Goal: Transaction & Acquisition: Purchase product/service

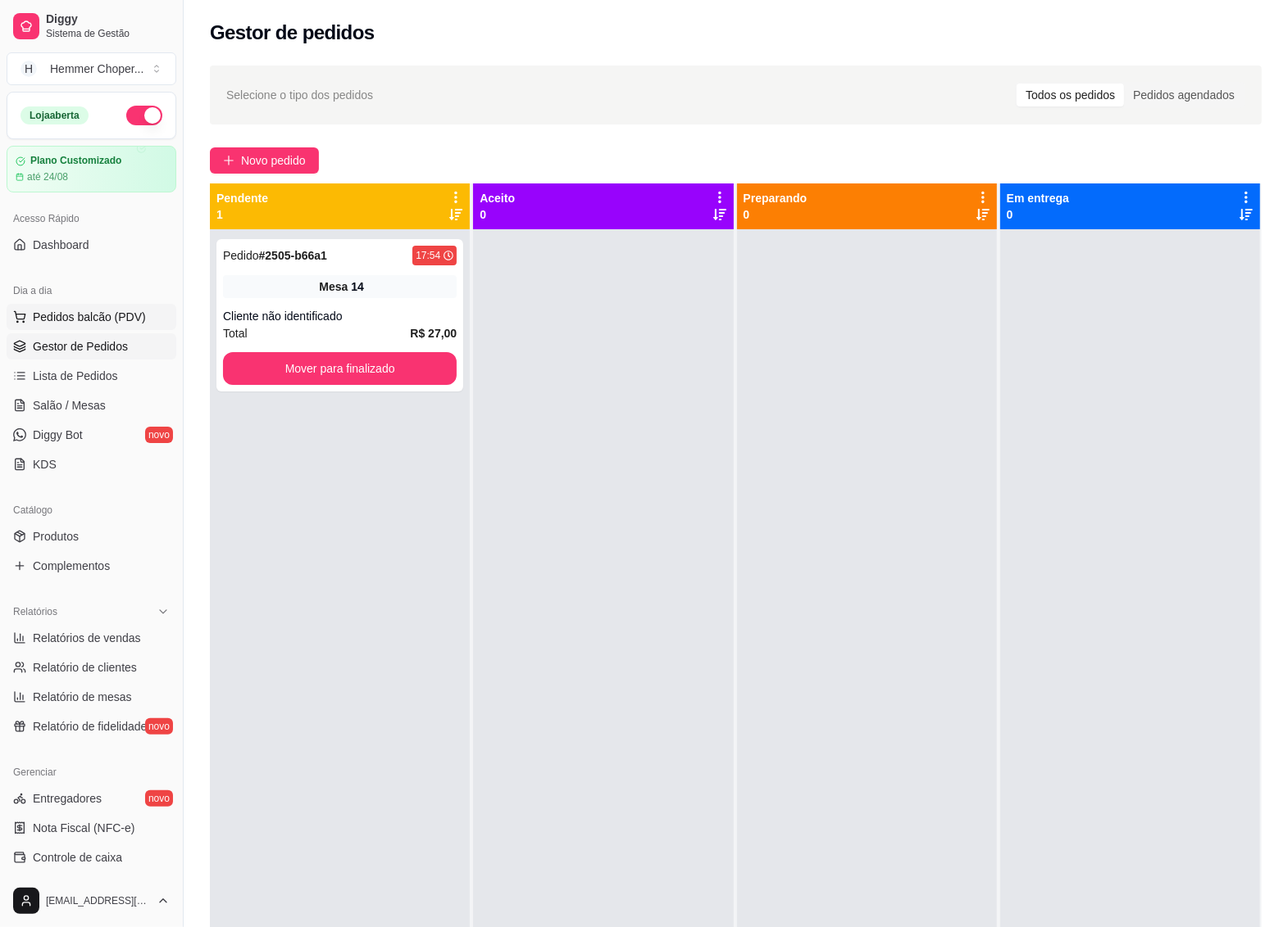
click at [93, 318] on span "Pedidos balcão (PDV)" at bounding box center [89, 316] width 113 height 17
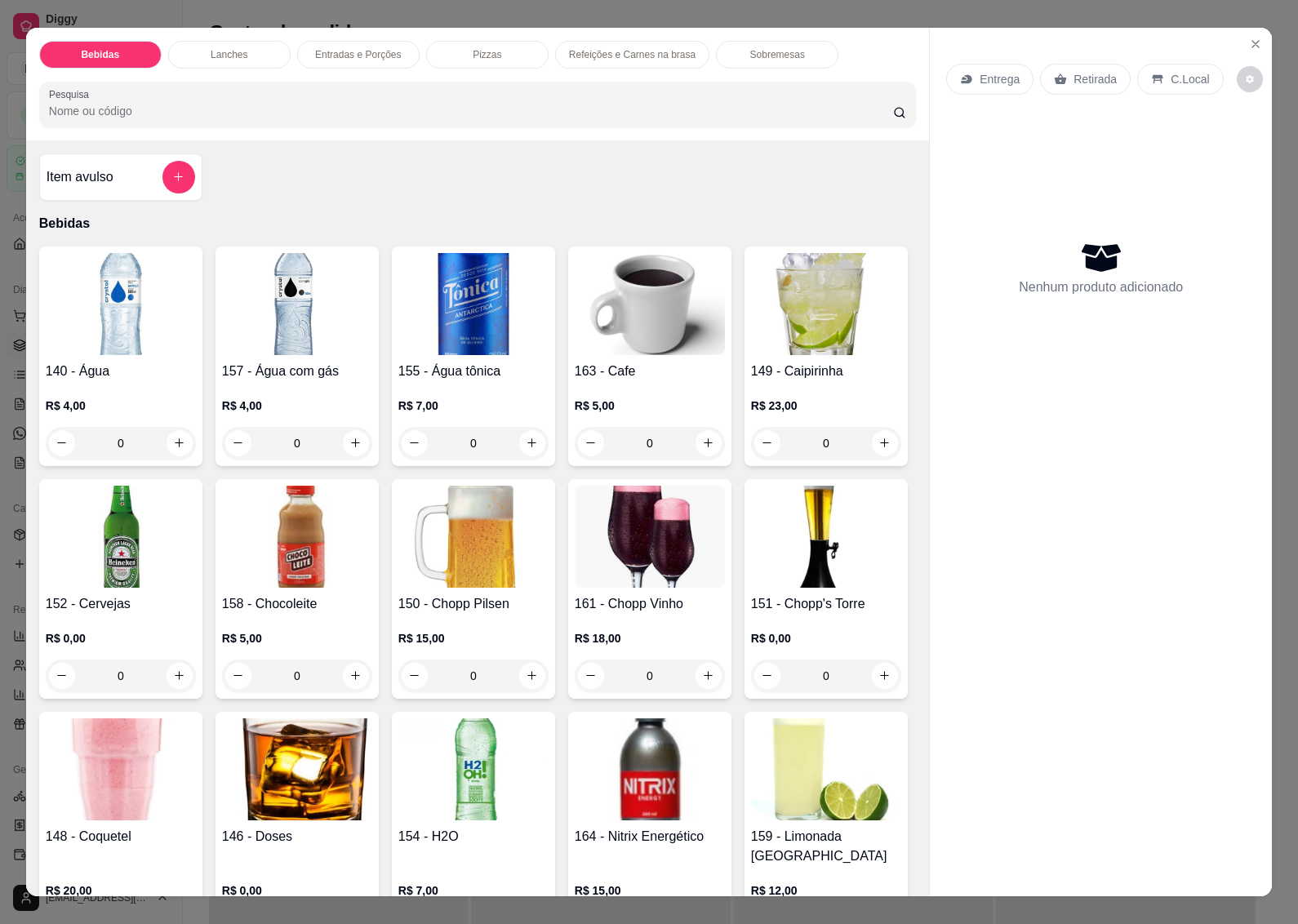
click at [981, 76] on p "Entrega" at bounding box center [1000, 79] width 40 height 17
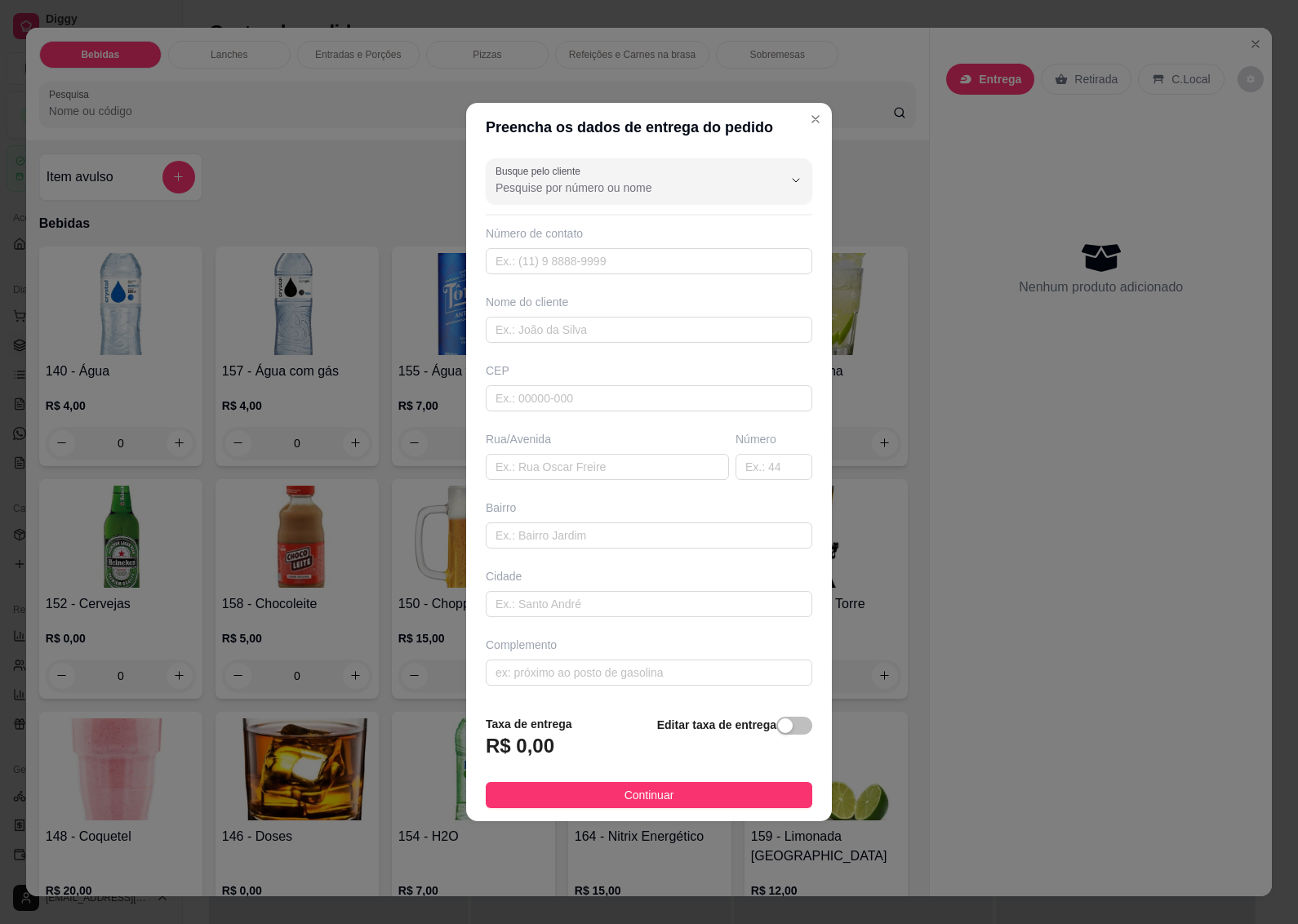
click at [531, 367] on div "CEP" at bounding box center [649, 371] width 327 height 17
click at [524, 386] on input "text" at bounding box center [649, 399] width 327 height 26
type input "89072200"
type input "Rua [PERSON_NAME]"
type input "[GEOGRAPHIC_DATA]"
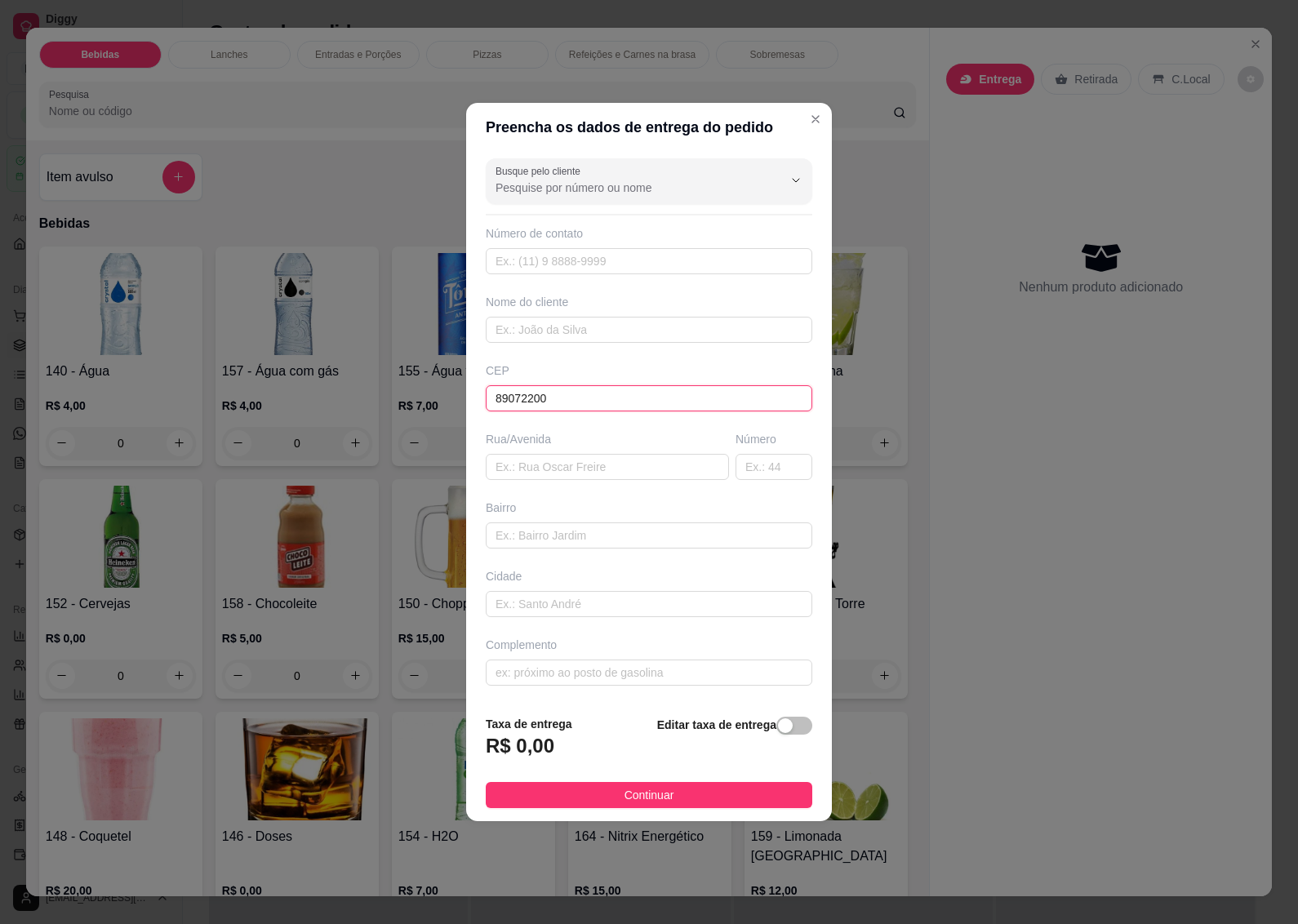
type input "Blumenau"
type input "89072200"
click at [749, 470] on input "text" at bounding box center [774, 467] width 76 height 26
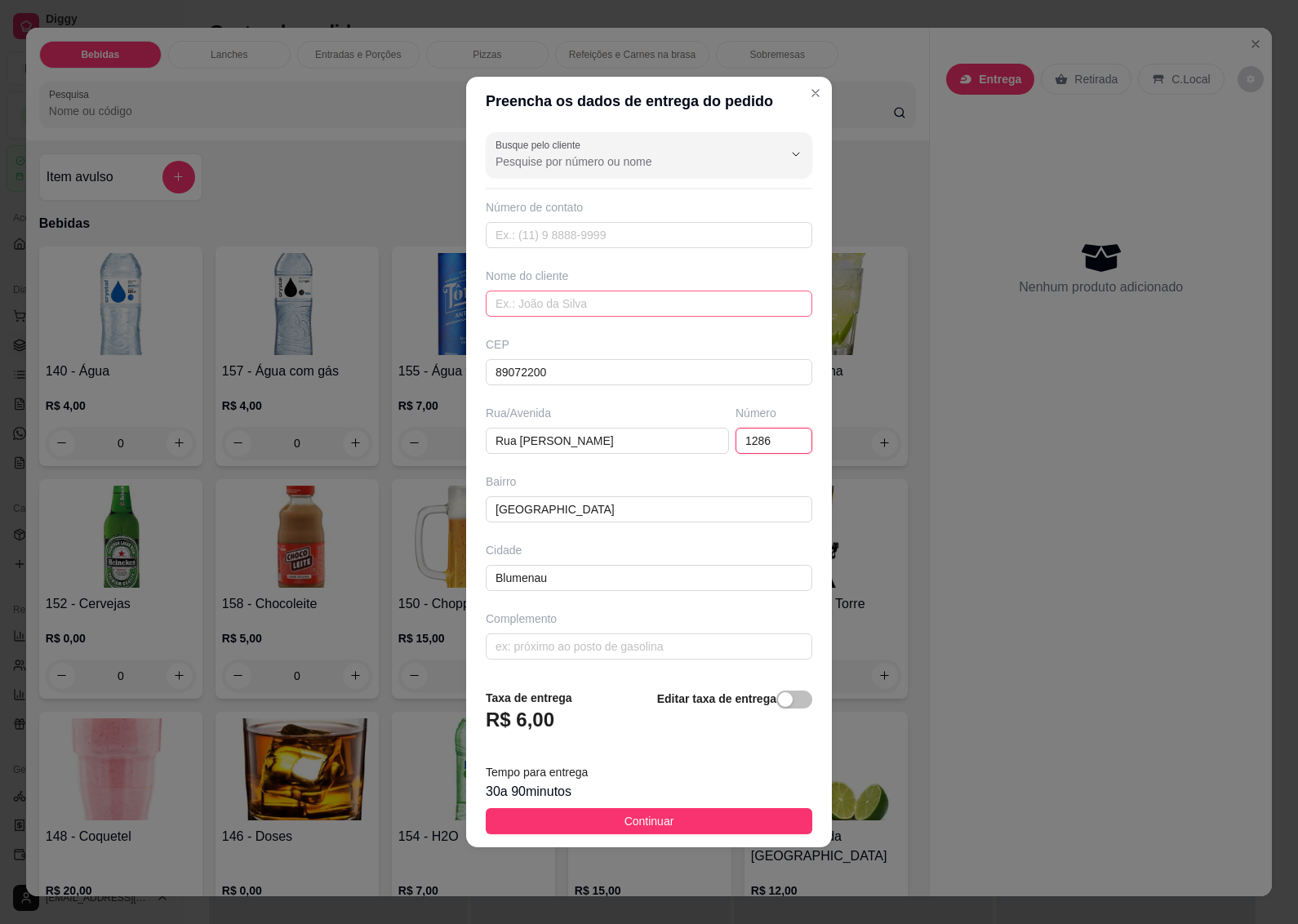
type input "1286"
click at [560, 304] on input "text" at bounding box center [649, 304] width 327 height 26
type input "r"
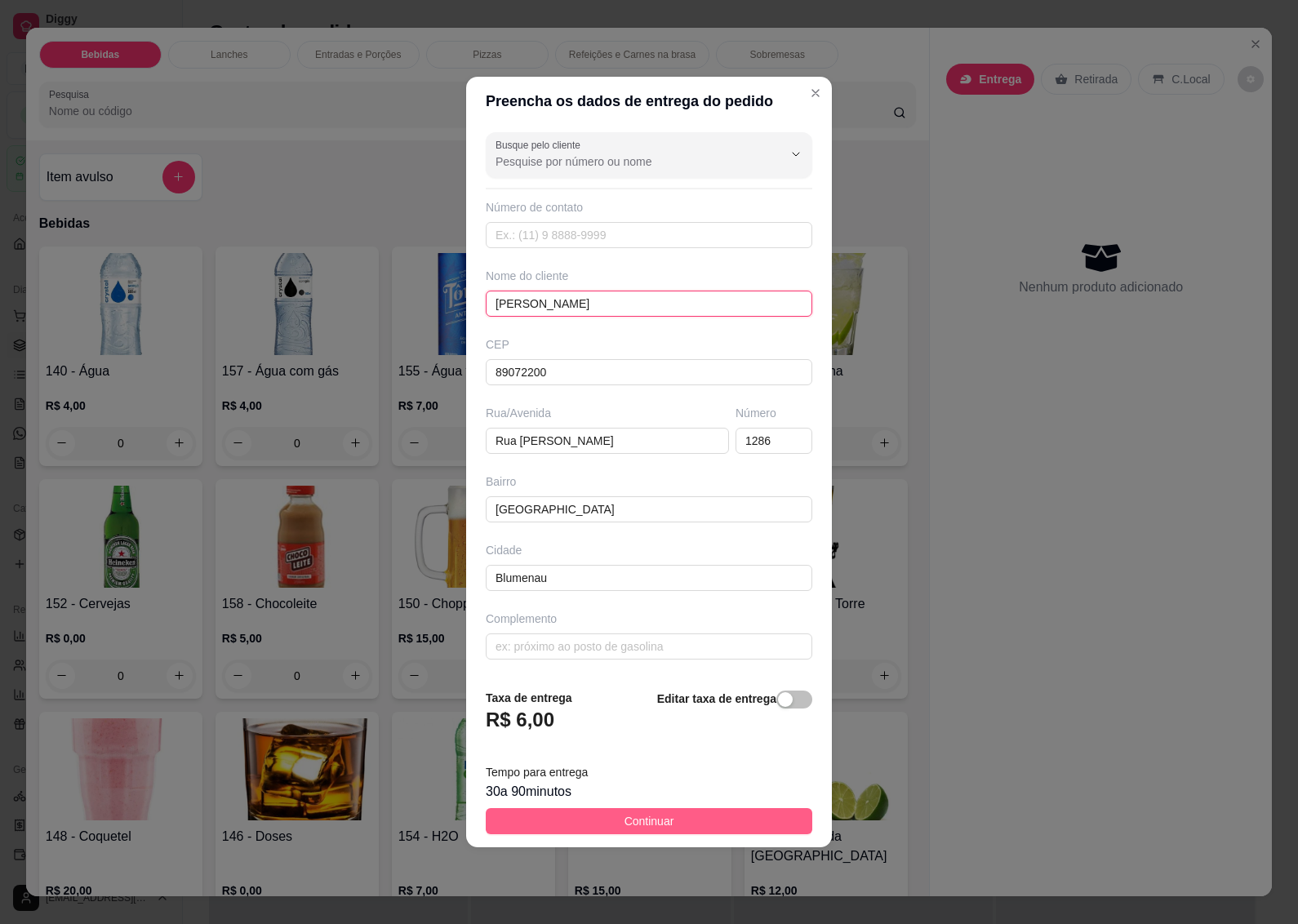
type input "[PERSON_NAME]"
click at [643, 829] on span "Continuar" at bounding box center [649, 821] width 50 height 18
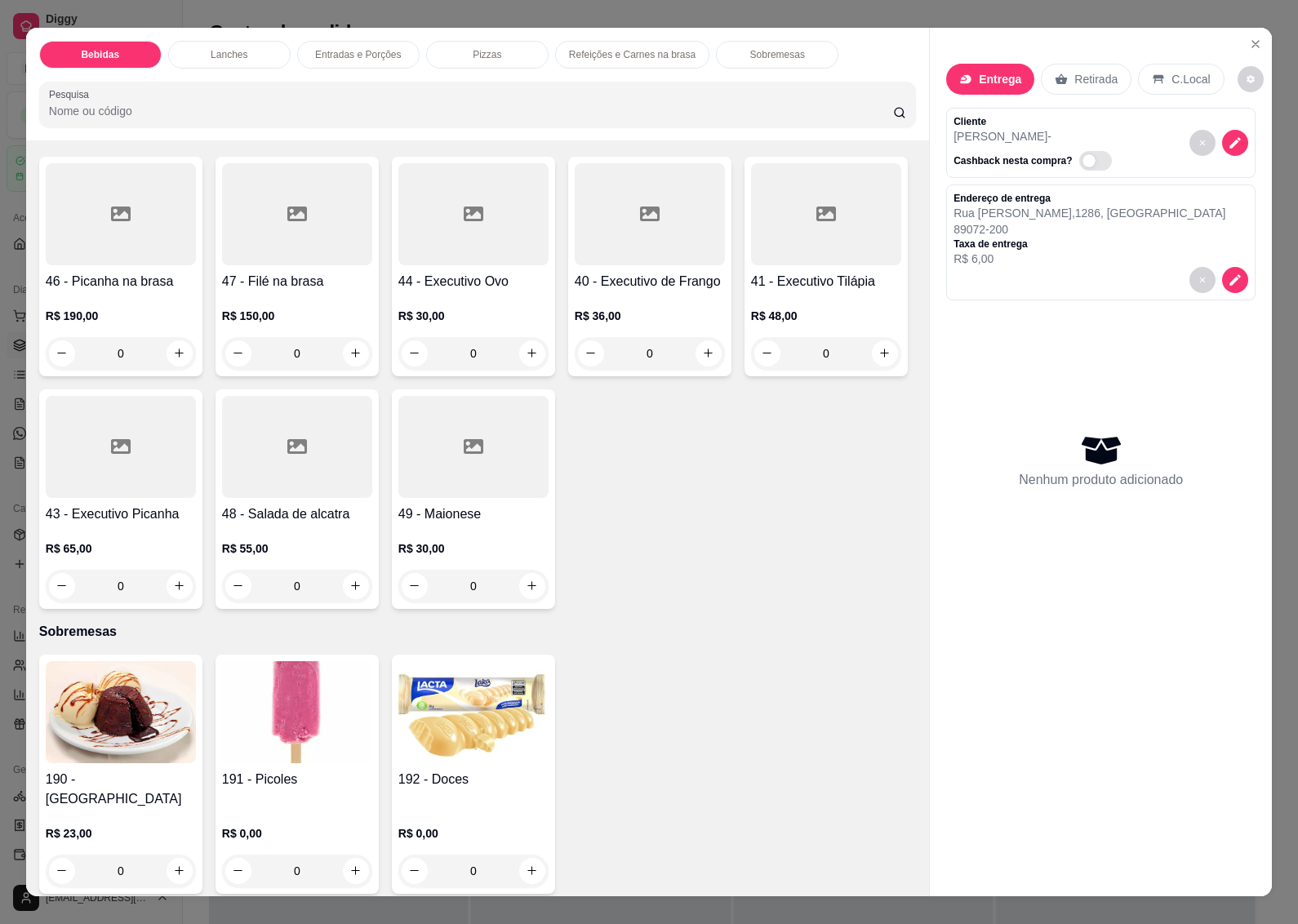
scroll to position [3470, 0]
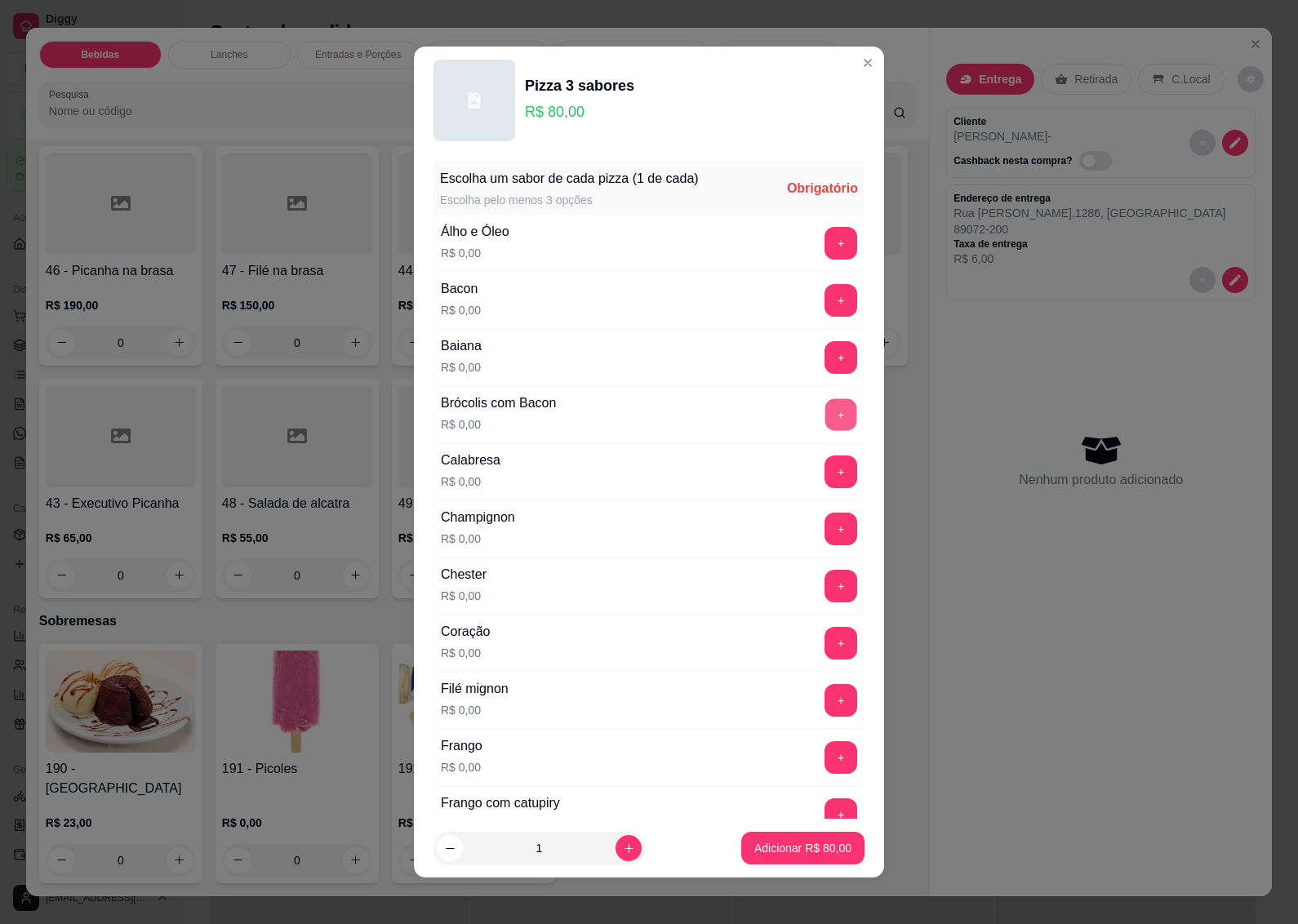
click at [826, 413] on button "+" at bounding box center [841, 415] width 32 height 32
click at [826, 471] on button "+" at bounding box center [841, 472] width 32 height 32
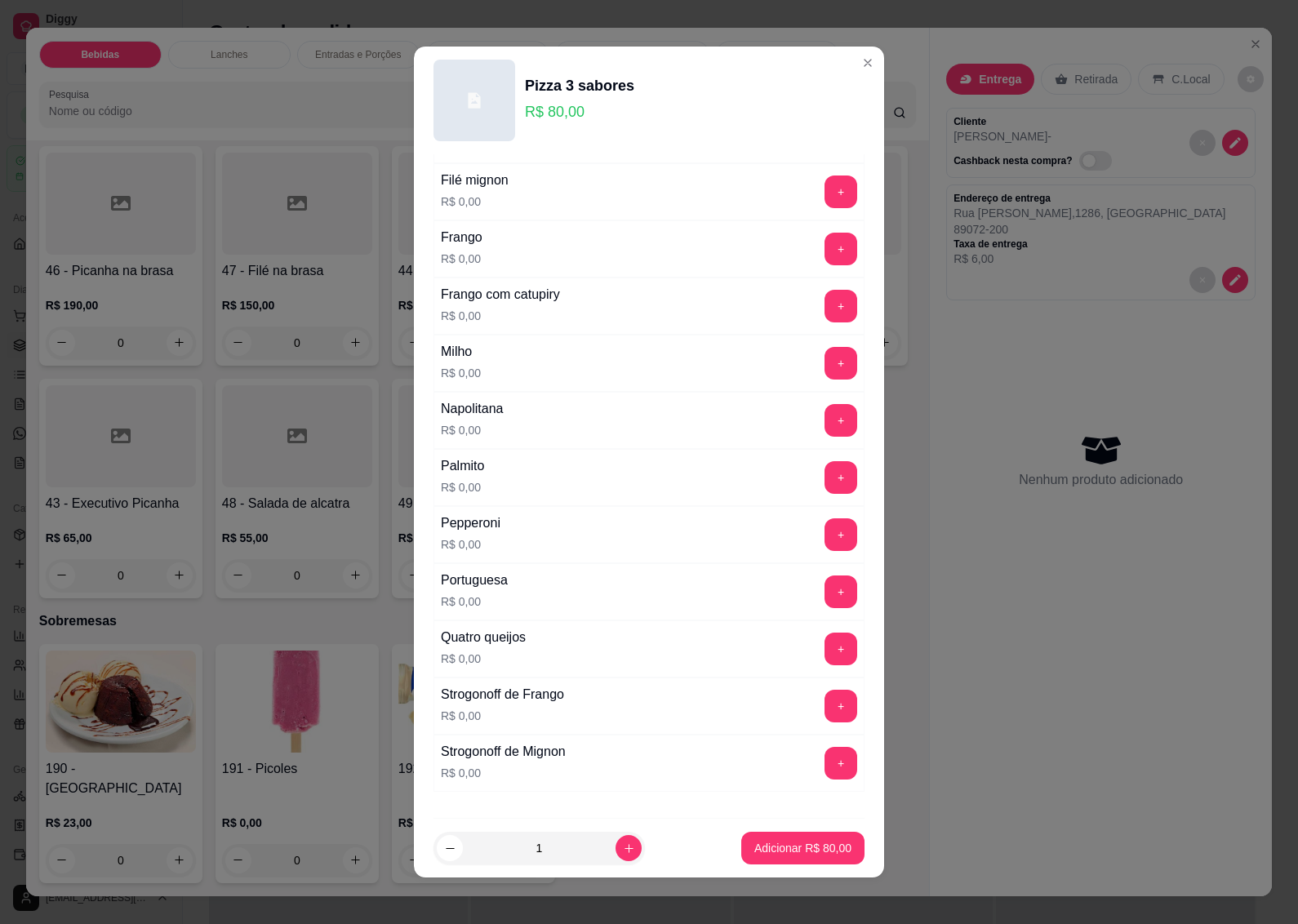
scroll to position [510, 0]
click at [825, 479] on button "+" at bounding box center [840, 475] width 32 height 32
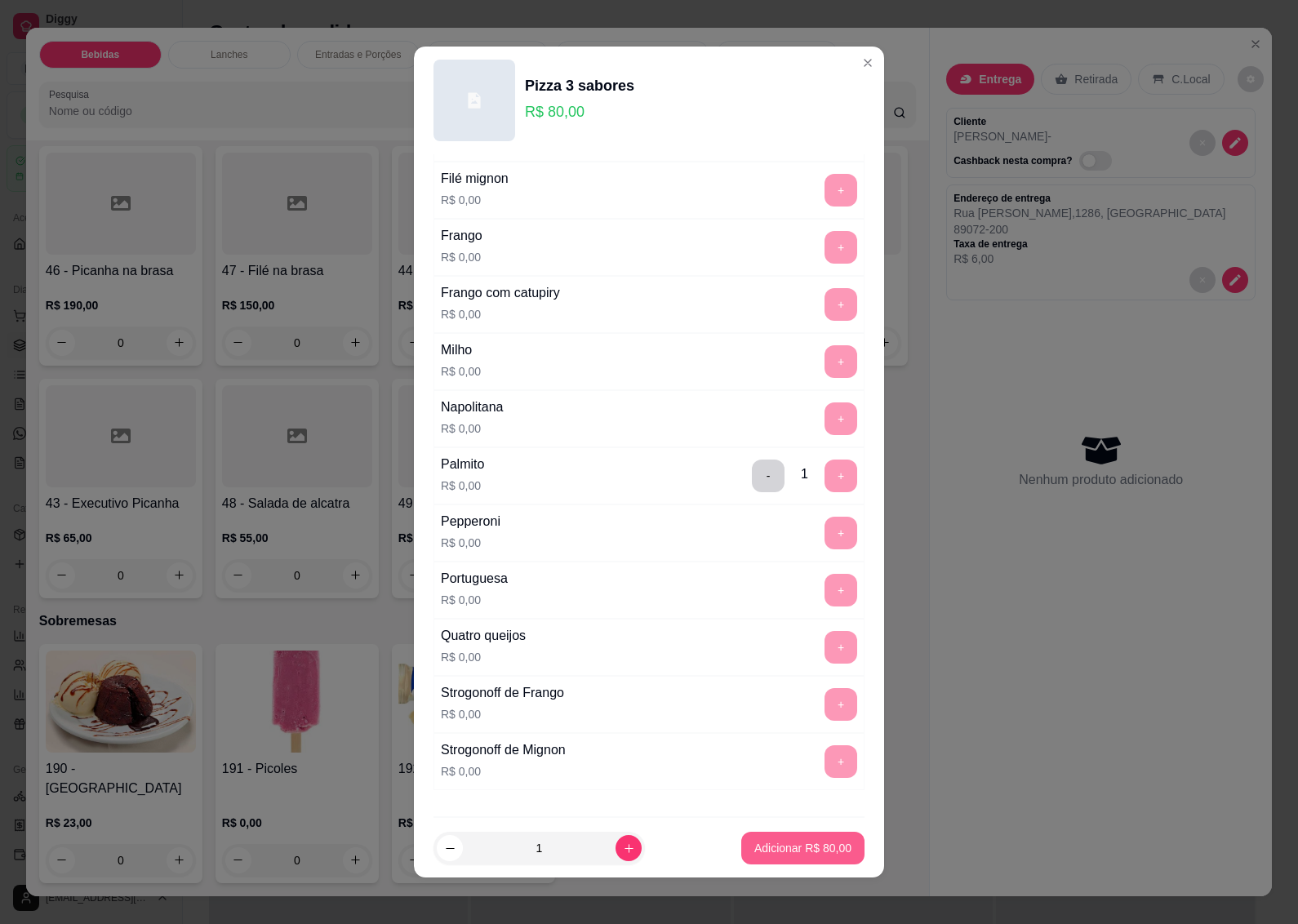
click at [772, 841] on p "Adicionar R$ 80,00" at bounding box center [803, 848] width 97 height 17
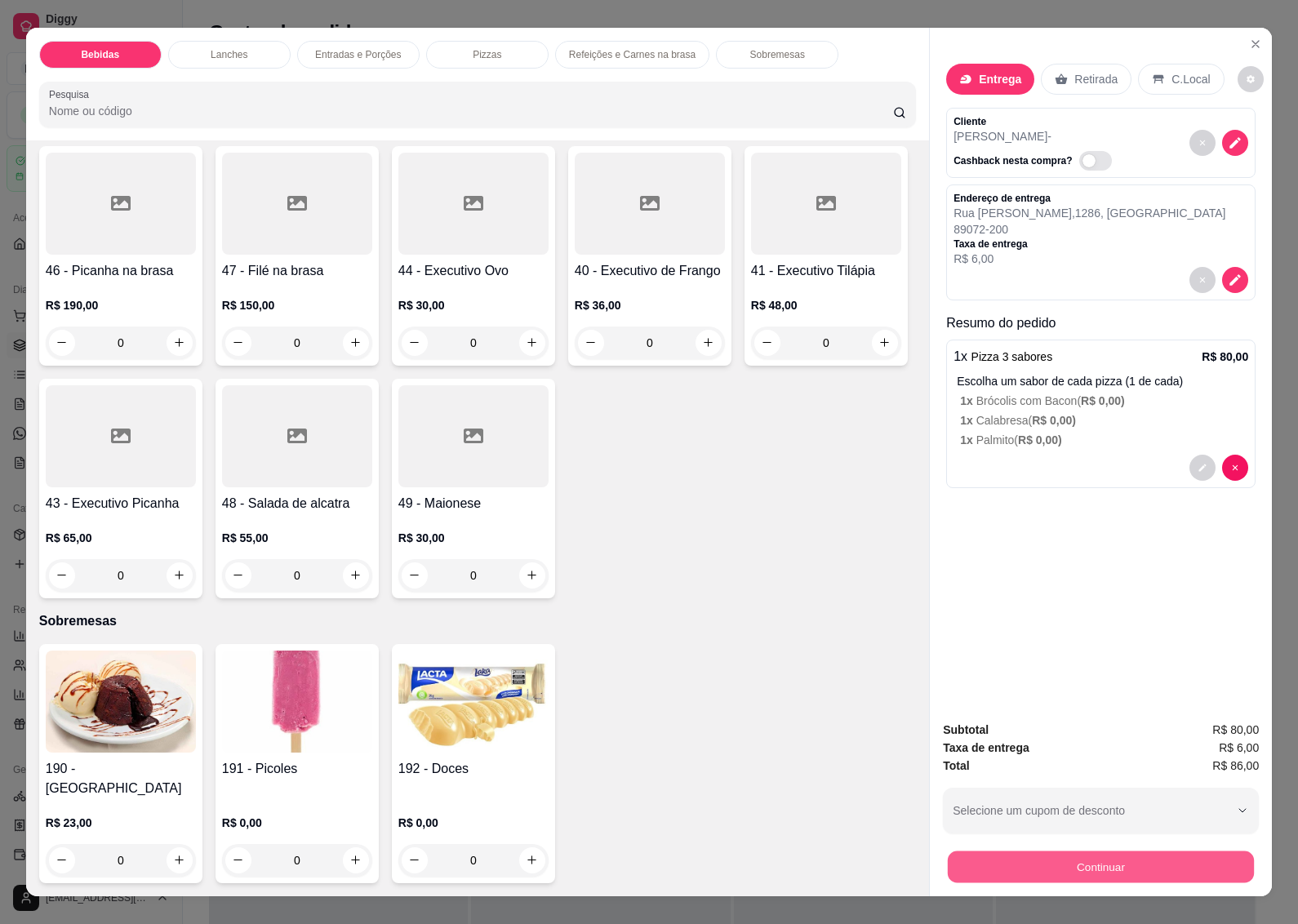
click at [1013, 855] on button "Continuar" at bounding box center [1100, 868] width 306 height 32
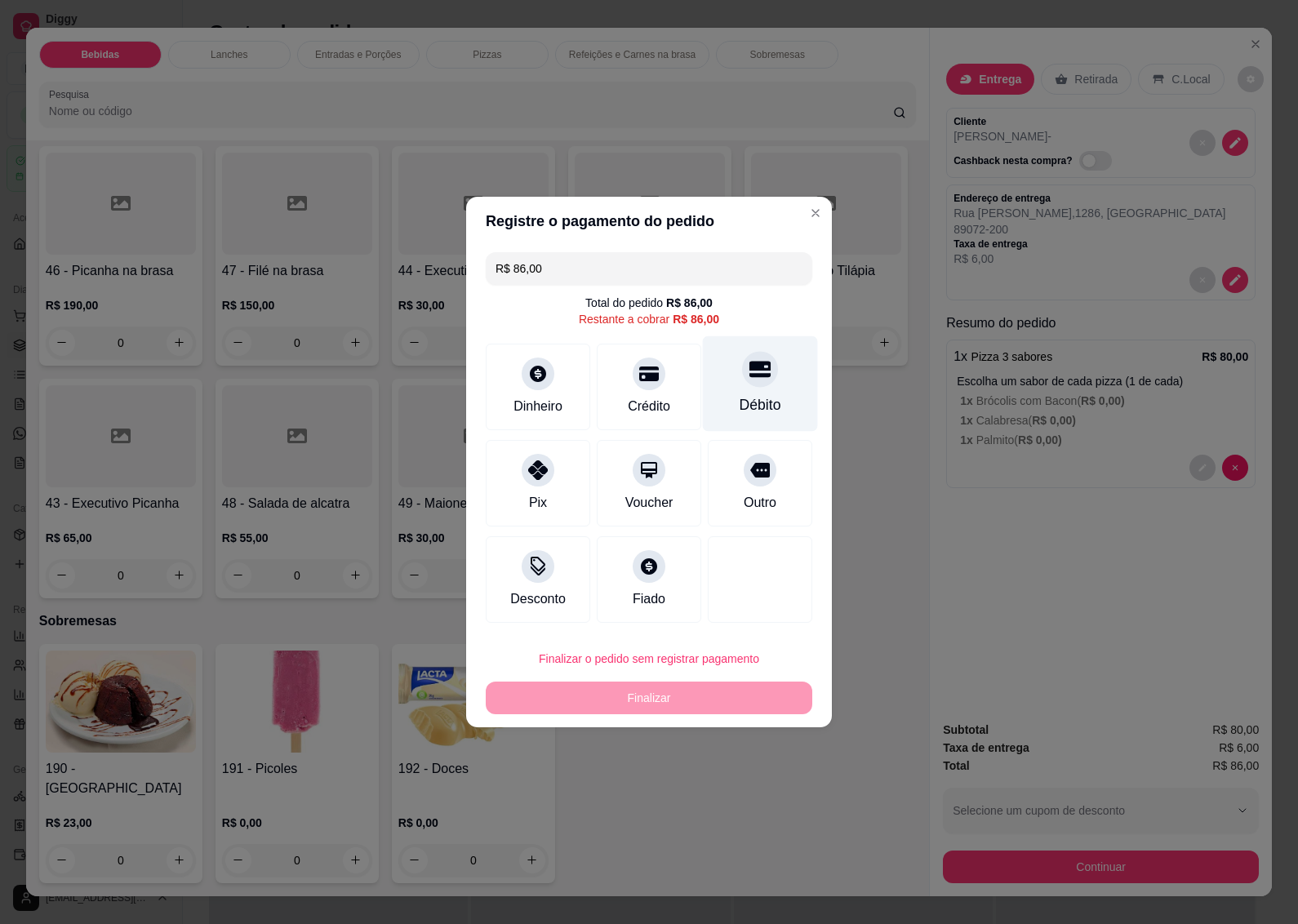
click at [749, 389] on div "Débito" at bounding box center [760, 384] width 115 height 96
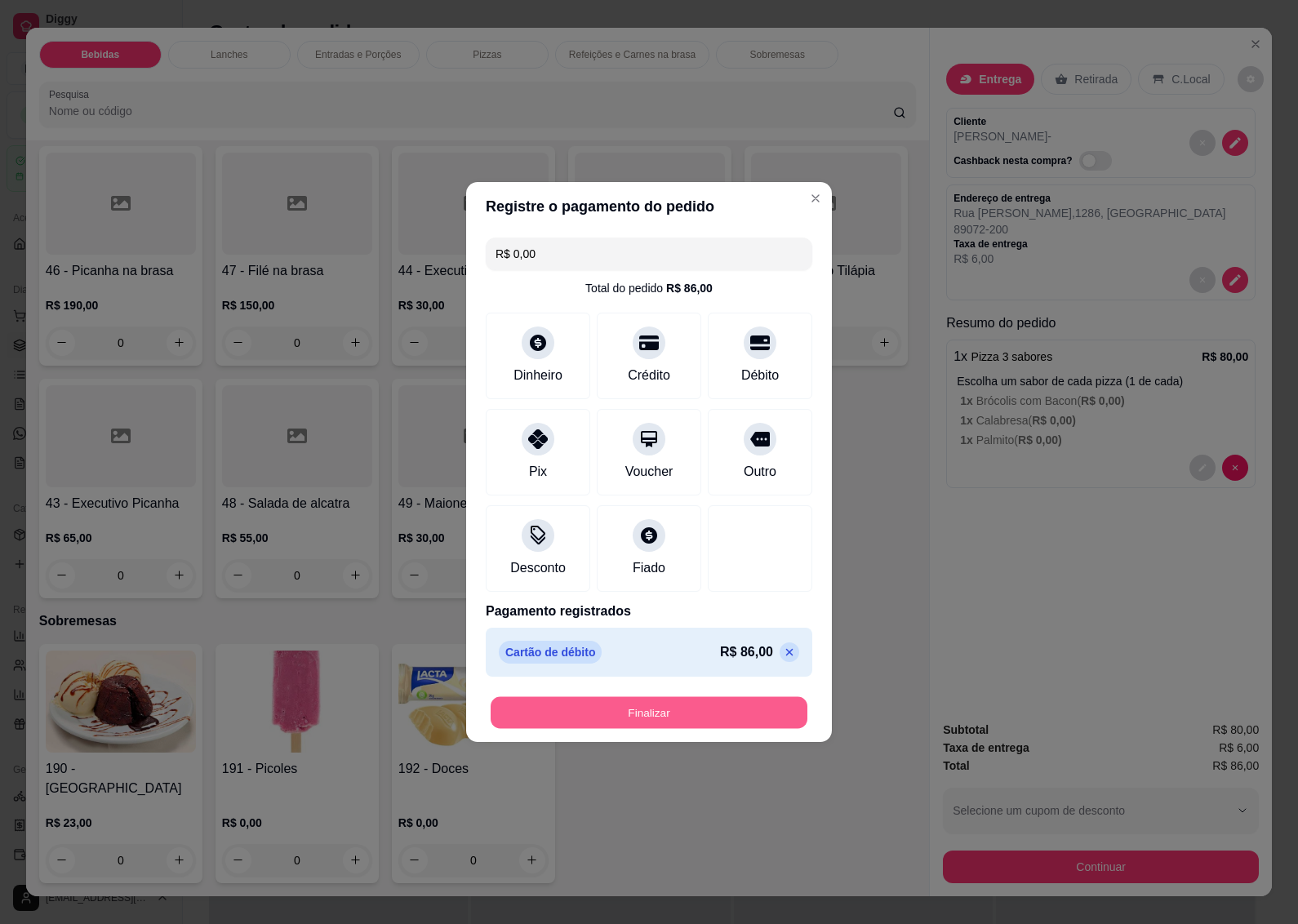
click at [674, 713] on button "Finalizar" at bounding box center [649, 713] width 317 height 32
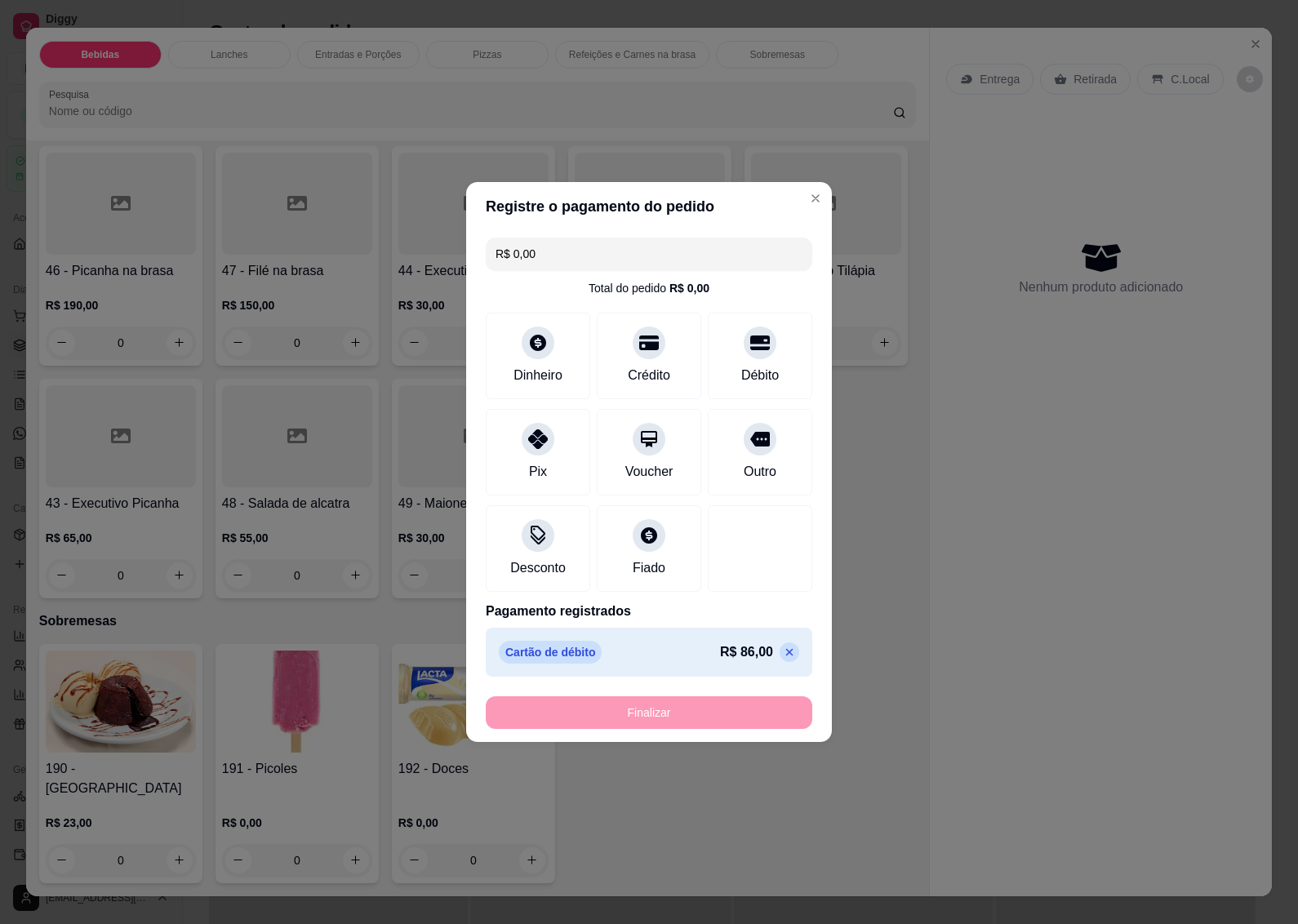
type input "-R$ 86,00"
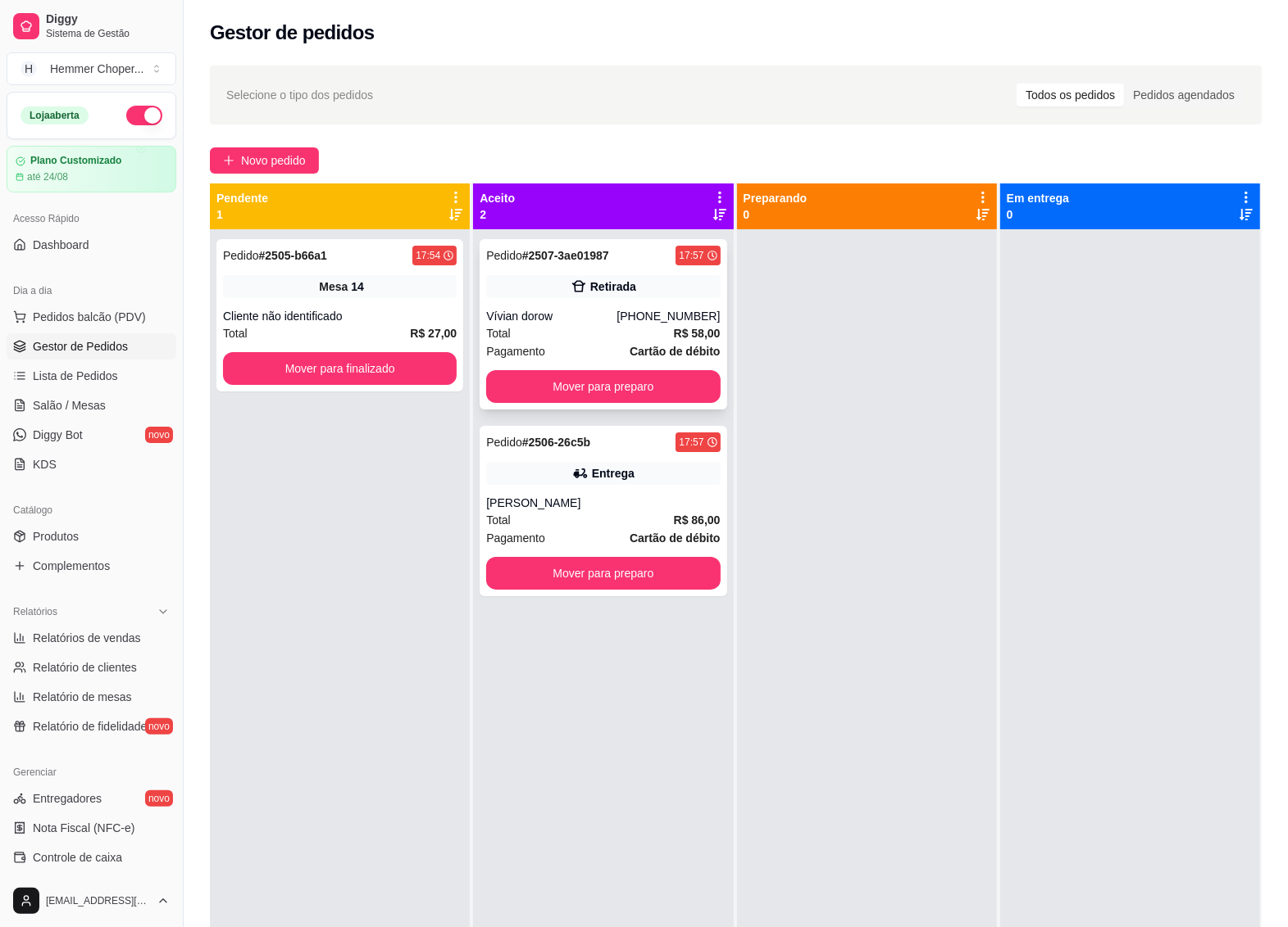
click at [588, 300] on div "Pedido # 2507-3ae01987 17:57 Retirada Vívian dorow [PHONE_NUMBER] Total R$ 58,0…" at bounding box center [603, 323] width 247 height 170
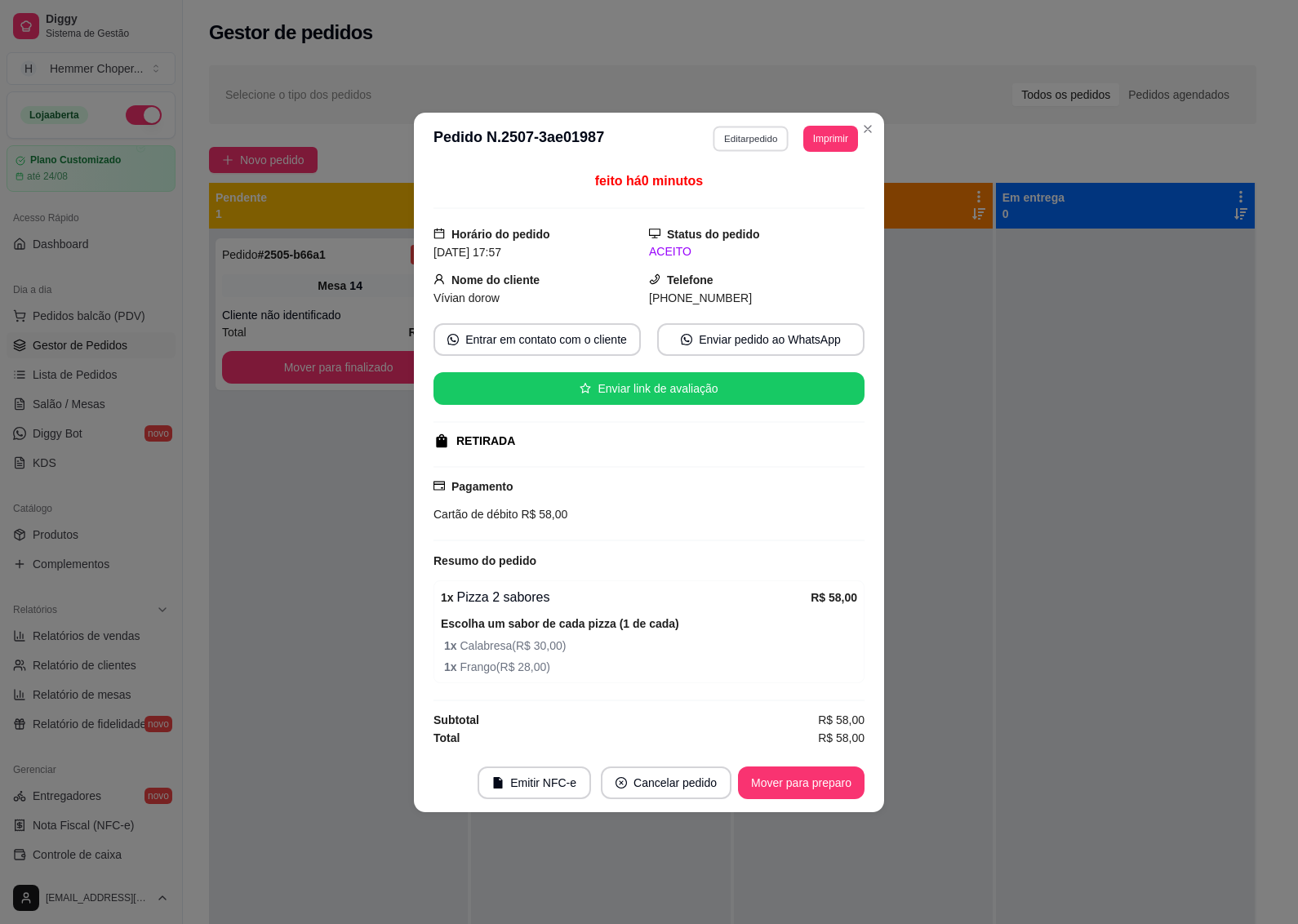
click at [756, 129] on button "Editar pedido" at bounding box center [752, 138] width 76 height 25
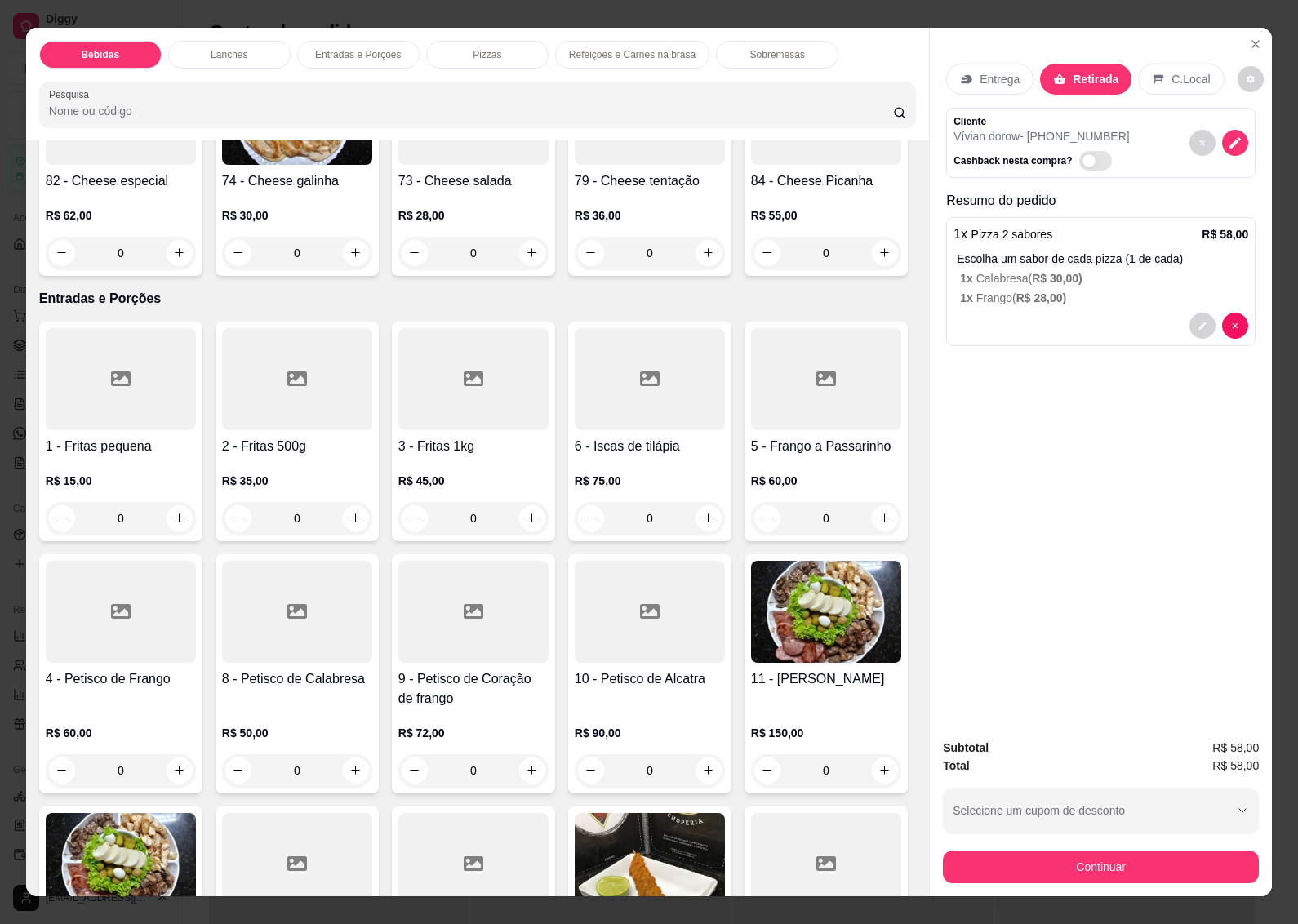
scroll to position [1939, 0]
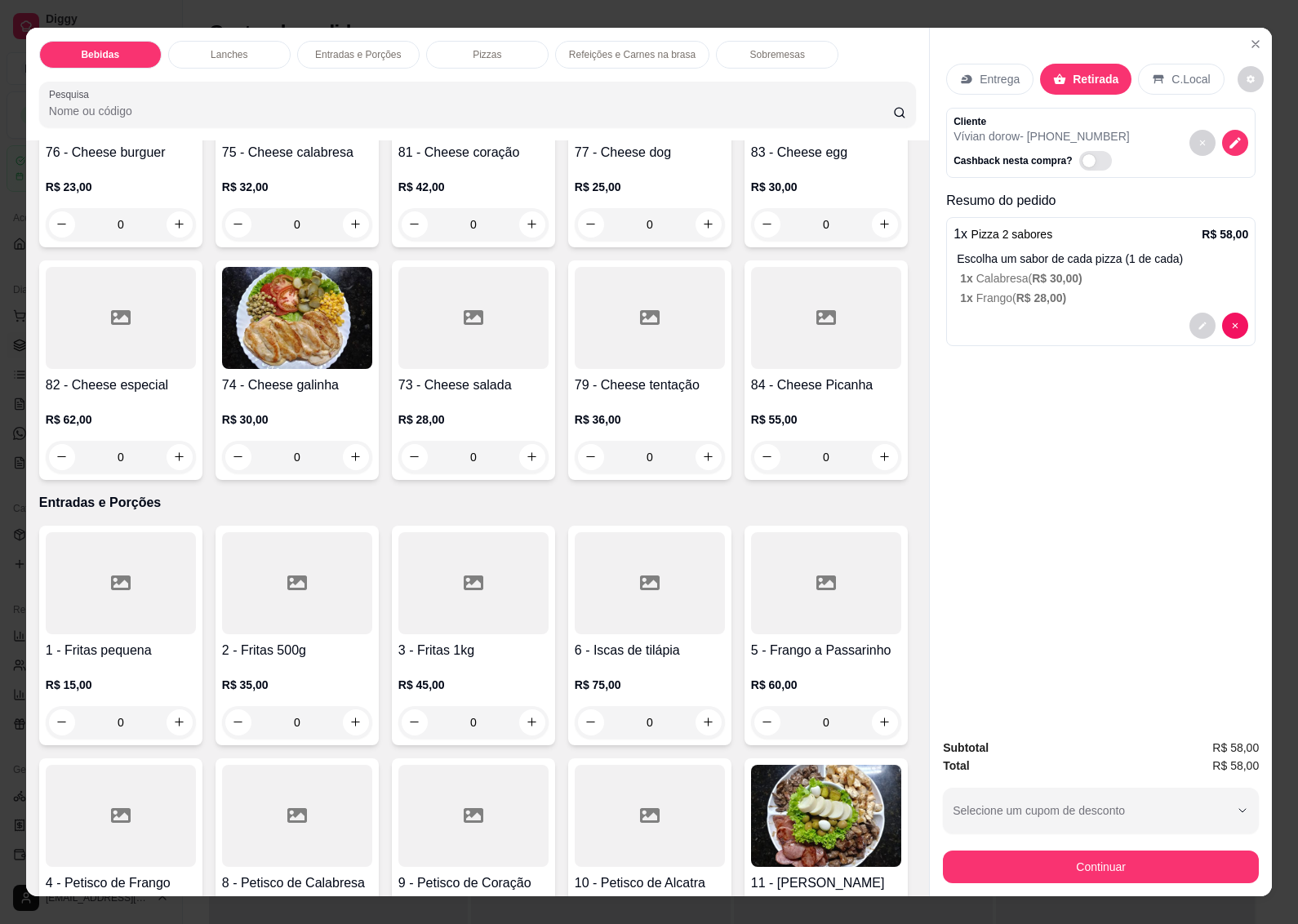
click at [372, 369] on img at bounding box center [297, 318] width 150 height 102
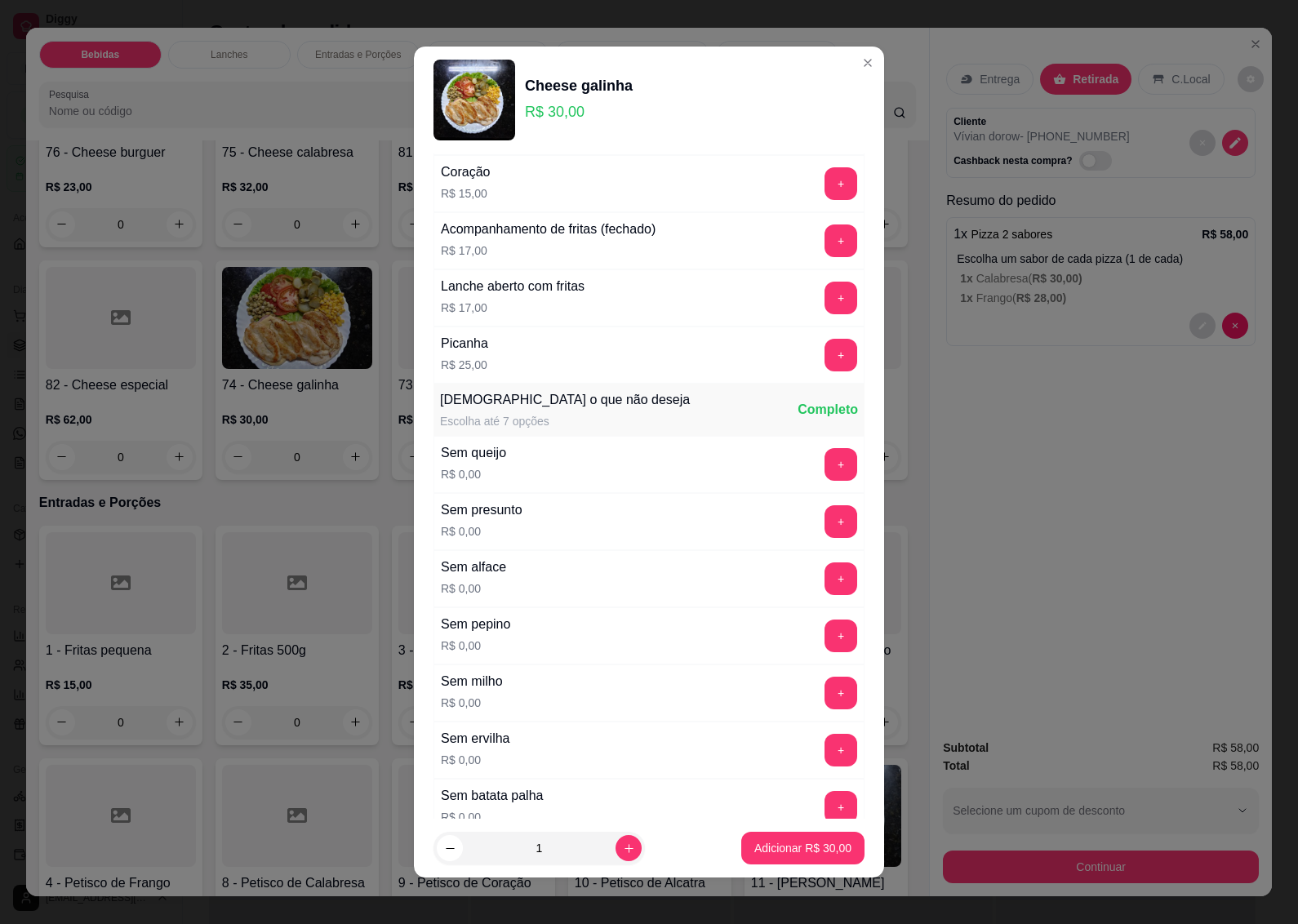
scroll to position [598, 0]
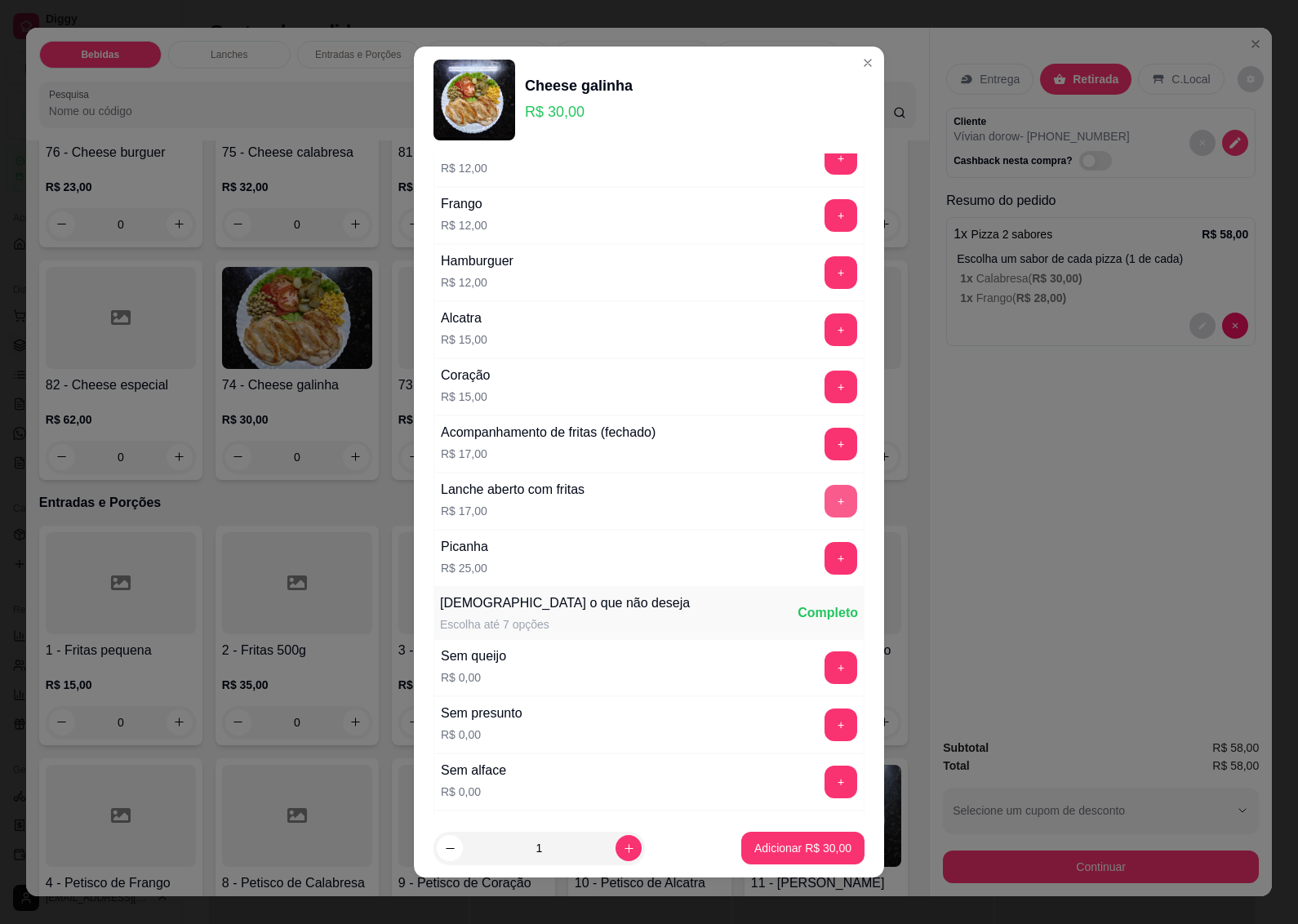
click at [825, 505] on button "+" at bounding box center [840, 501] width 32 height 32
click at [784, 849] on p "Adicionar R$ 47,00" at bounding box center [804, 849] width 95 height 16
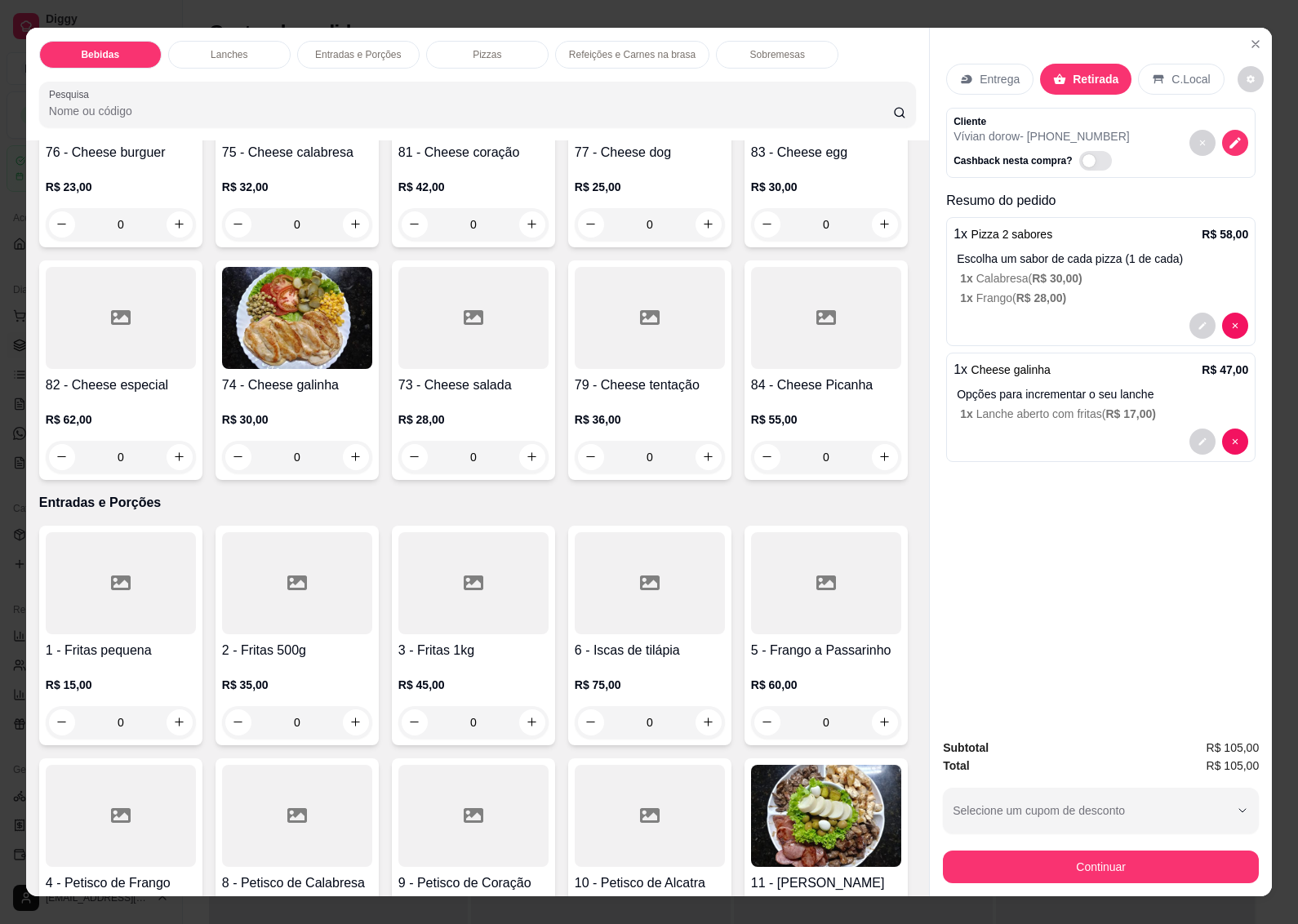
scroll to position [2143, 0]
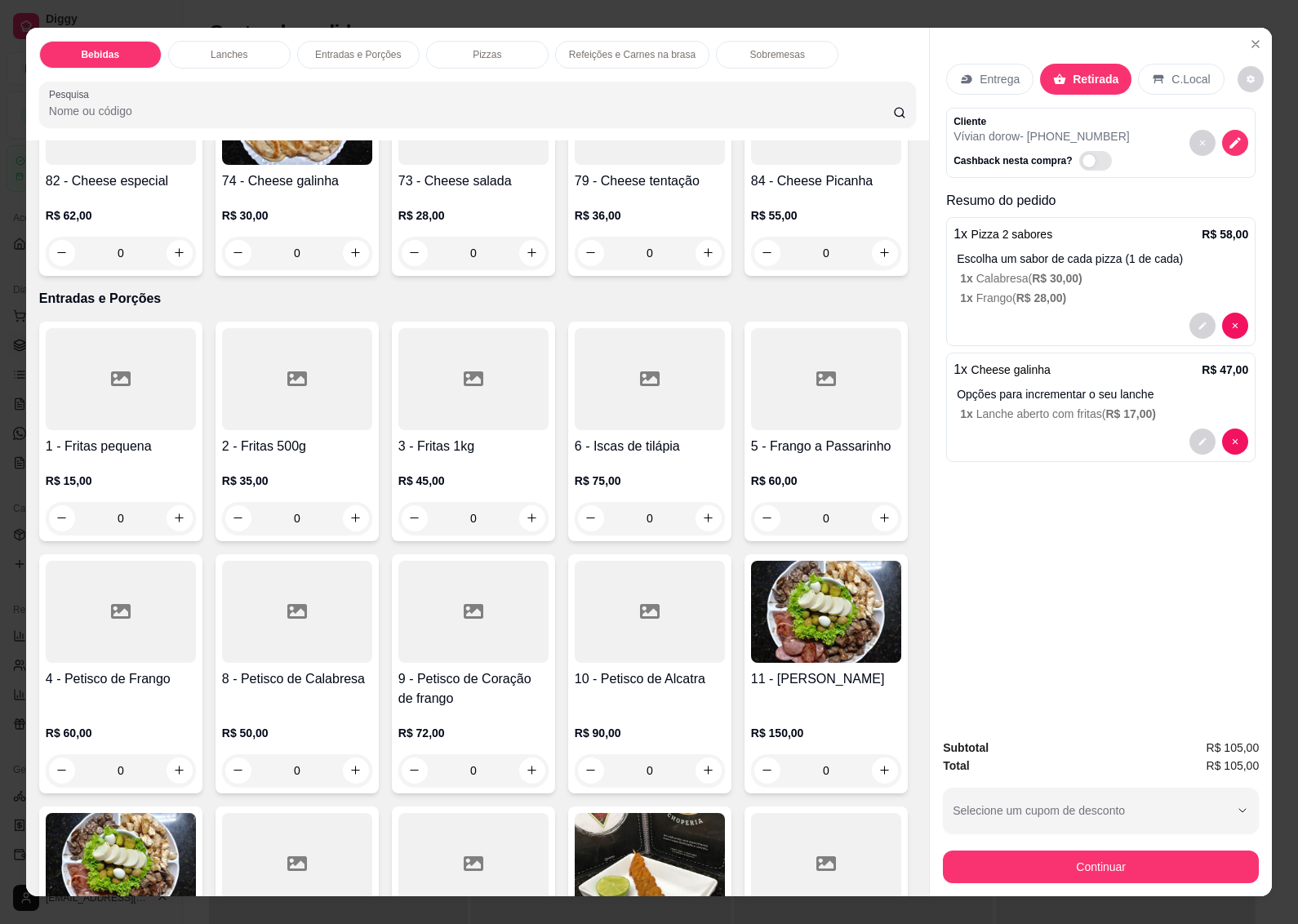
click at [399, 191] on h4 "73 - Cheese salada" at bounding box center [473, 181] width 150 height 19
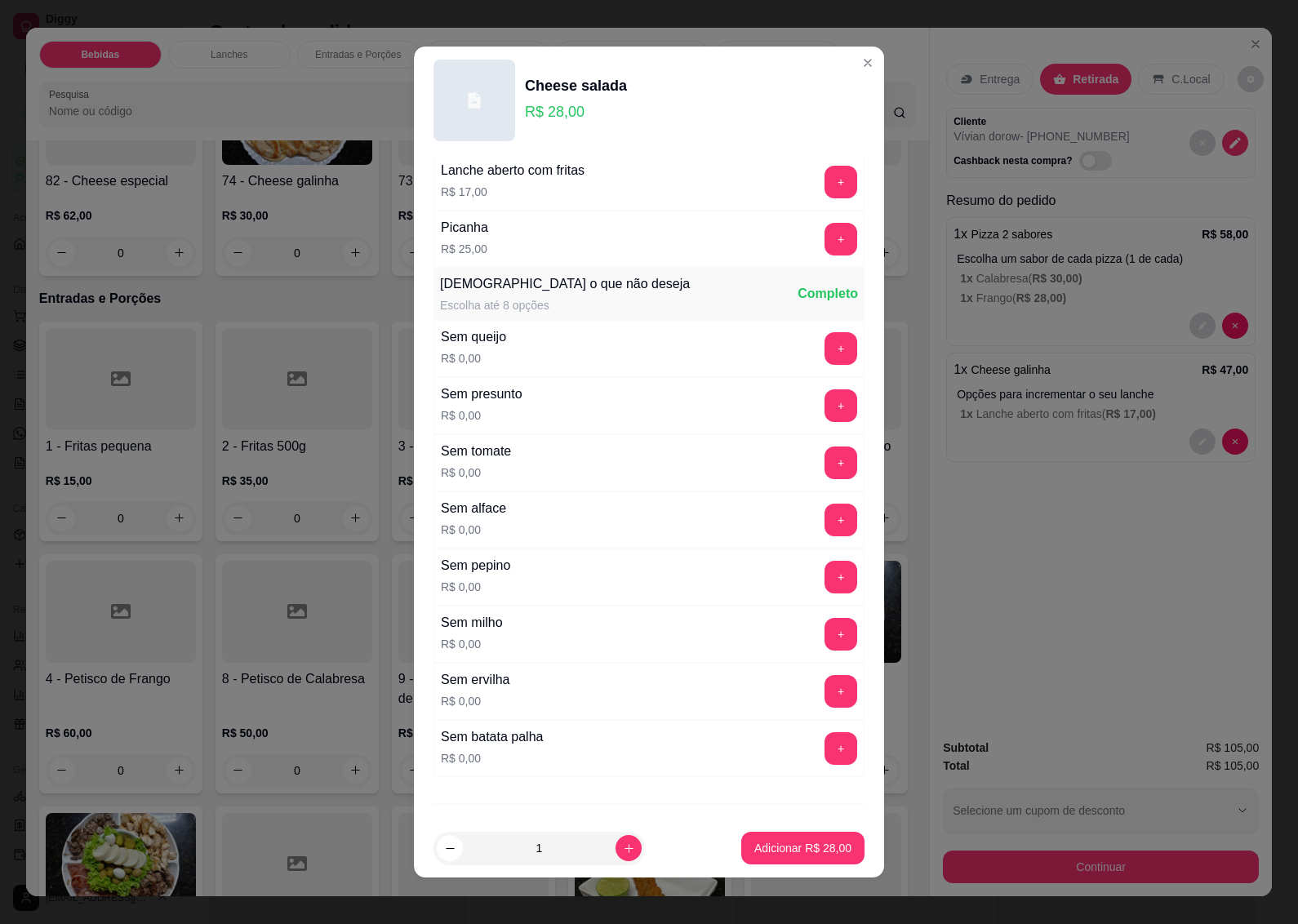
scroll to position [817, 0]
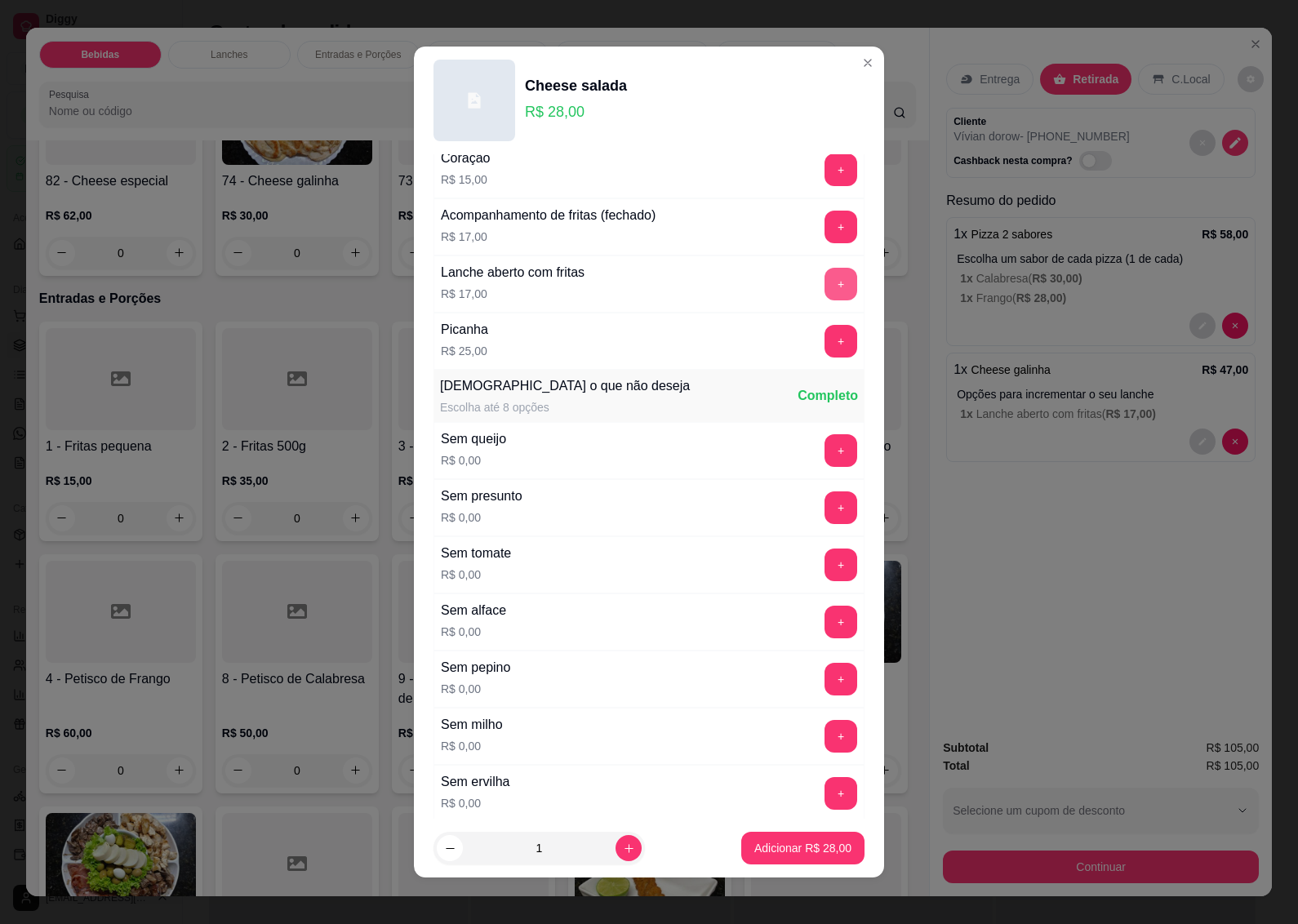
click at [825, 292] on button "+" at bounding box center [840, 284] width 32 height 32
click at [623, 850] on icon "increase-product-quantity" at bounding box center [629, 848] width 12 height 12
type input "2"
click at [777, 842] on p "Adicionar R$ 90,00" at bounding box center [803, 848] width 97 height 17
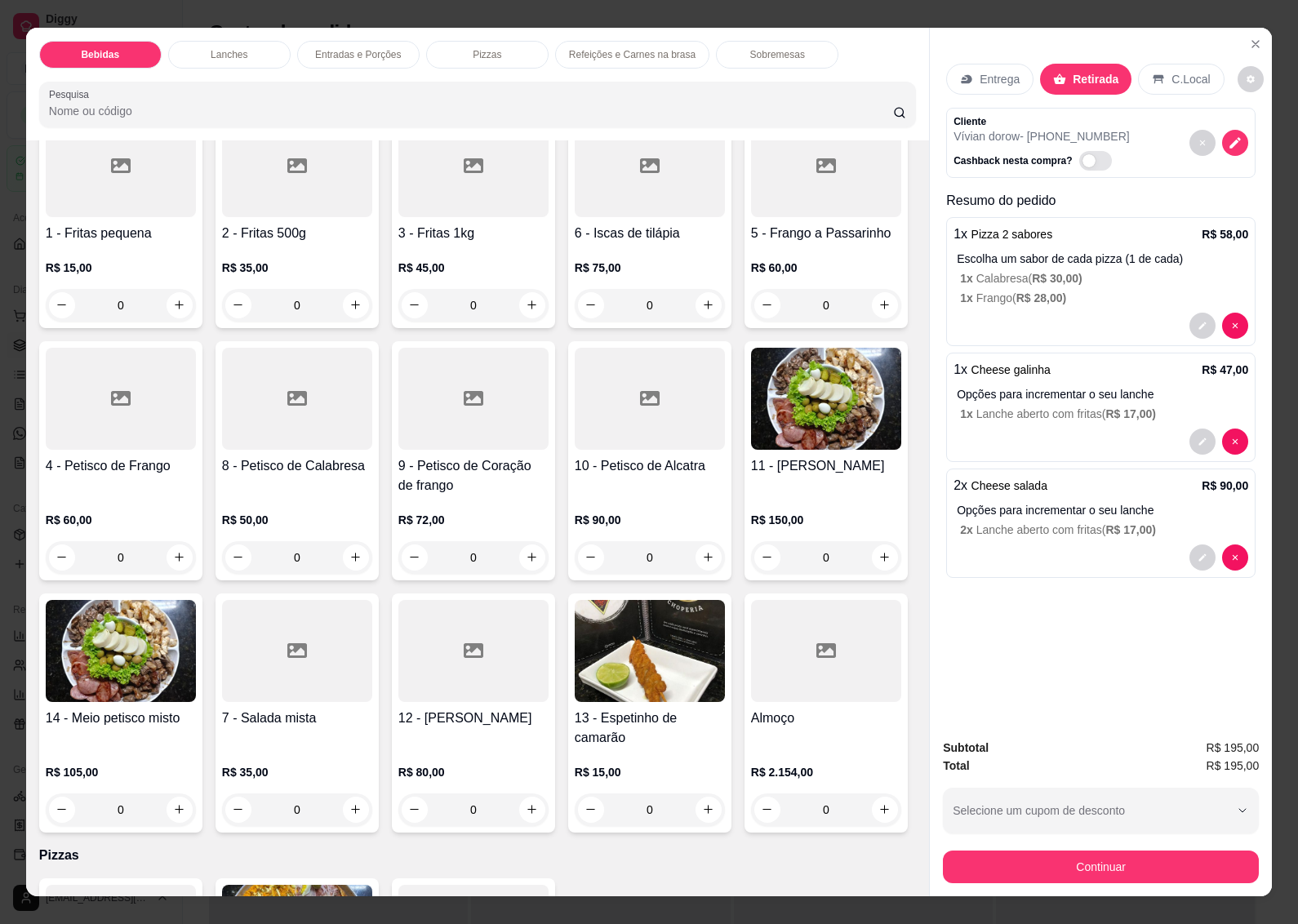
scroll to position [2552, 0]
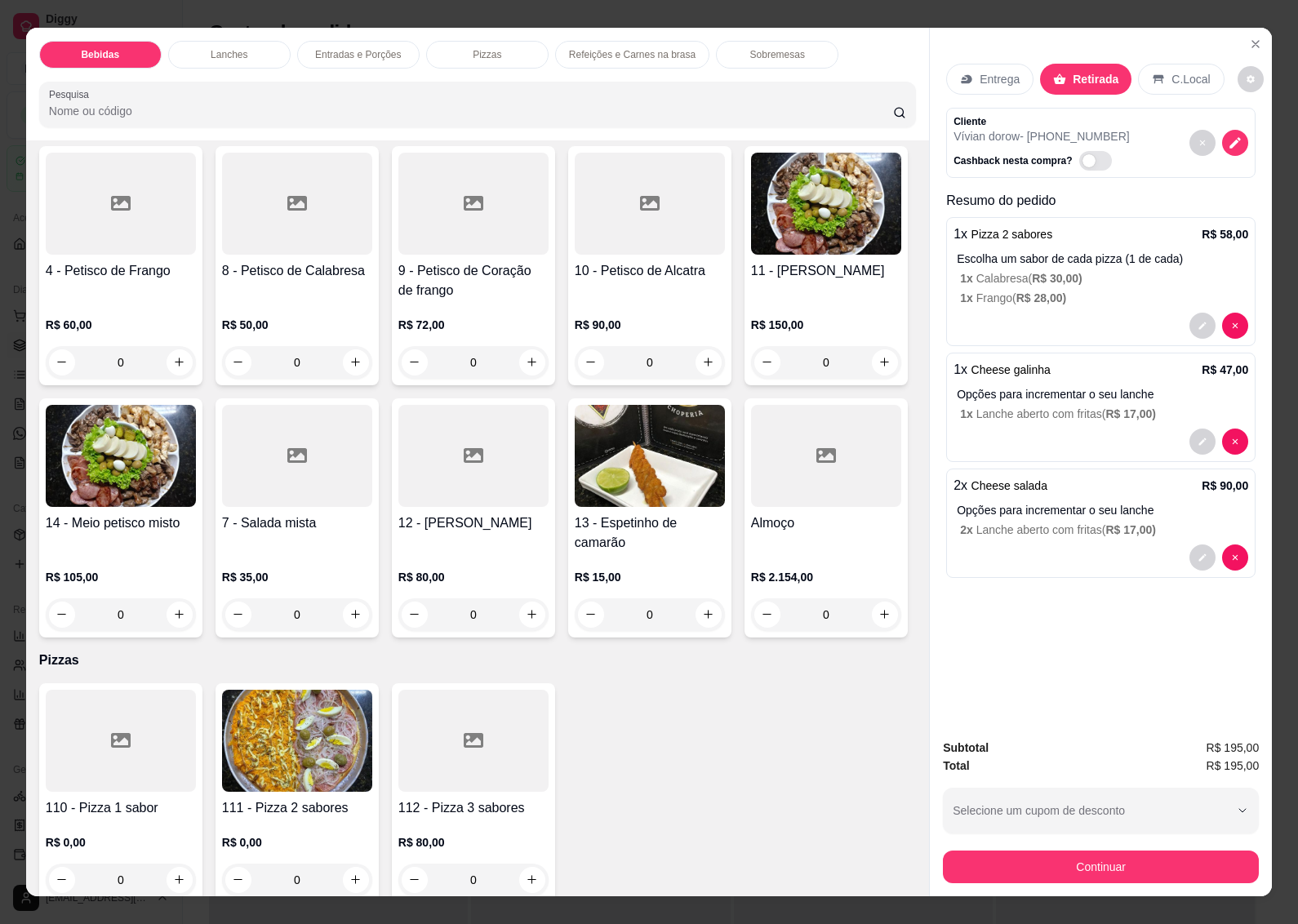
click at [285, 126] on div "R$ 35,00 0" at bounding box center [297, 87] width 150 height 78
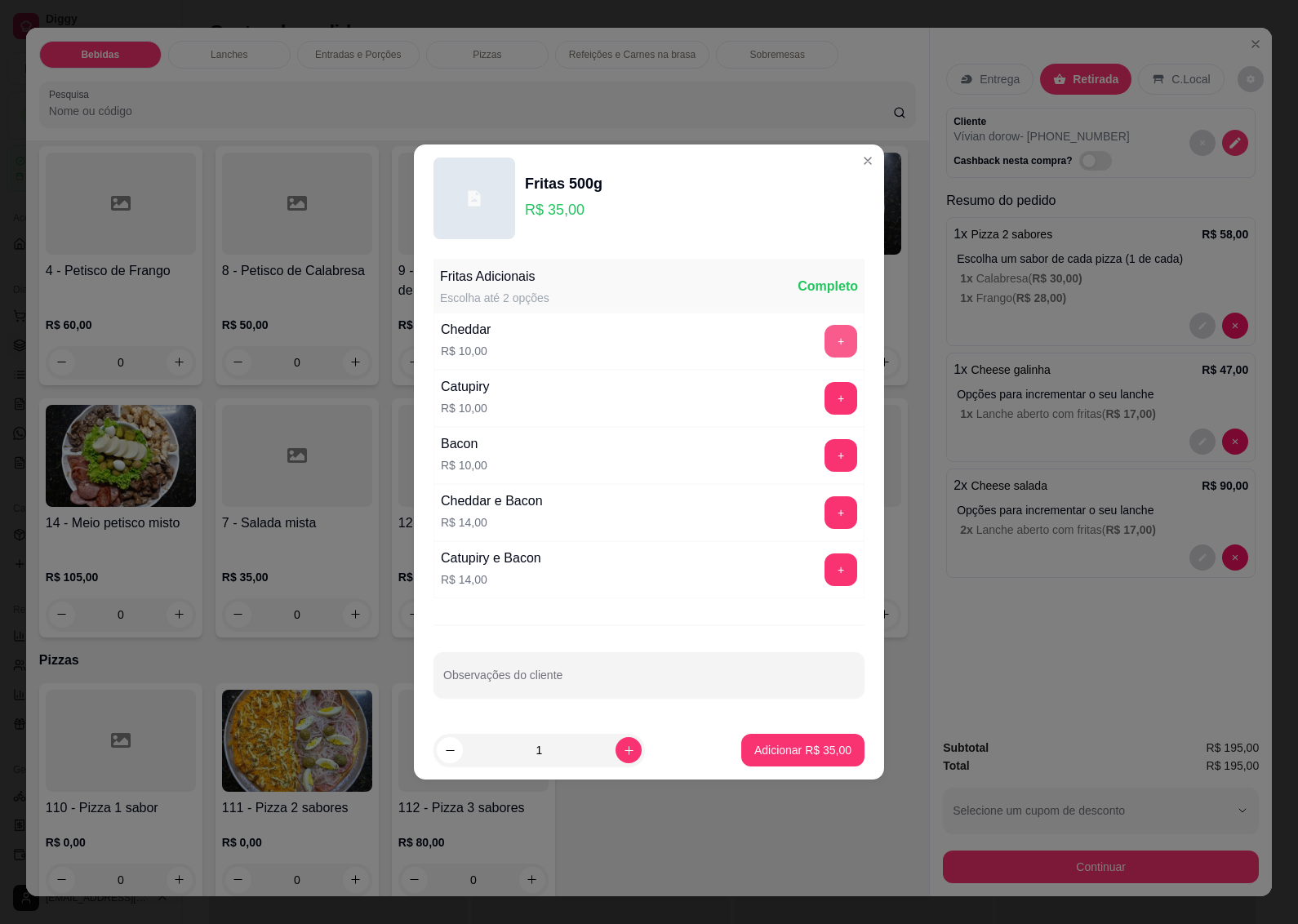
click at [826, 339] on button "+" at bounding box center [840, 341] width 32 height 32
click at [789, 745] on p "Adicionar R$ 45,00" at bounding box center [804, 750] width 95 height 16
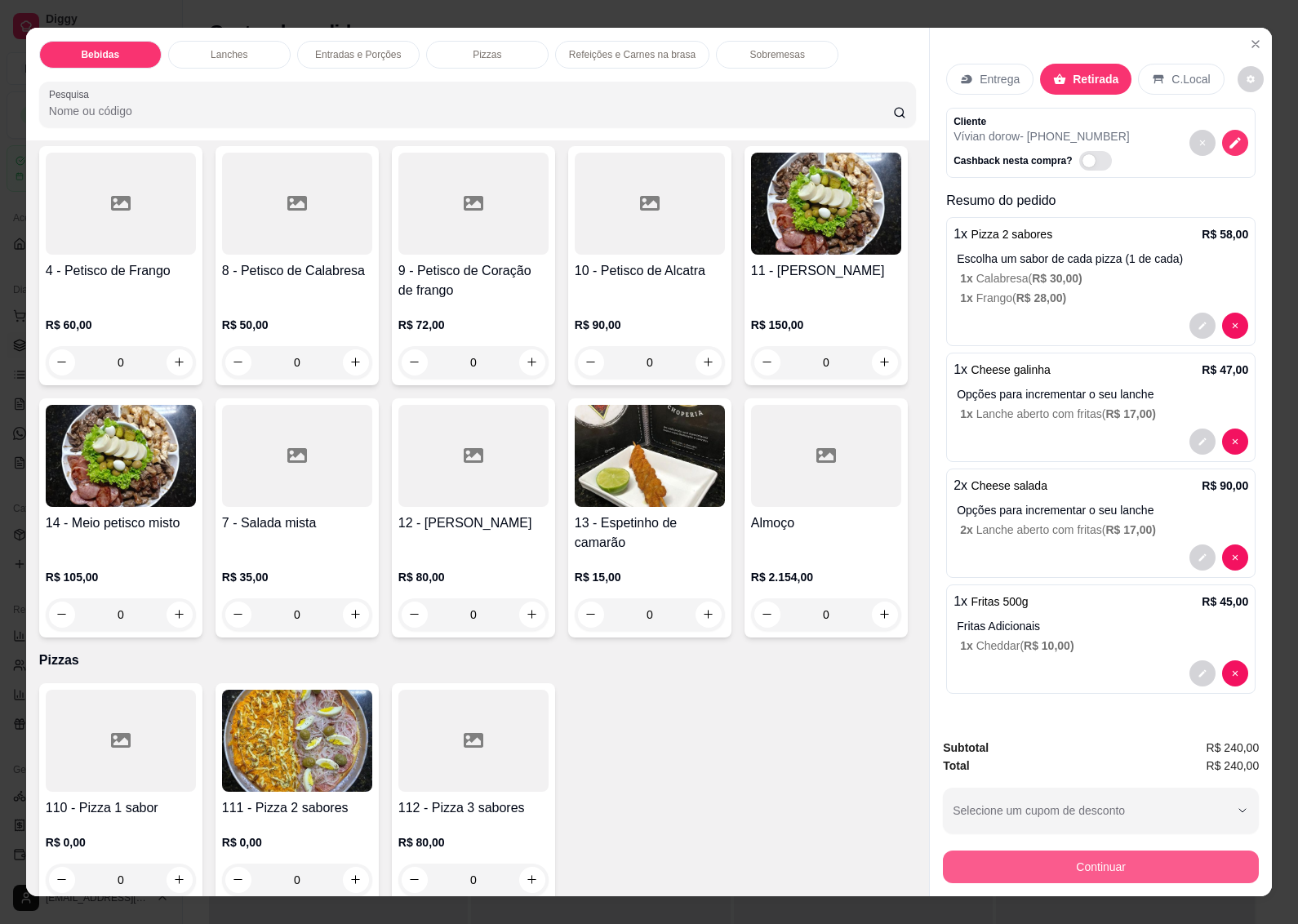
click at [1063, 866] on button "Continuar" at bounding box center [1101, 867] width 316 height 32
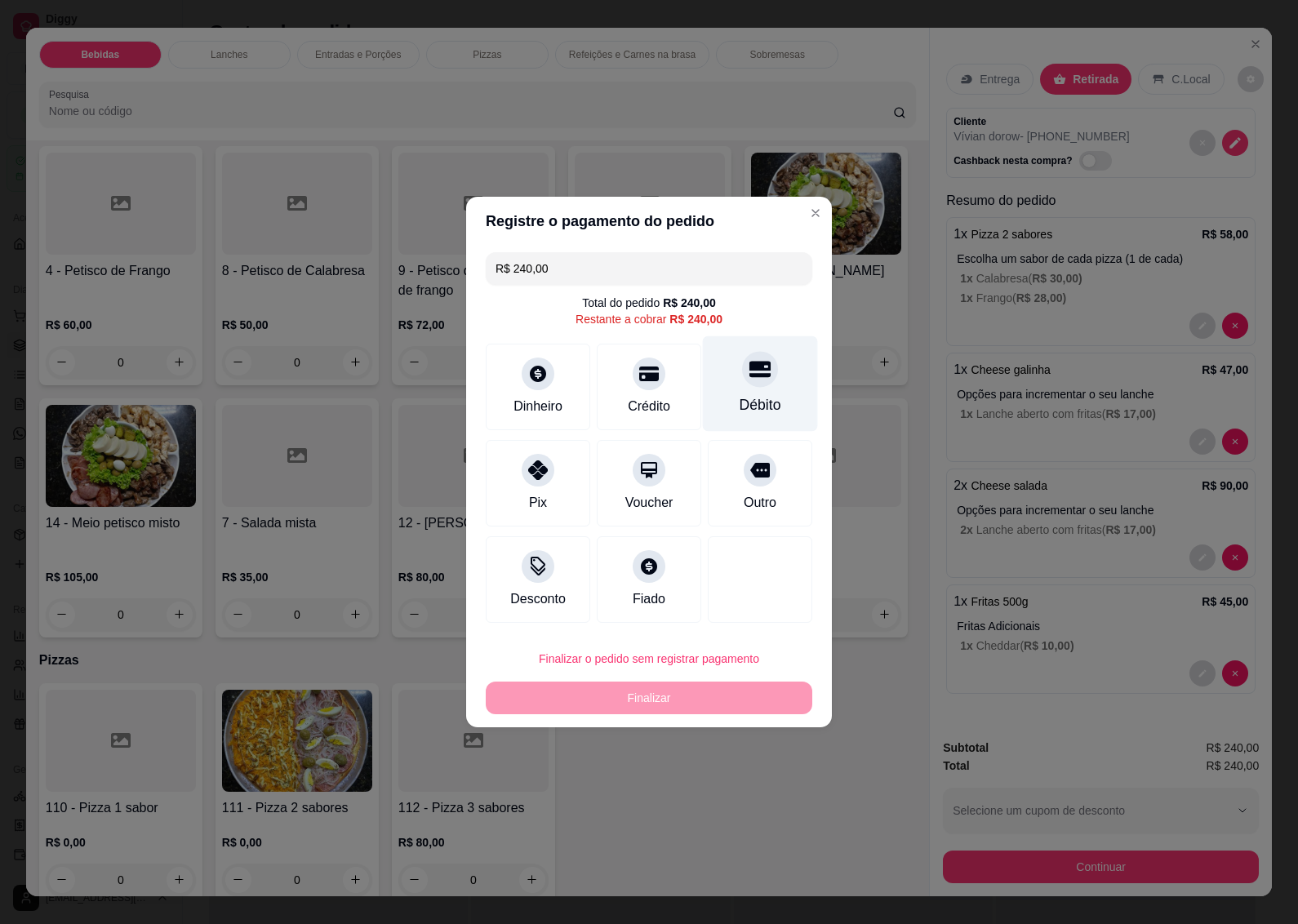
click at [746, 386] on div at bounding box center [760, 369] width 36 height 36
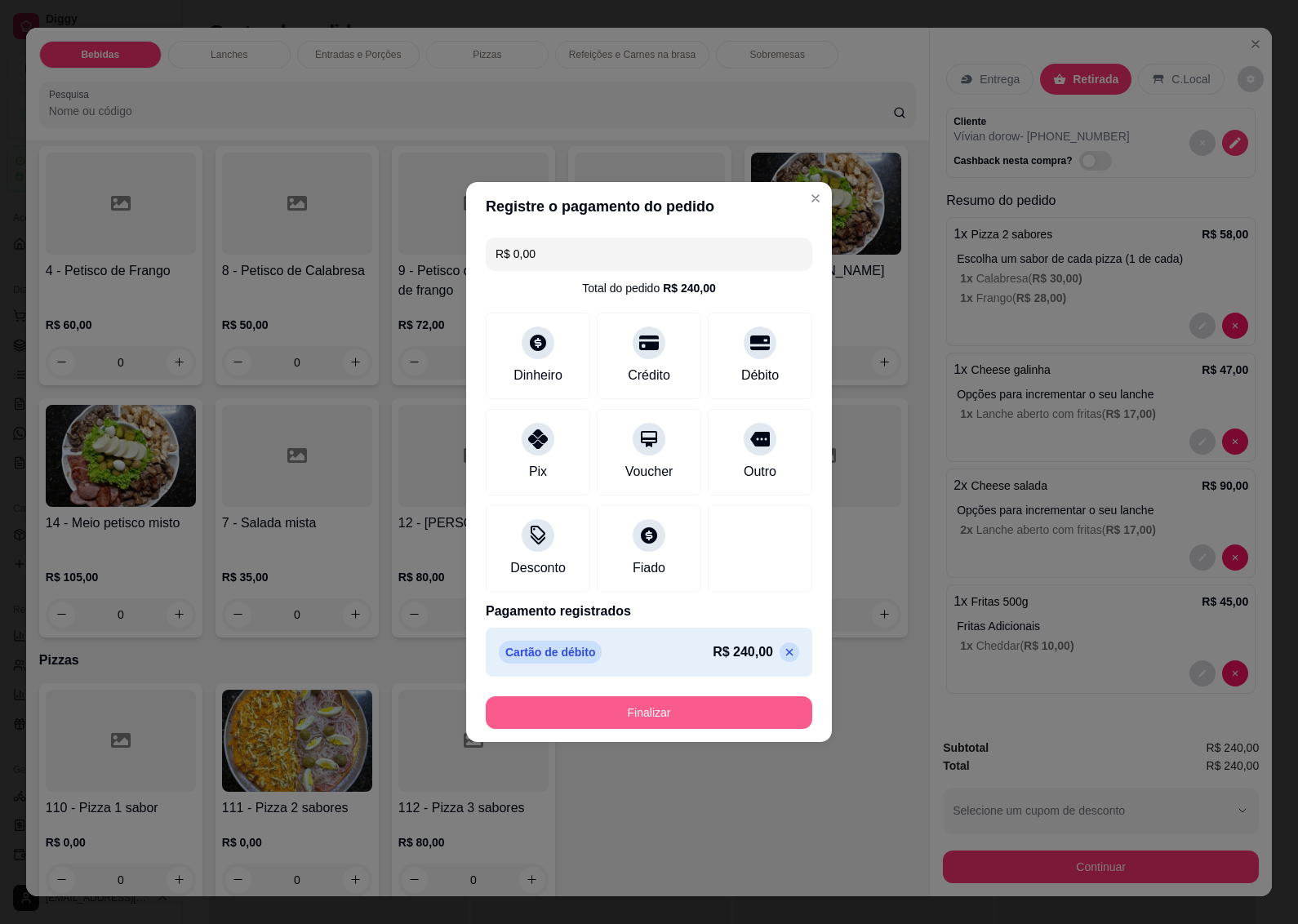
click at [638, 711] on button "Finalizar" at bounding box center [649, 712] width 327 height 32
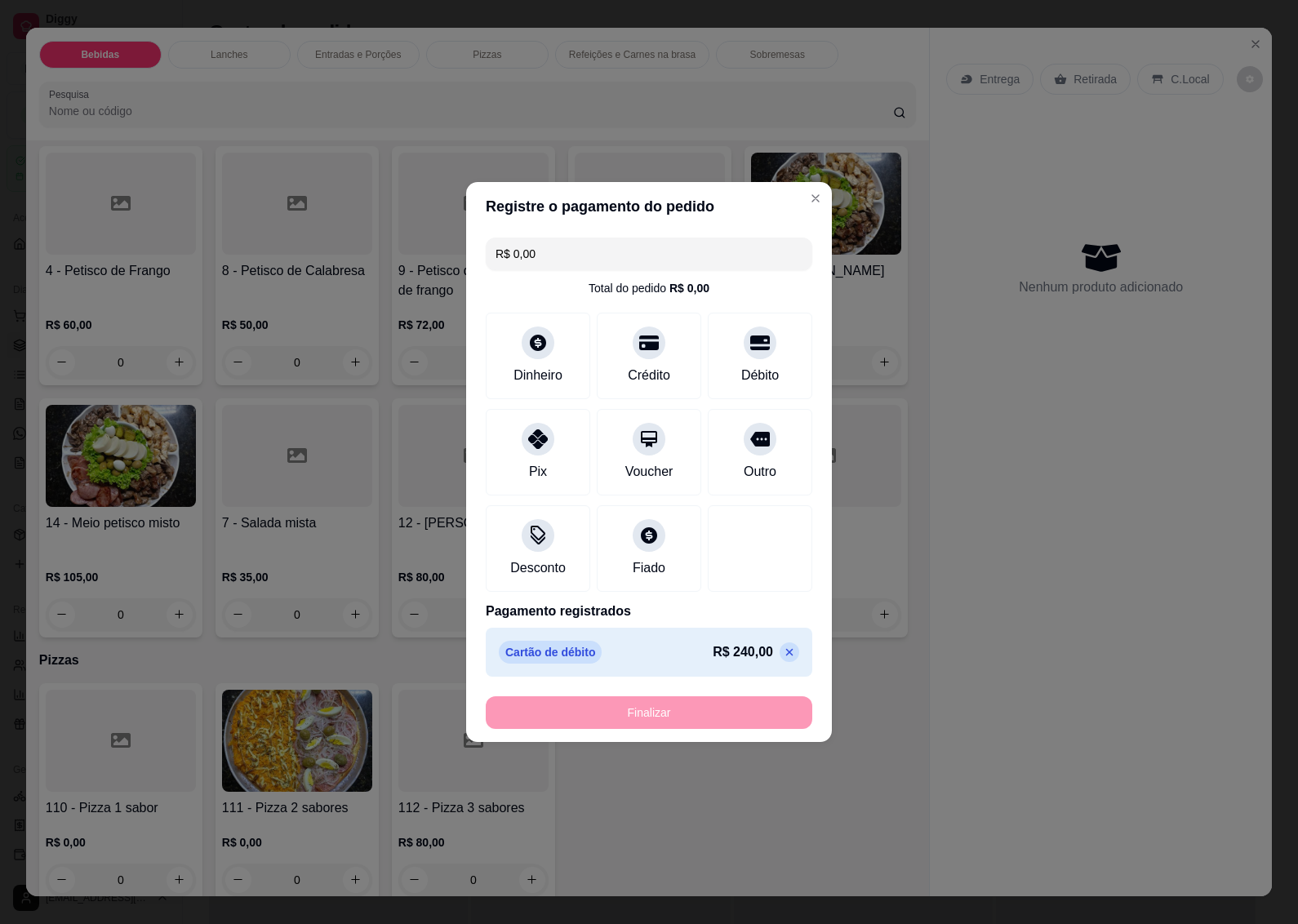
type input "-R$ 240,00"
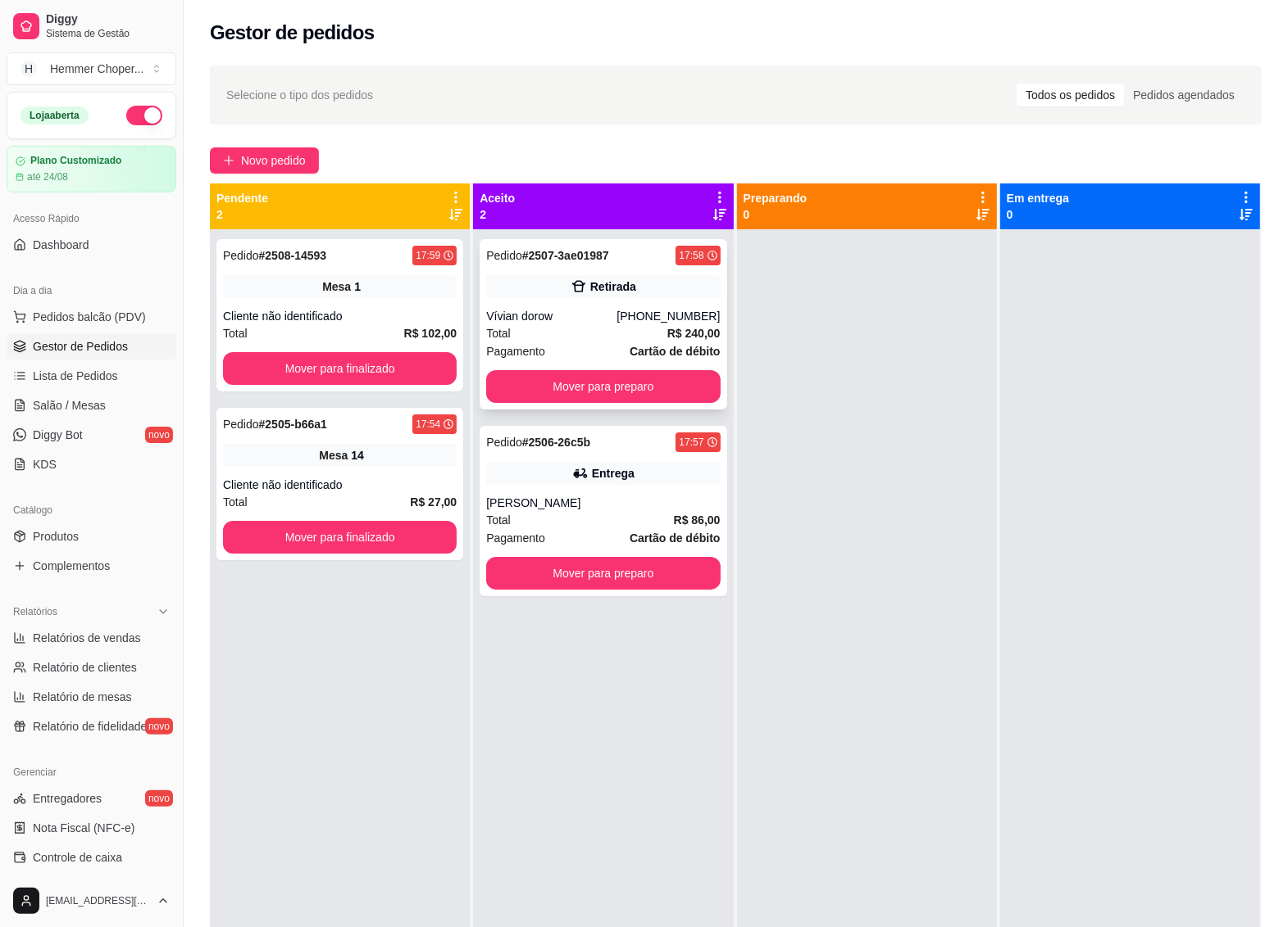
click at [604, 325] on div "Total R$ 240,00" at bounding box center [602, 333] width 234 height 18
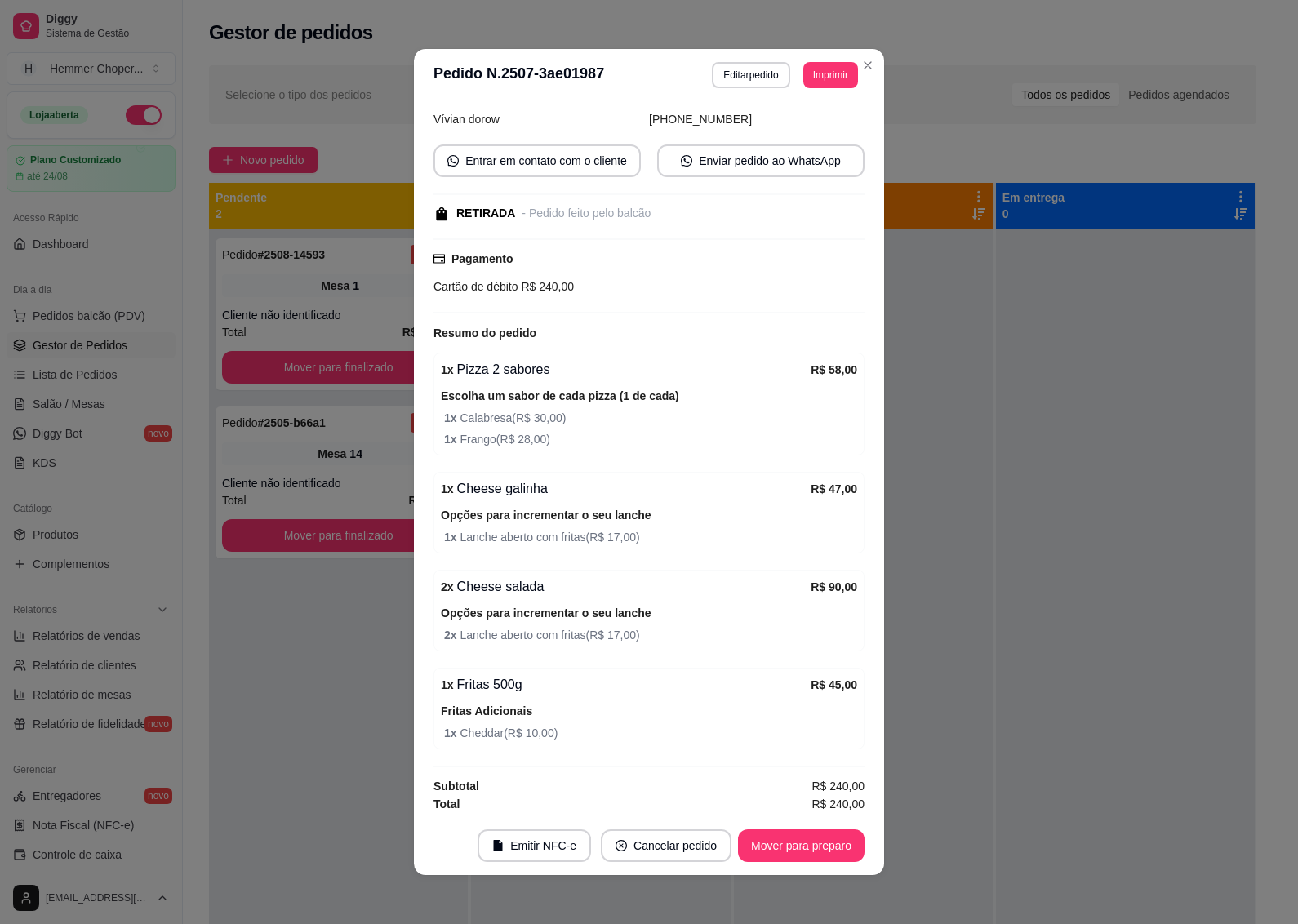
scroll to position [162, 0]
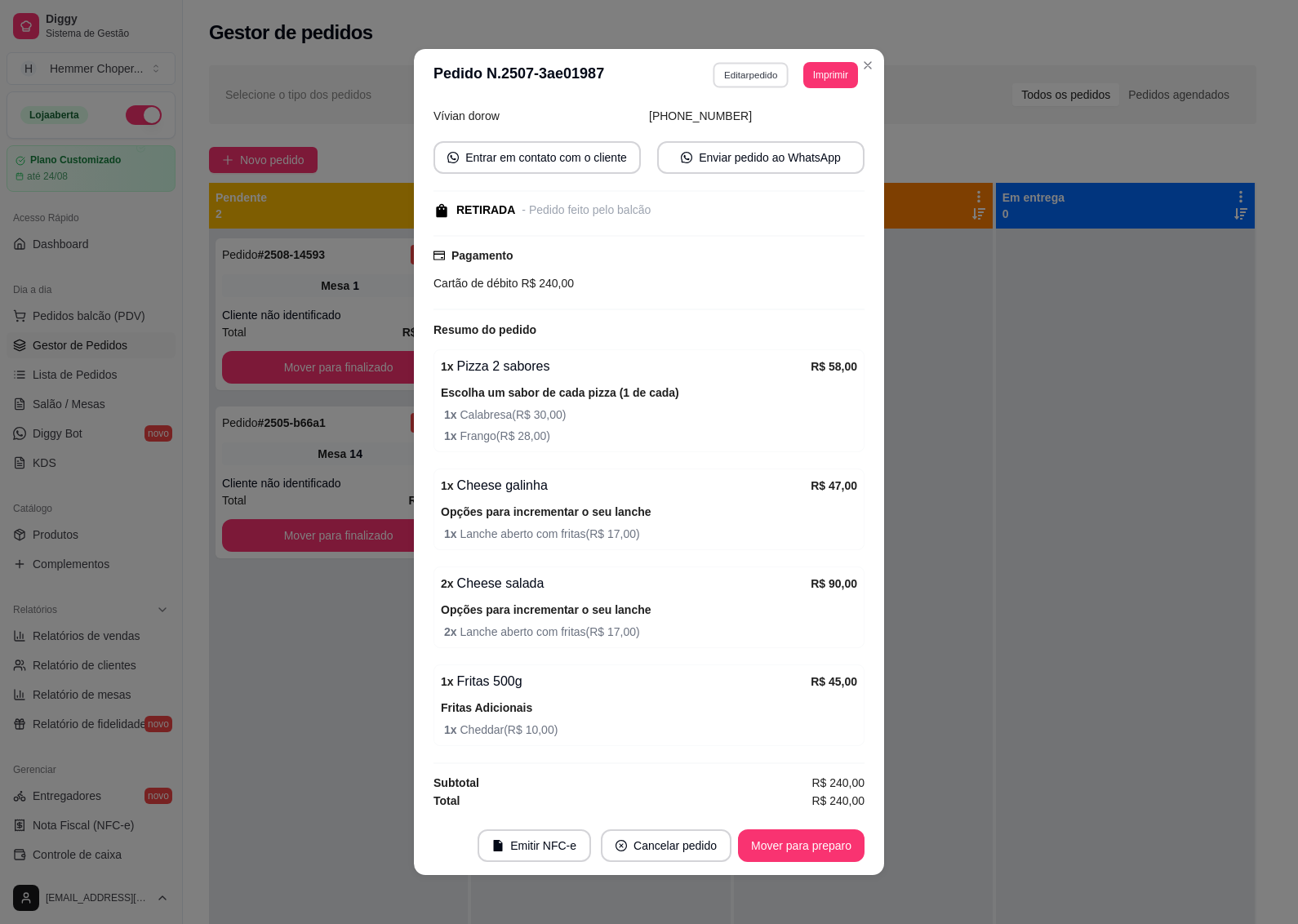
click at [738, 72] on button "Editar pedido" at bounding box center [752, 75] width 76 height 25
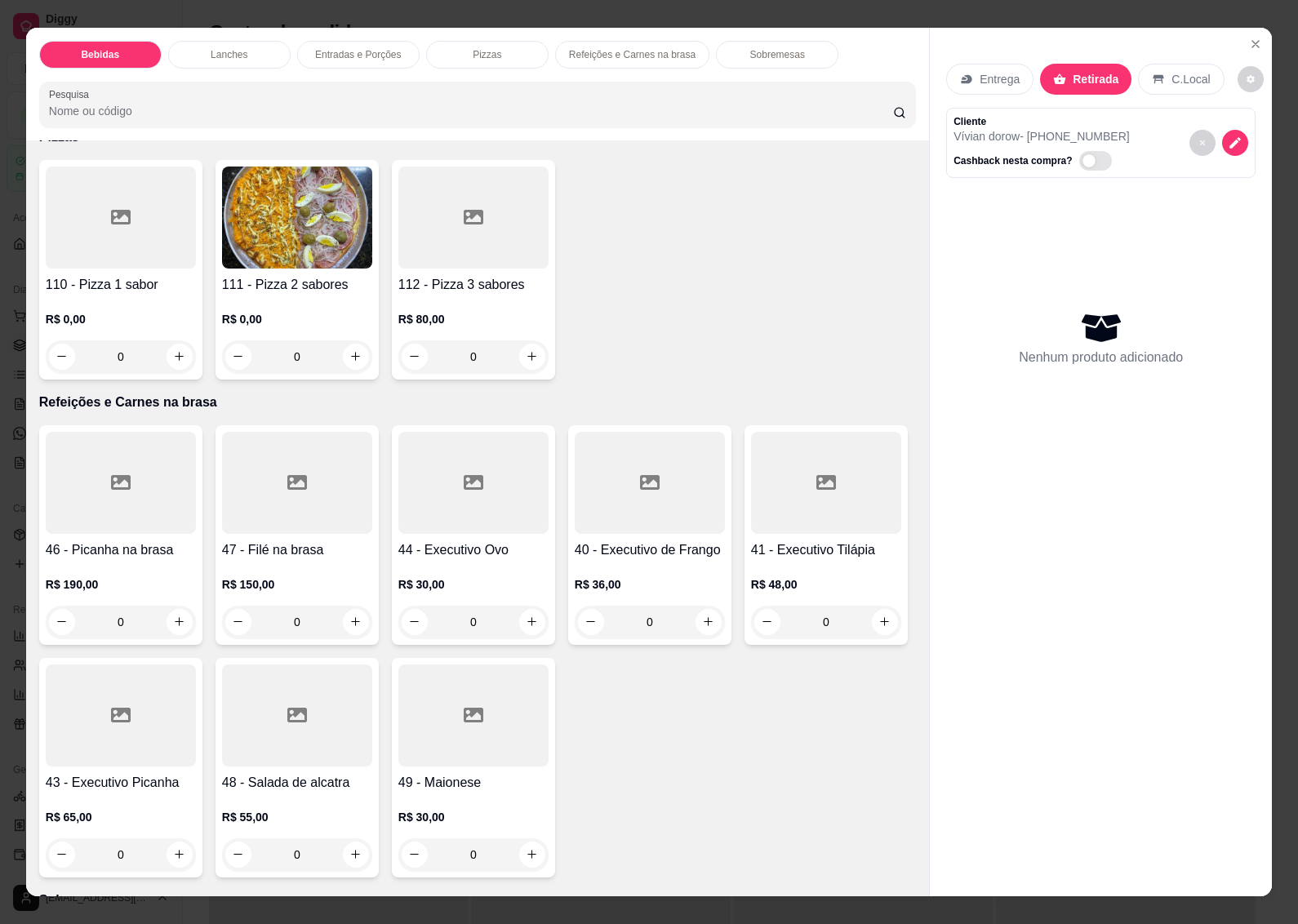
scroll to position [3470, 0]
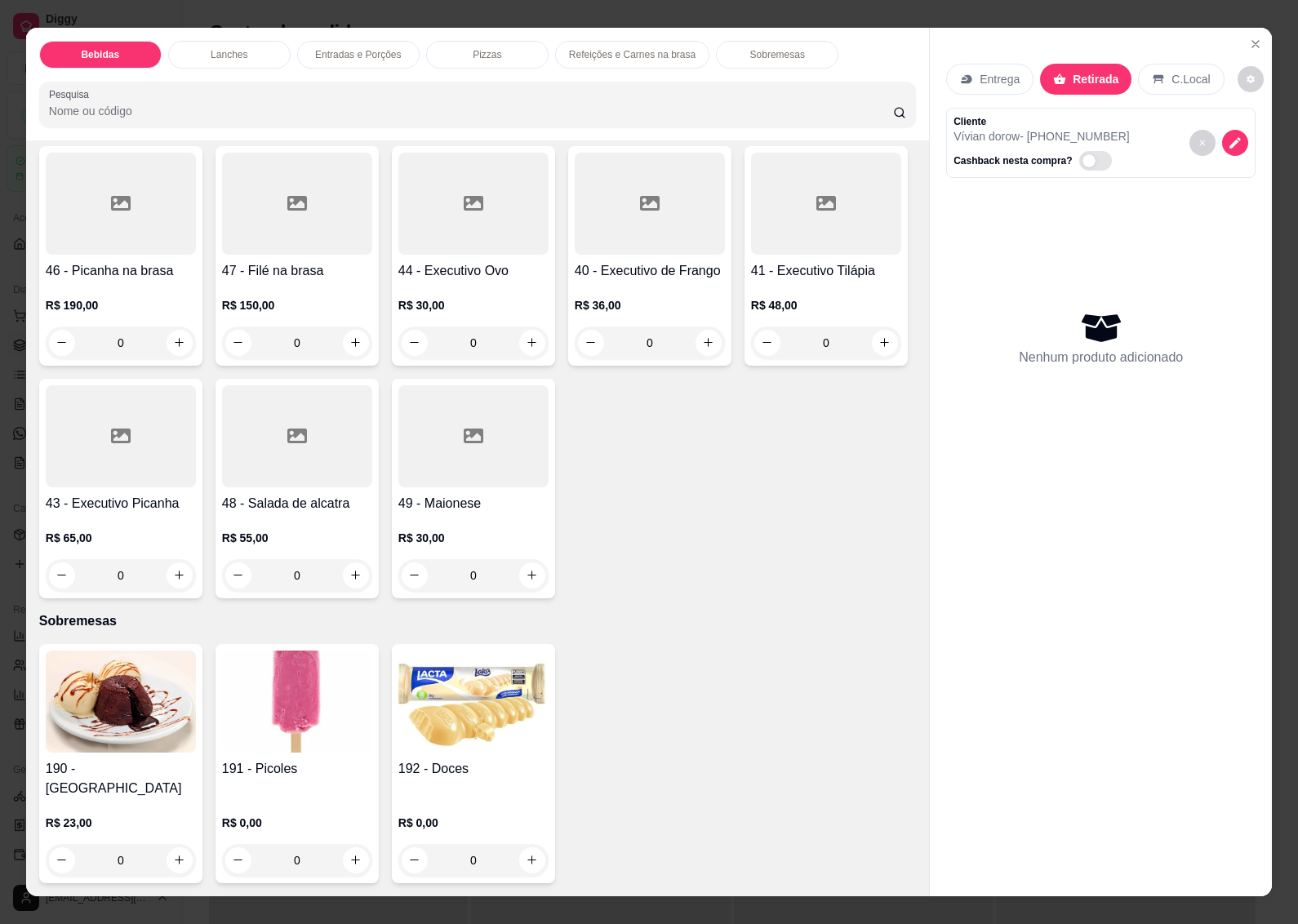
click at [304, 16] on h4 "111 - Pizza 2 sabores" at bounding box center [297, 5] width 150 height 19
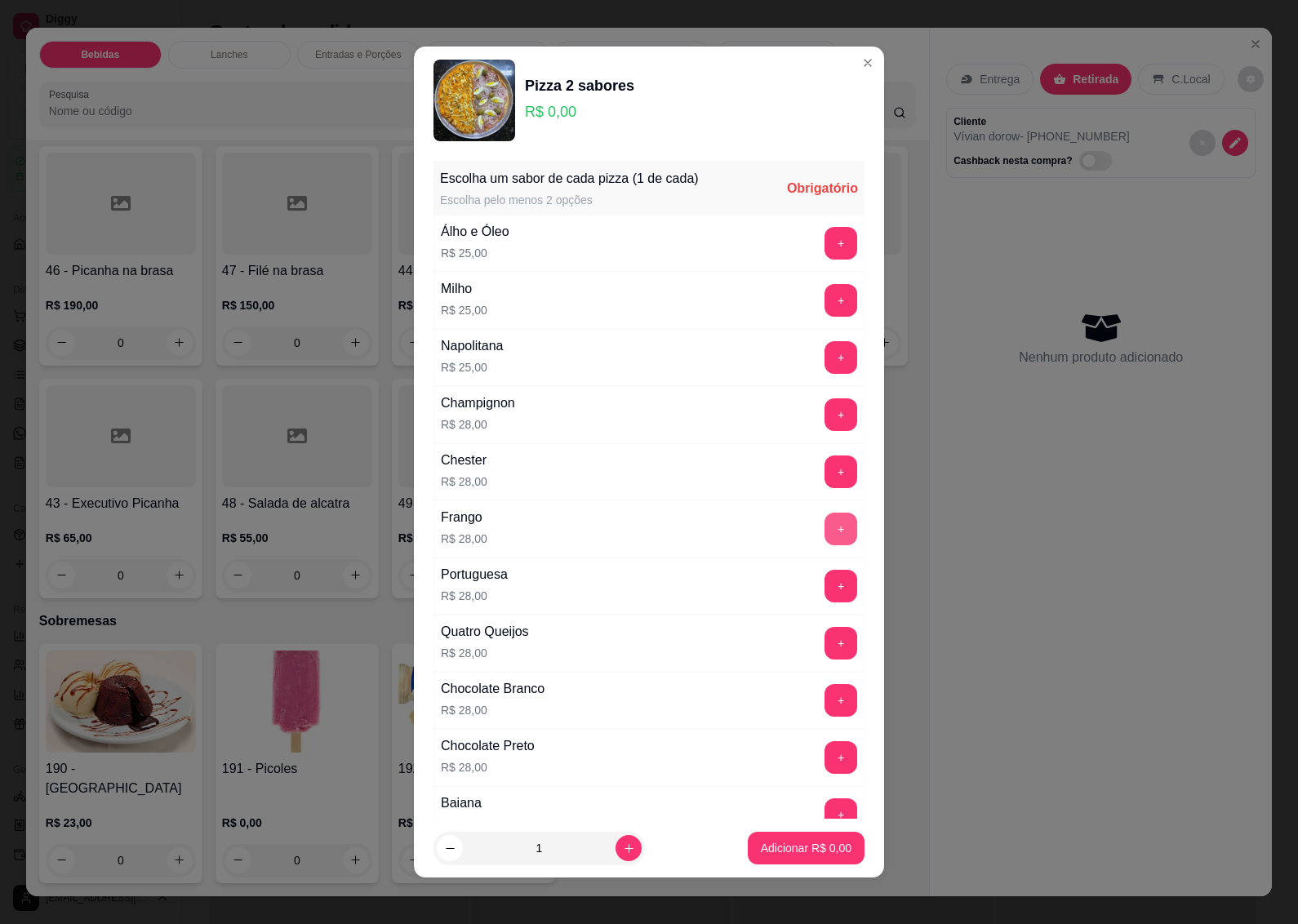
click at [825, 531] on button "+" at bounding box center [840, 529] width 32 height 32
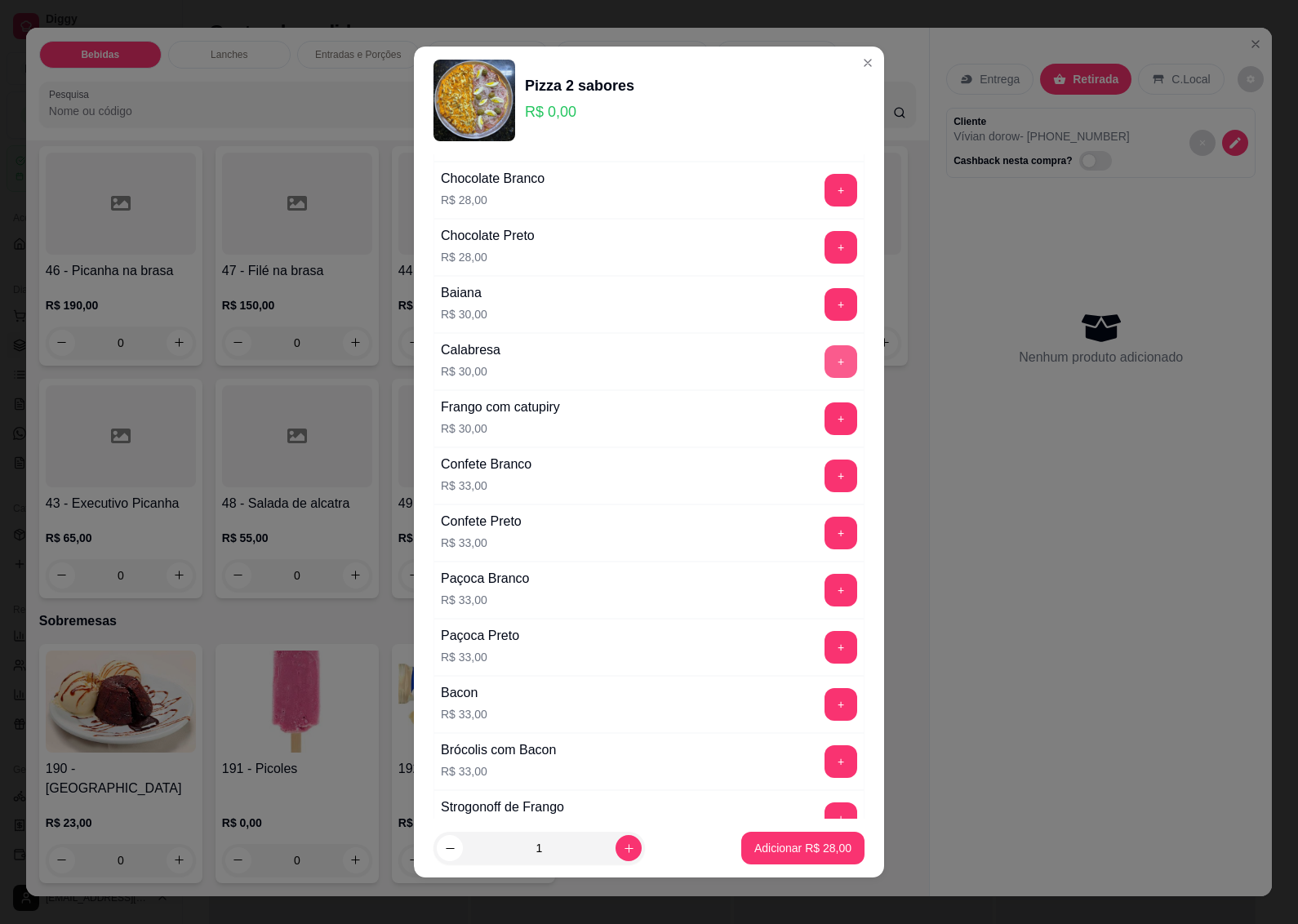
click at [825, 368] on button "+" at bounding box center [840, 361] width 32 height 32
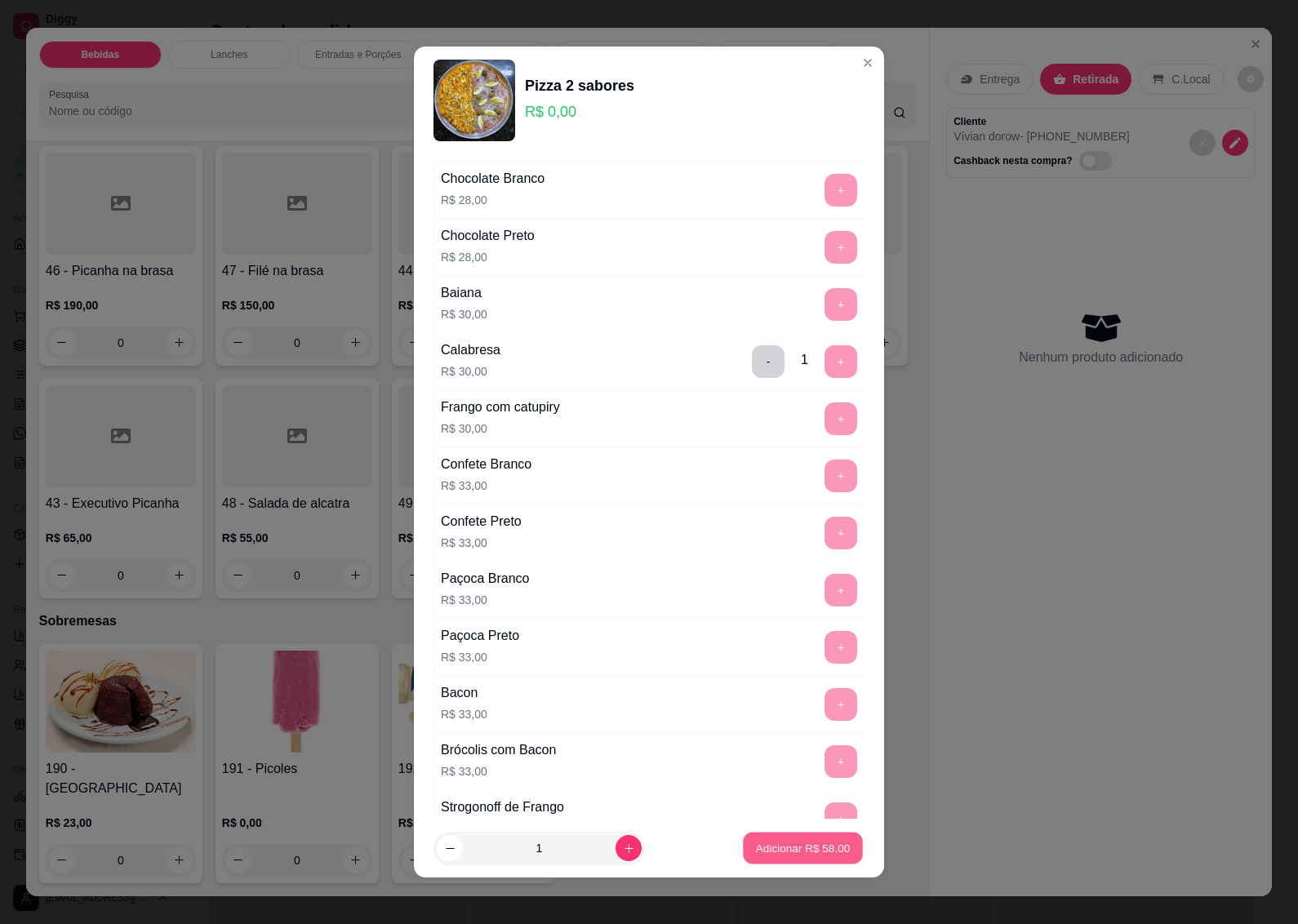
click at [769, 846] on p "Adicionar R$ 58,00" at bounding box center [804, 849] width 95 height 16
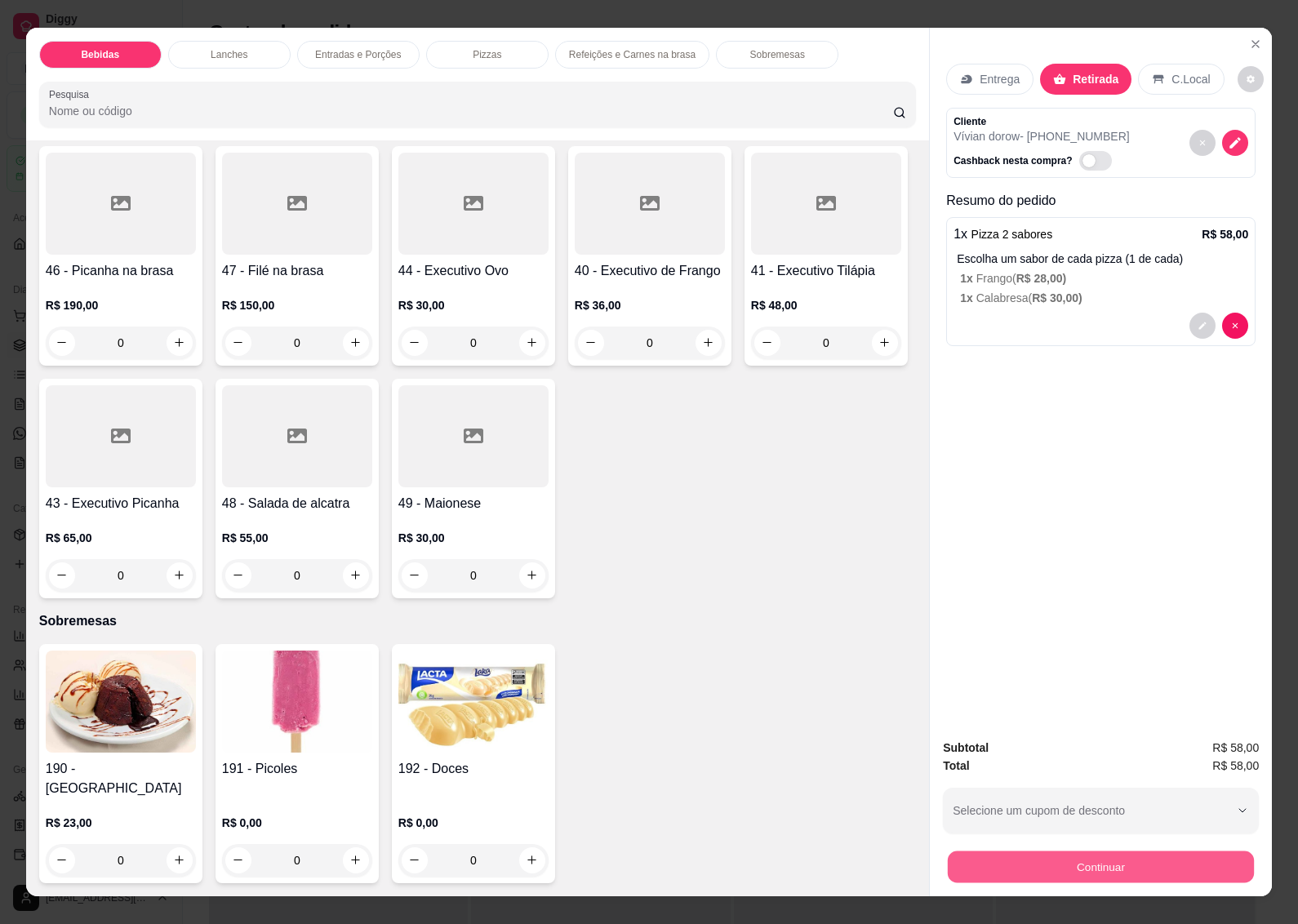
click at [1056, 866] on button "Continuar" at bounding box center [1100, 868] width 306 height 32
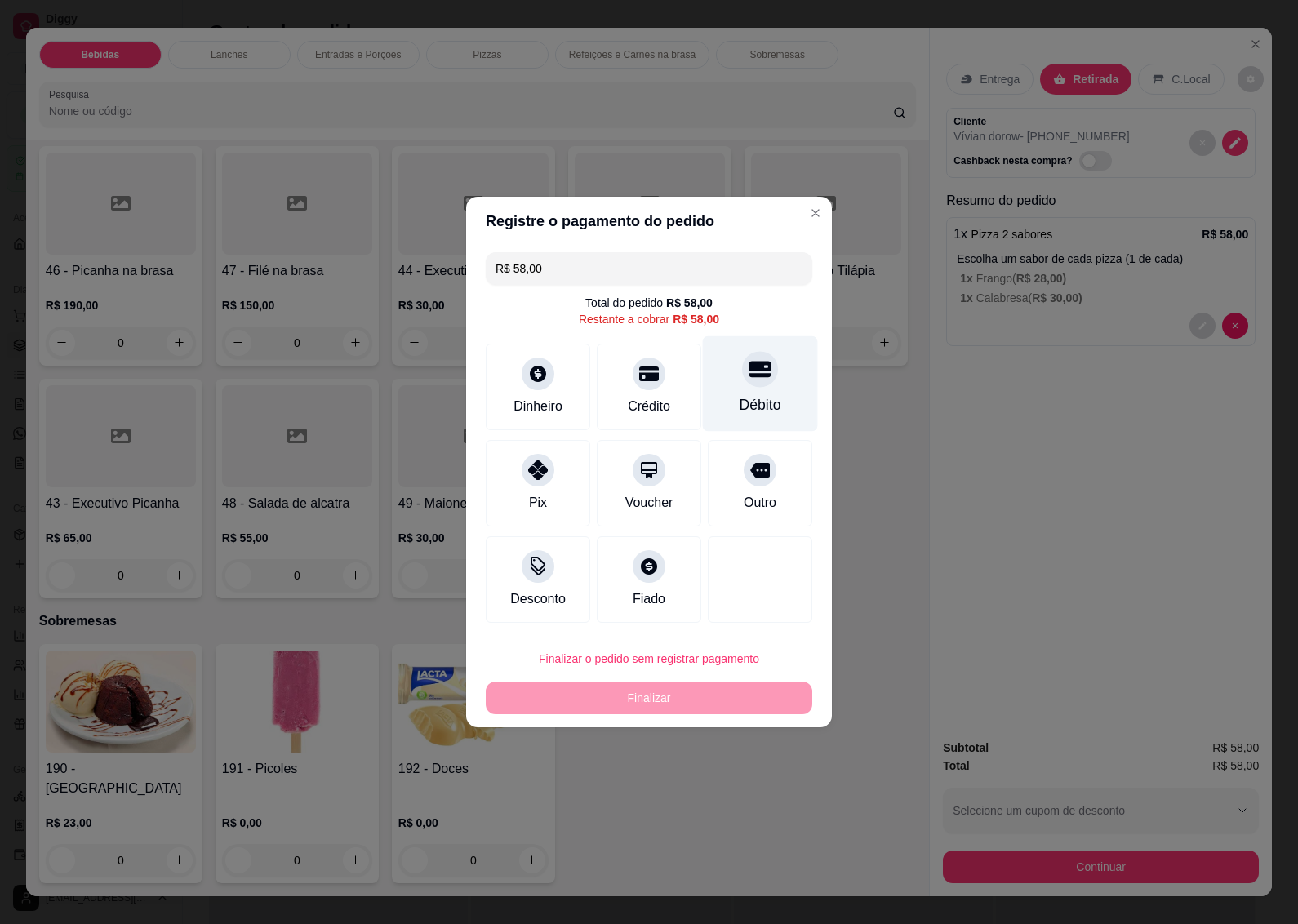
click at [753, 397] on div "Débito" at bounding box center [760, 405] width 41 height 21
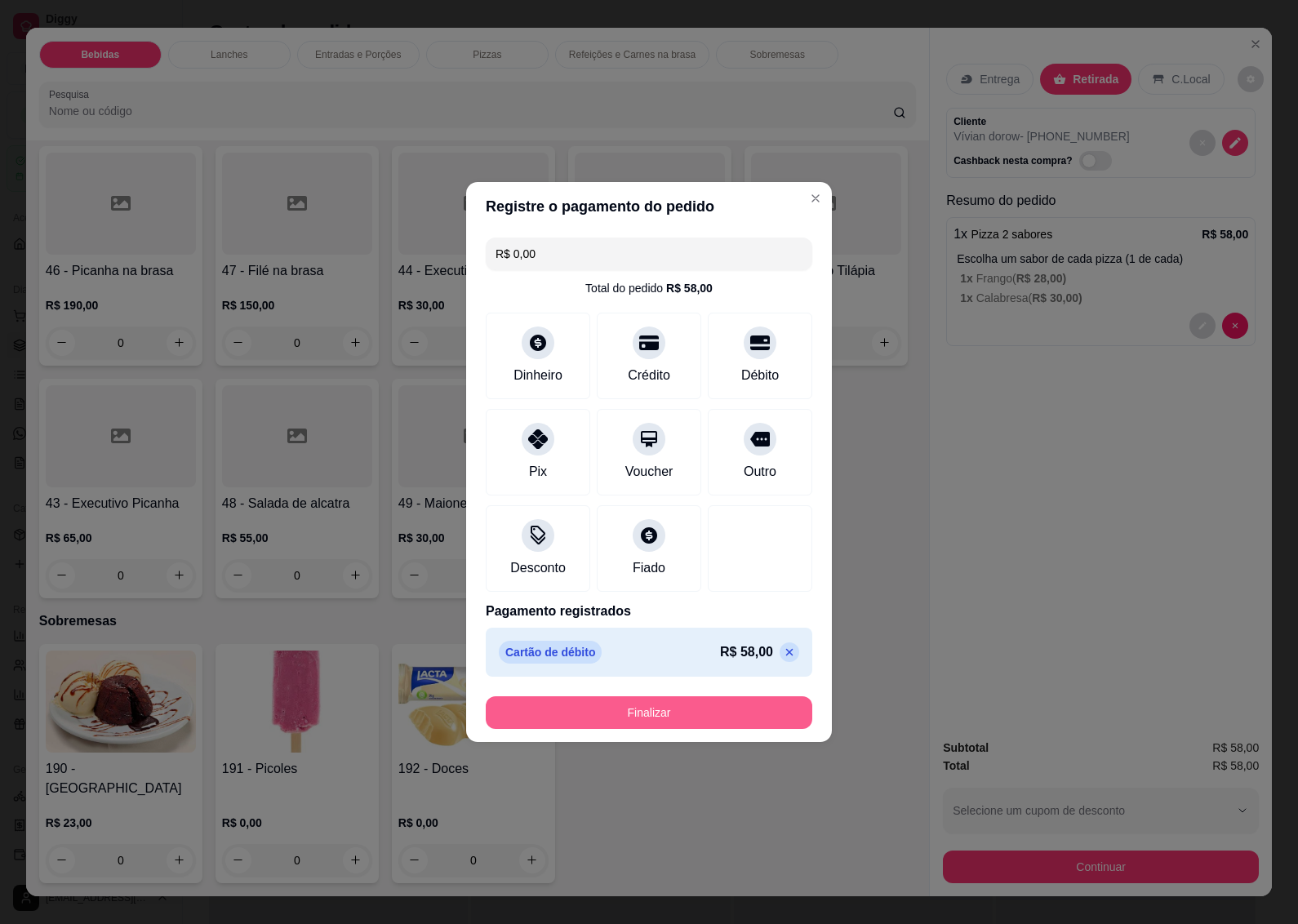
click at [627, 711] on button "Finalizar" at bounding box center [649, 712] width 327 height 32
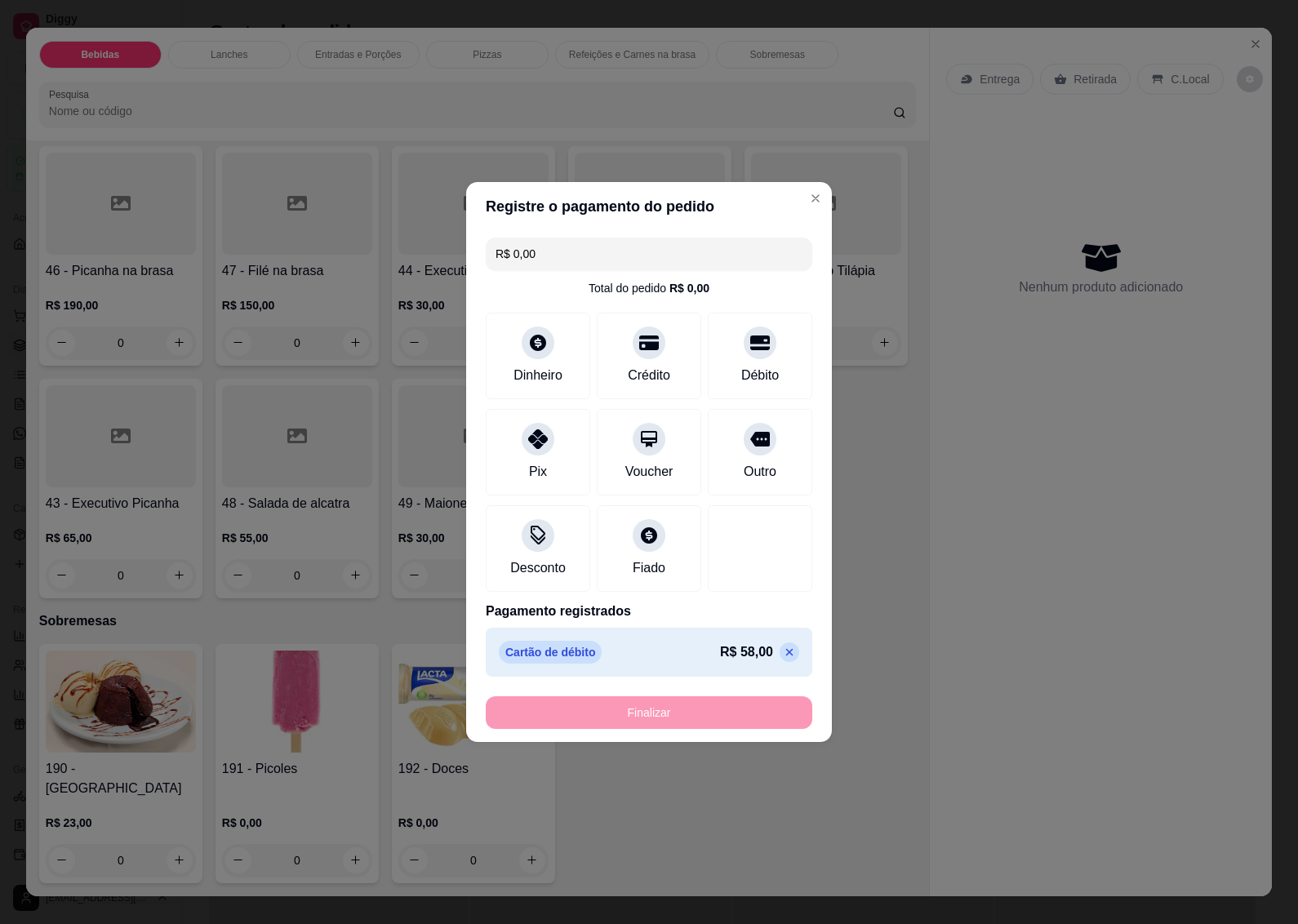
type input "-R$ 58,00"
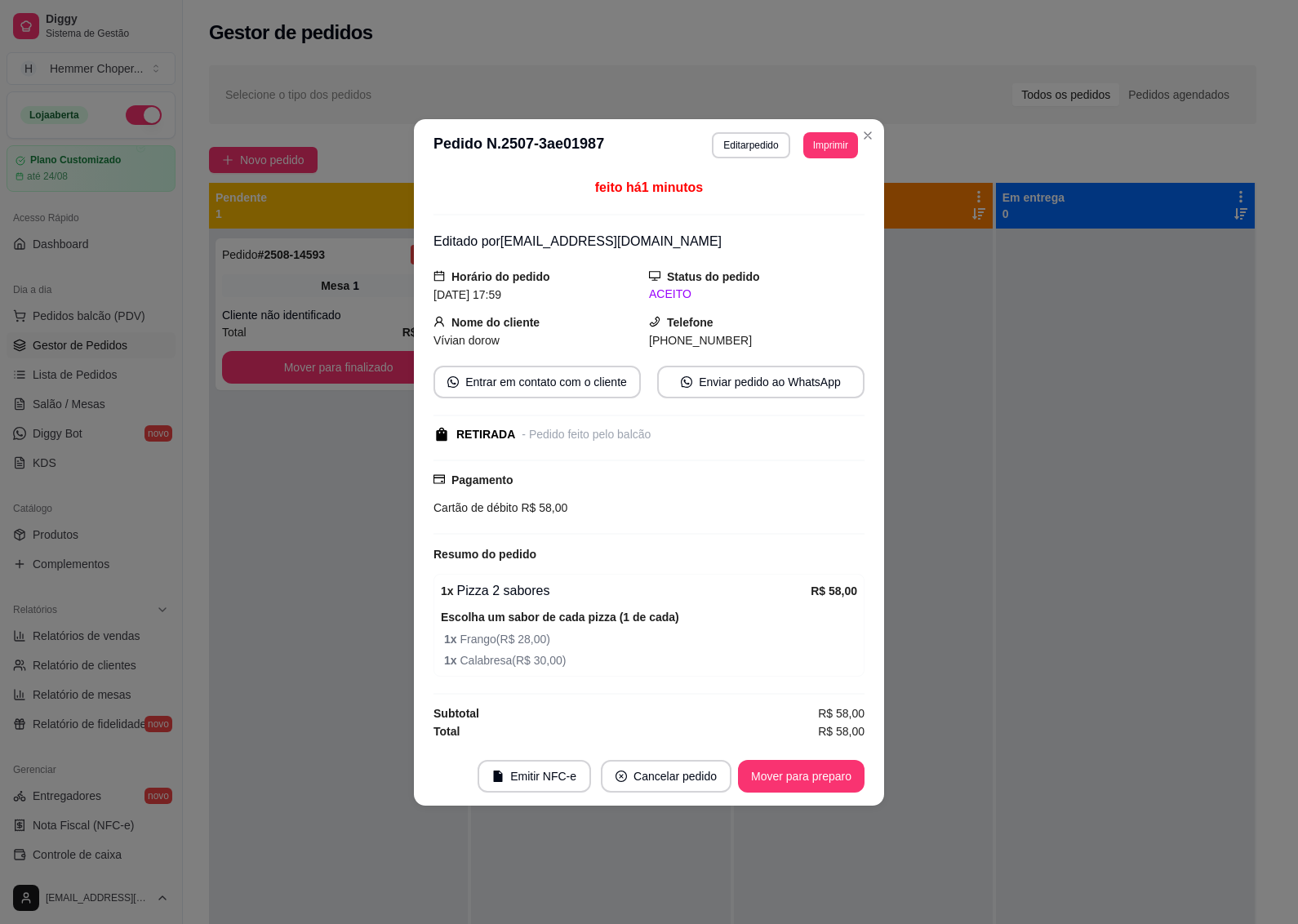
scroll to position [0, 0]
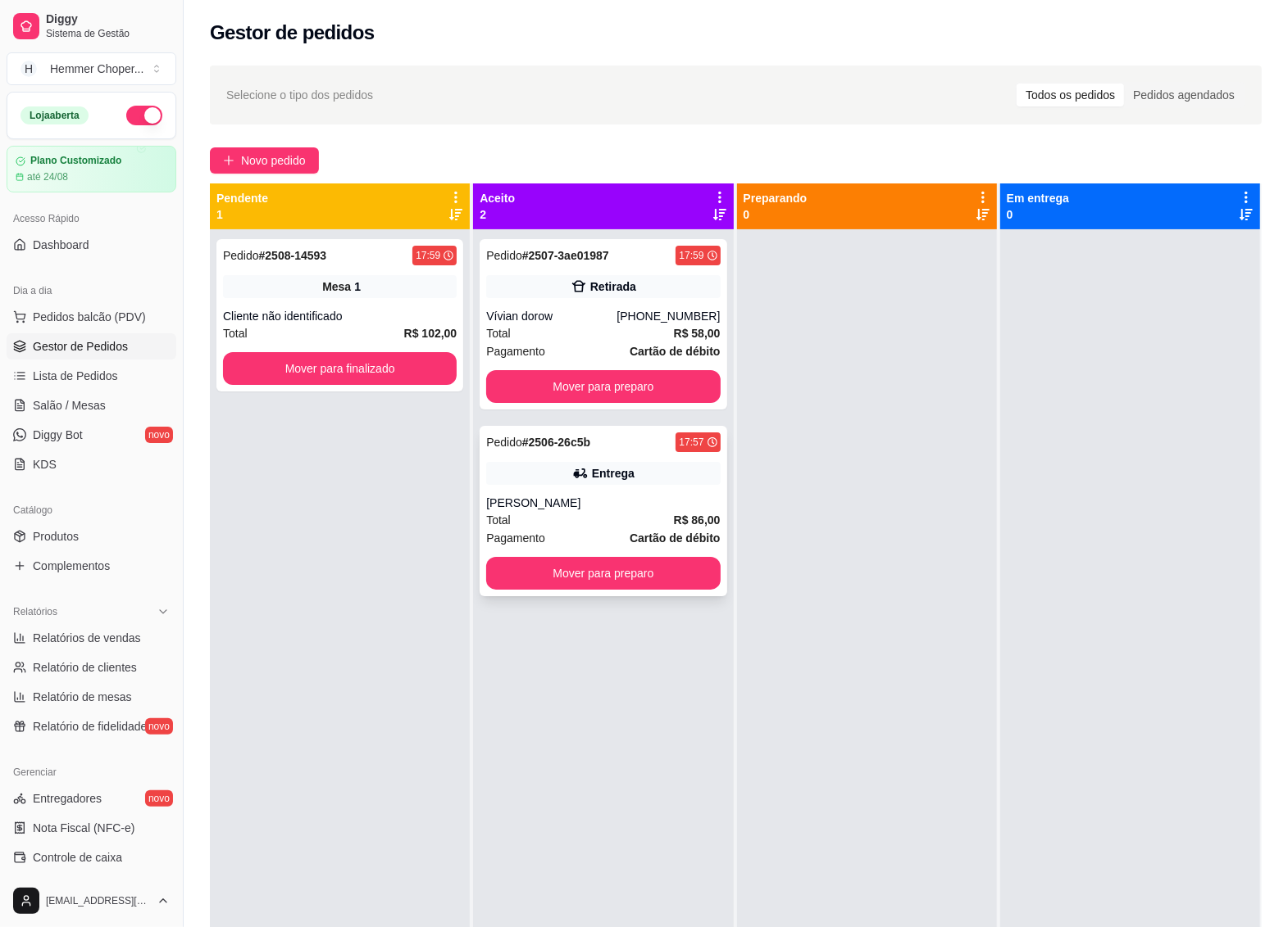
click at [594, 529] on div "Pedido # 2506-26c5b 17:57 Entrega RODRIGO Total R$ 86,00 Pagamento Cartão de dé…" at bounding box center [603, 510] width 247 height 170
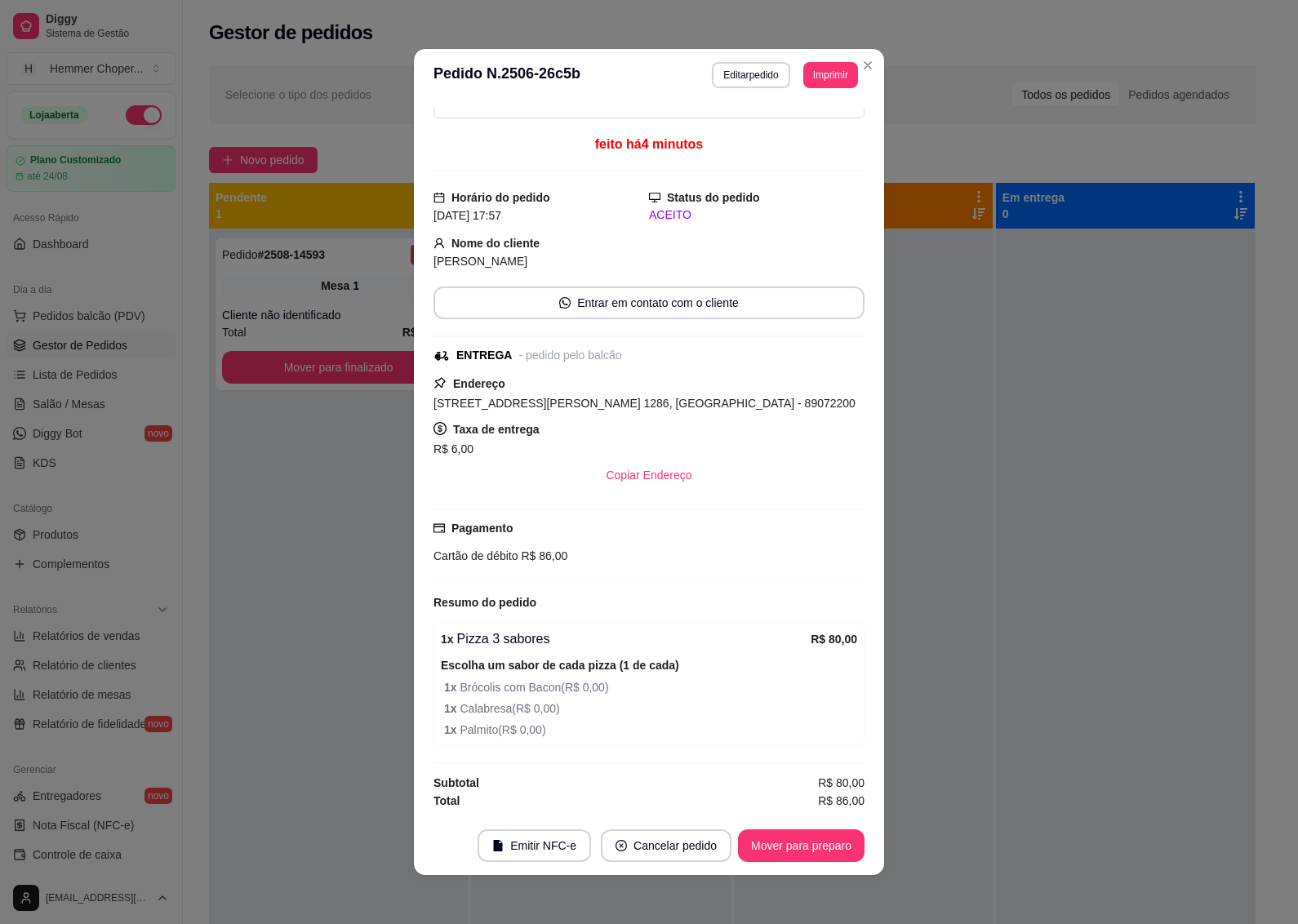
scroll to position [60, 0]
click at [735, 76] on button "Editar pedido" at bounding box center [751, 76] width 77 height 26
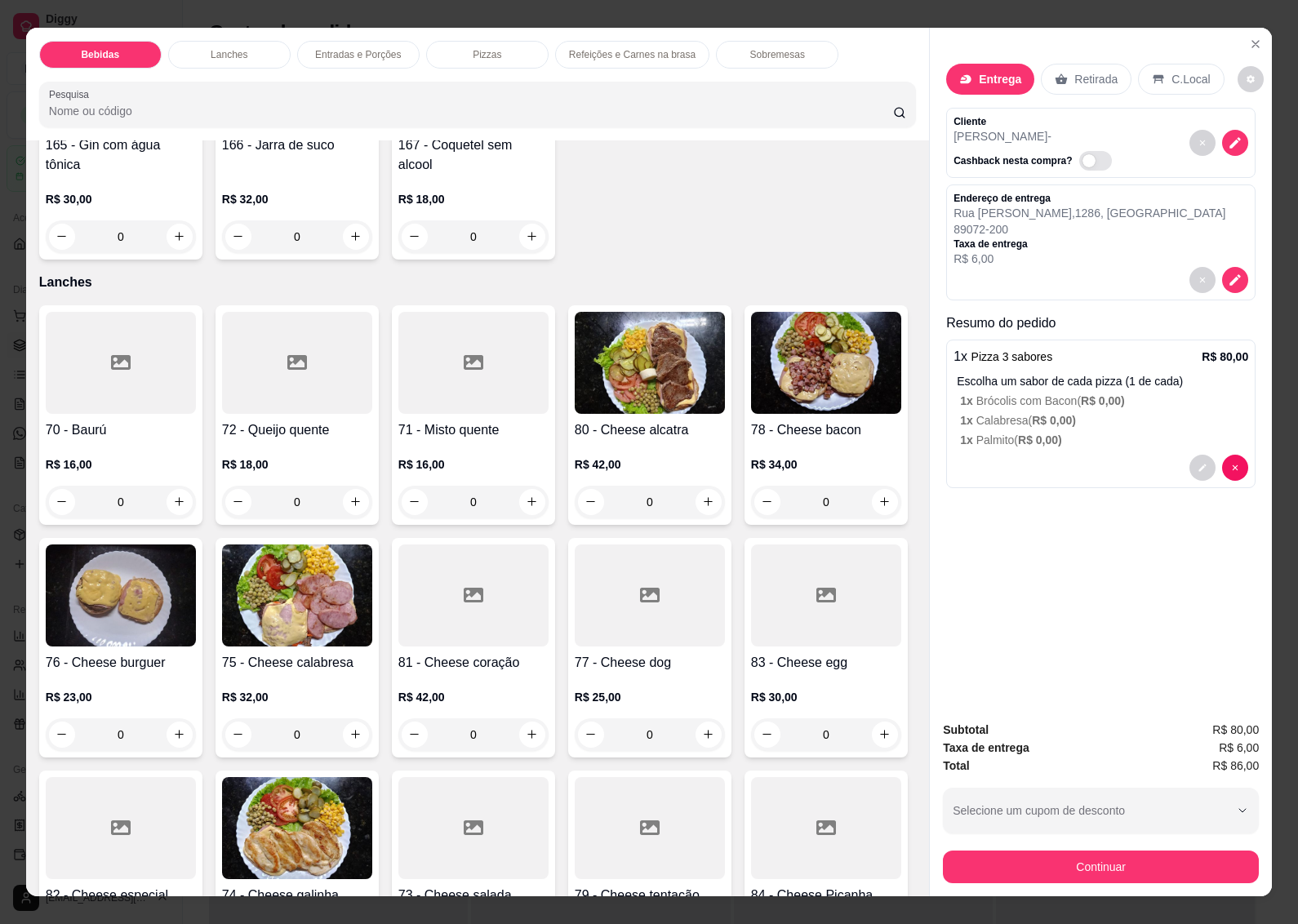
scroll to position [1837, 0]
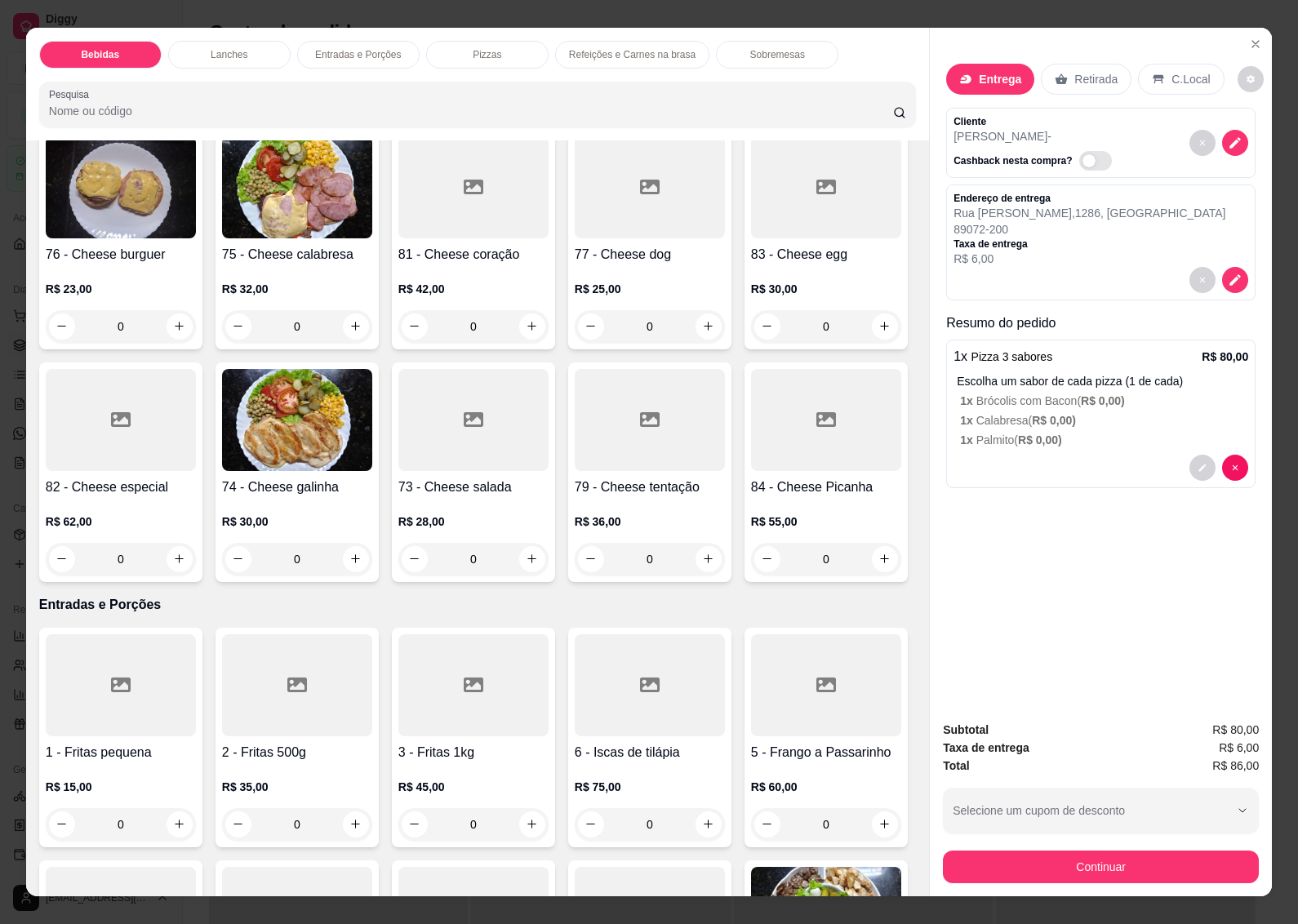
click at [372, 471] on img at bounding box center [297, 420] width 150 height 102
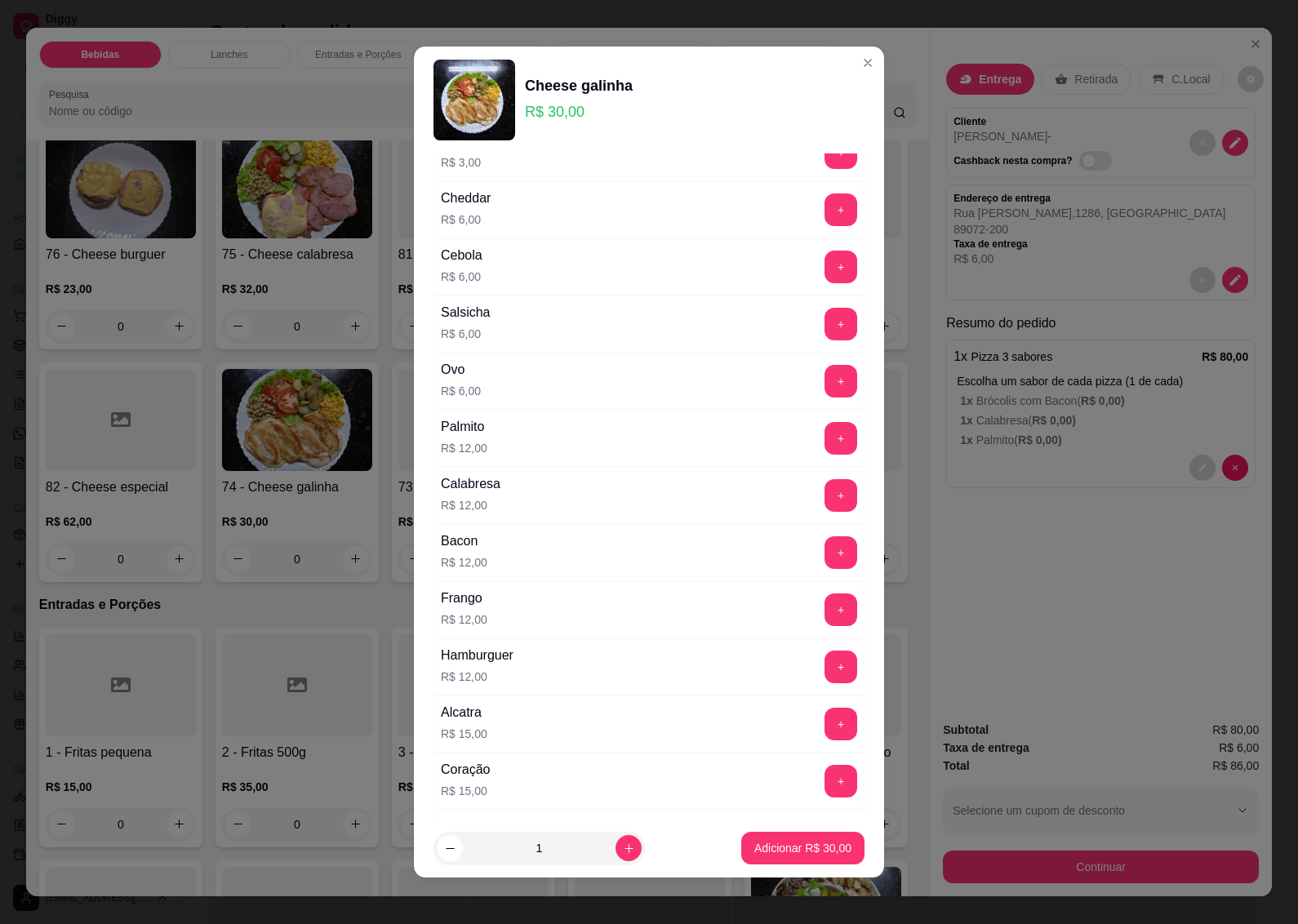
scroll to position [510, 0]
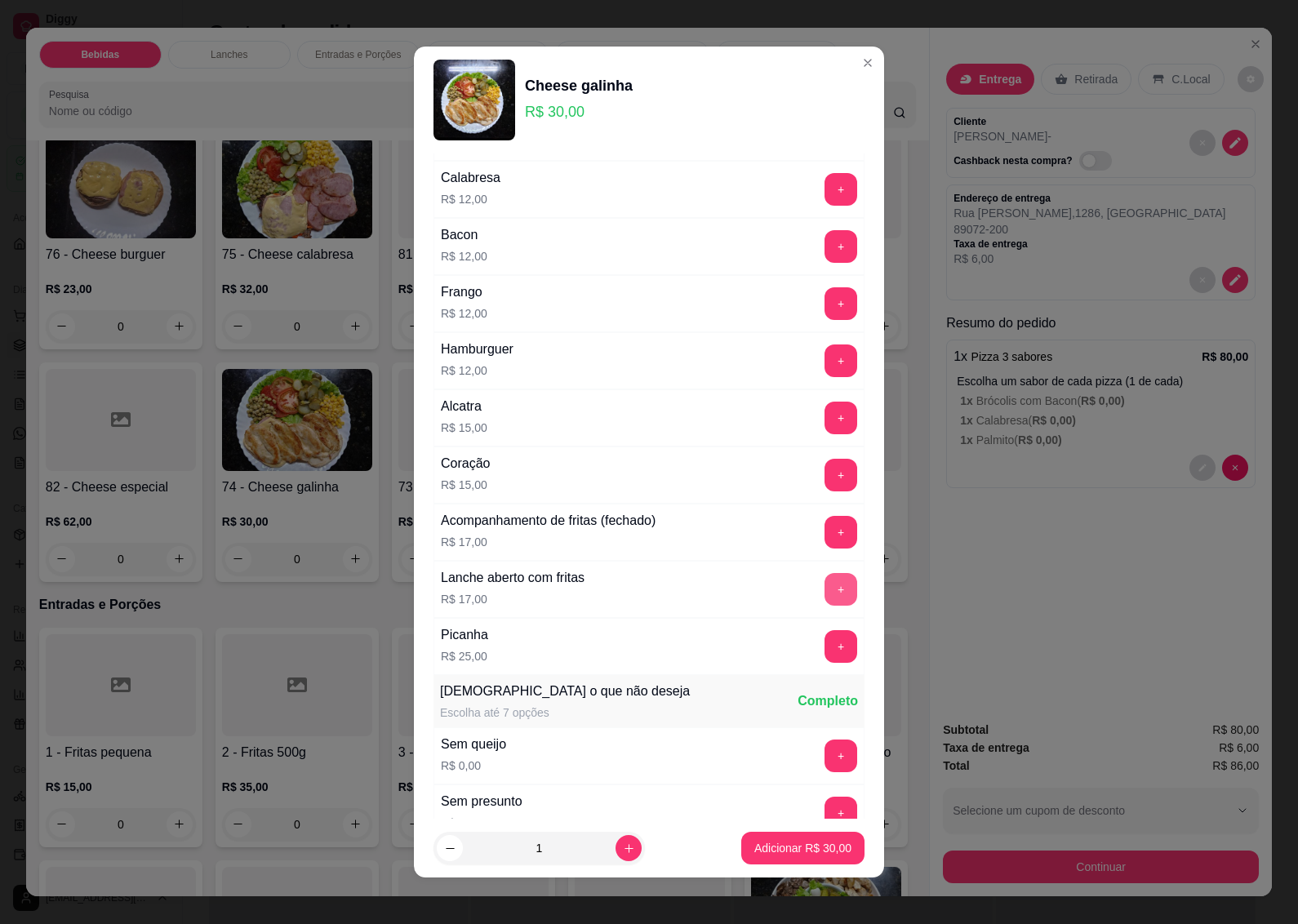
click at [825, 586] on button "+" at bounding box center [840, 589] width 32 height 32
click at [768, 852] on p "Adicionar R$ 47,00" at bounding box center [804, 849] width 95 height 16
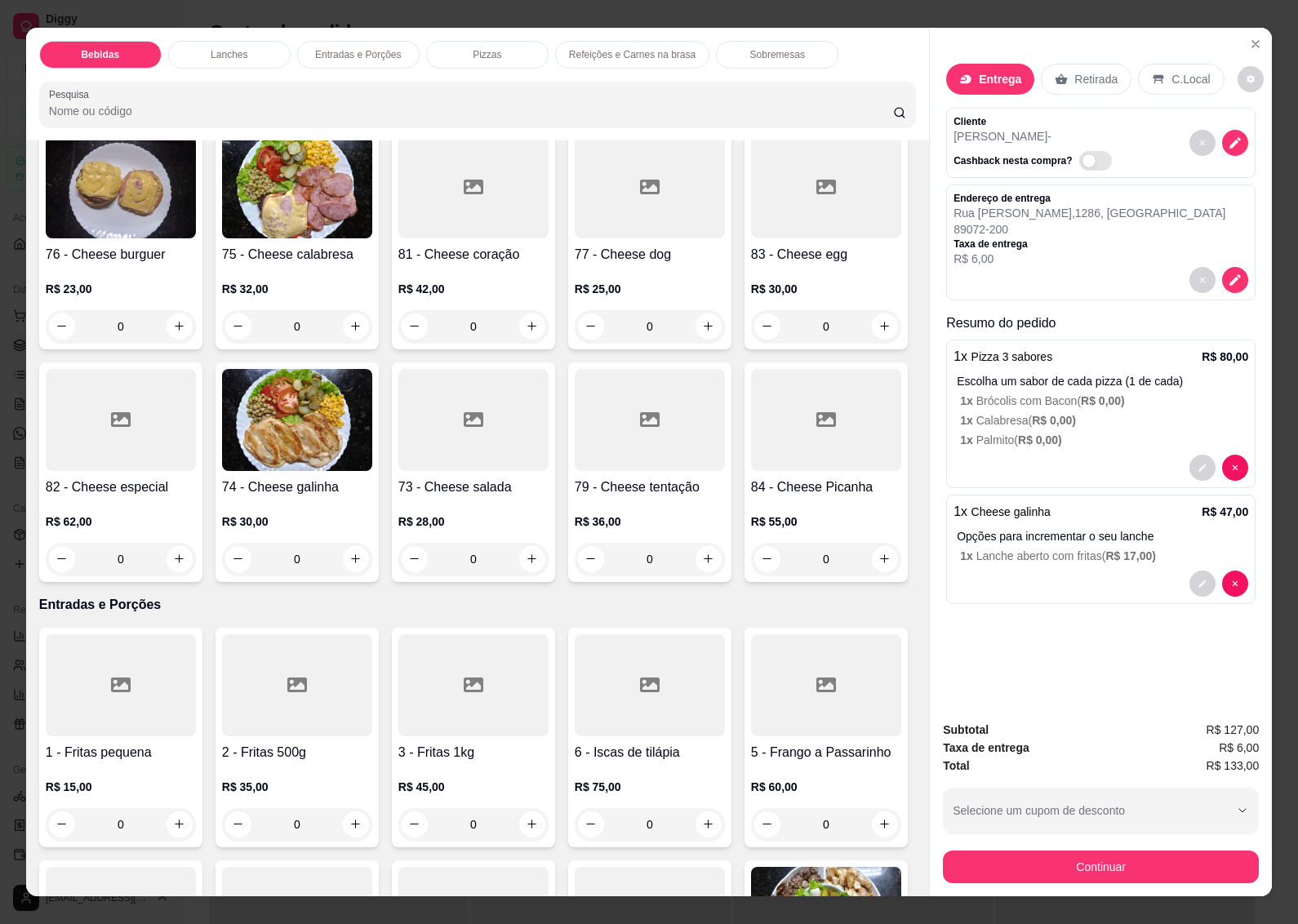
scroll to position [2041, 0]
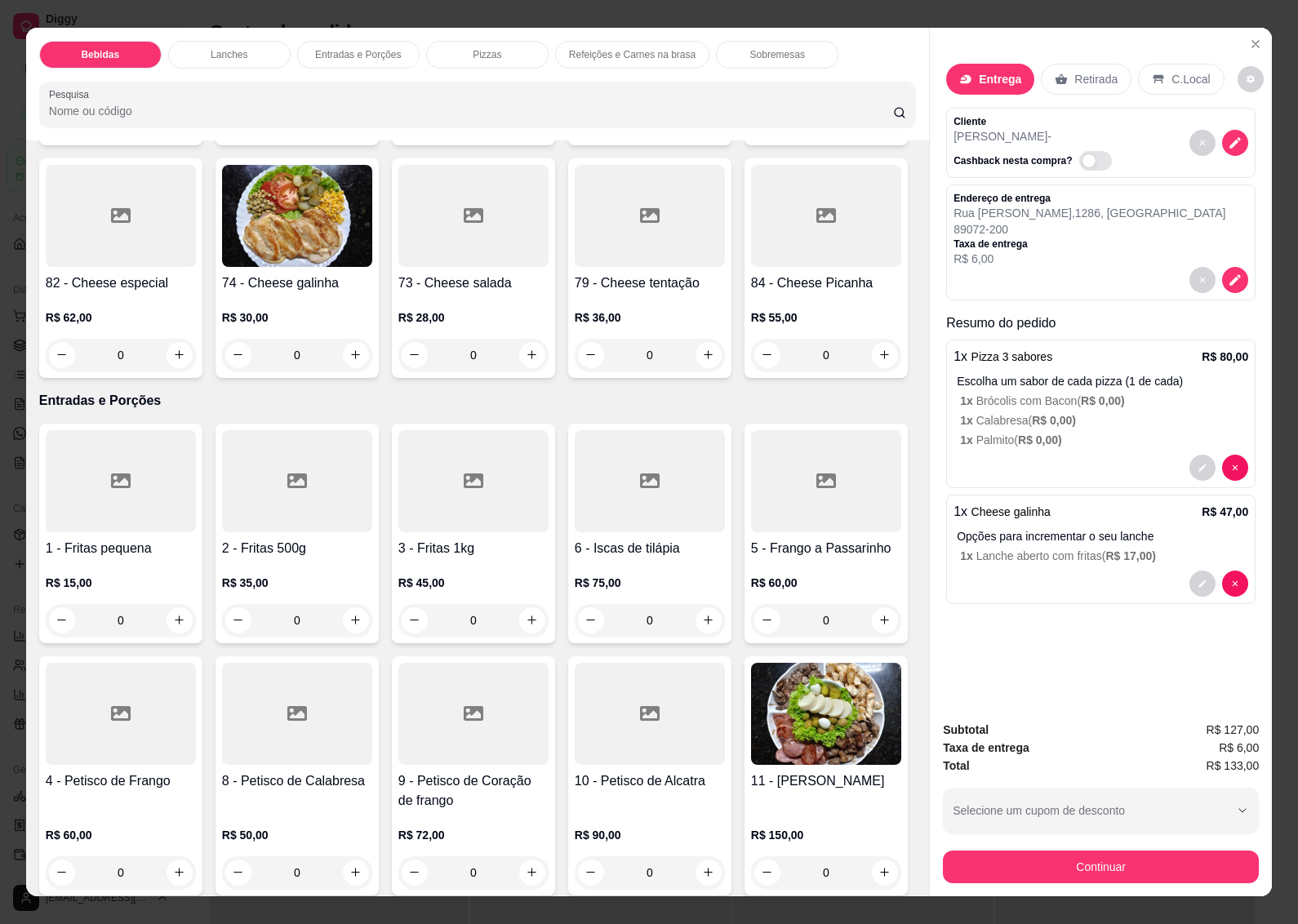
click at [399, 293] on h4 "73 - Cheese salada" at bounding box center [473, 283] width 150 height 19
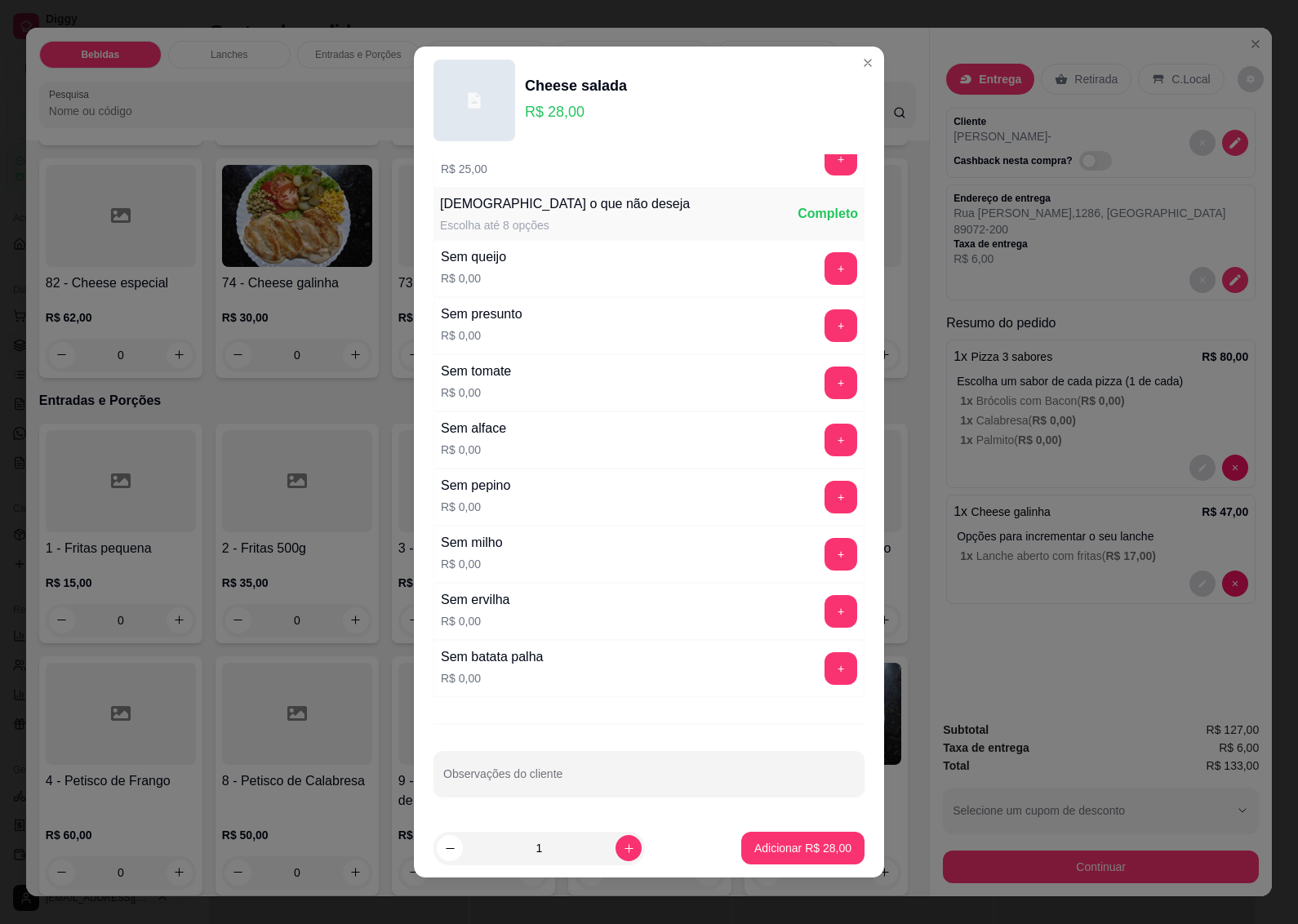
scroll to position [805, 0]
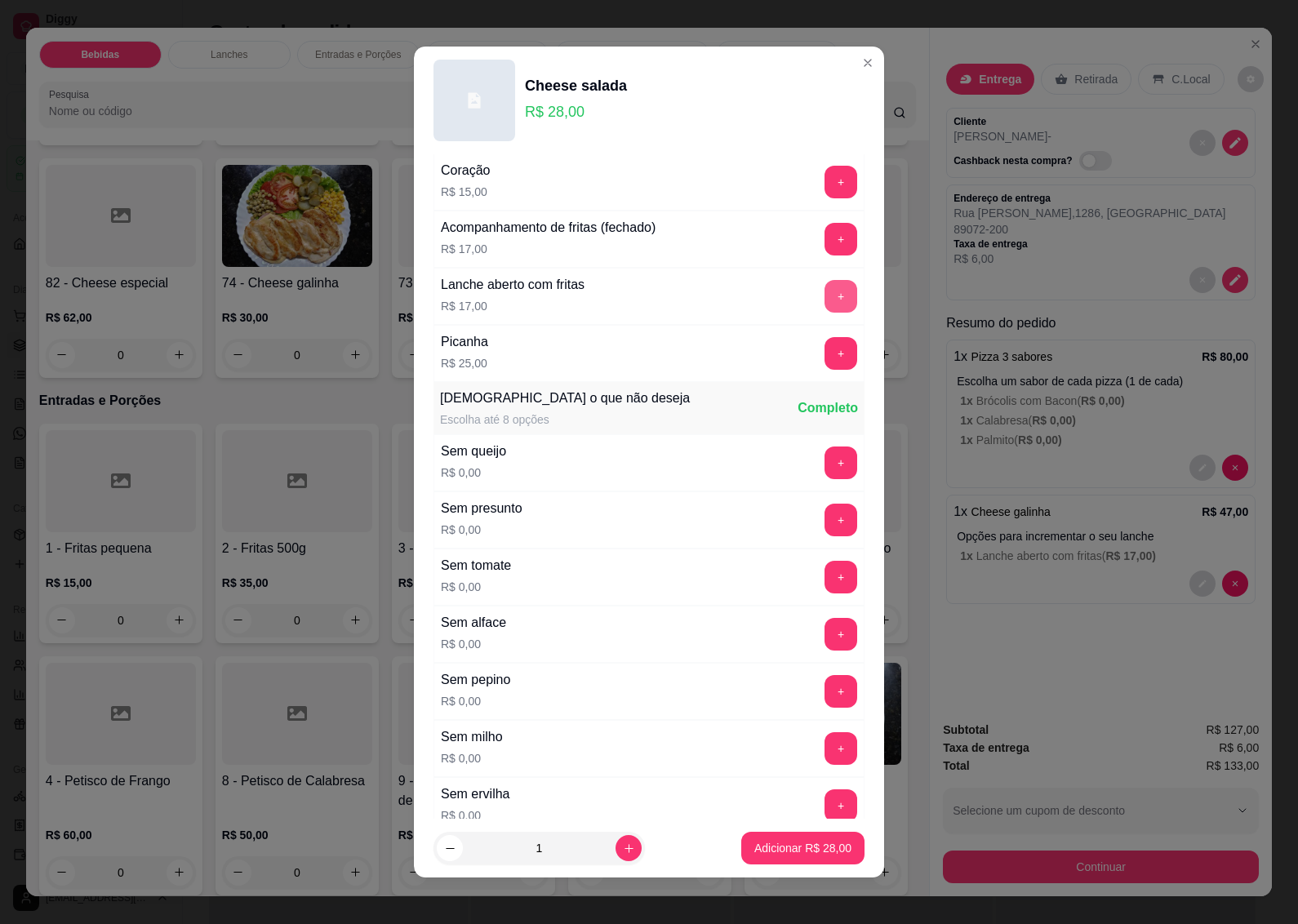
click at [825, 300] on button "+" at bounding box center [840, 296] width 32 height 32
click at [623, 848] on icon "increase-product-quantity" at bounding box center [629, 848] width 12 height 12
type input "2"
click at [802, 852] on p "Adicionar R$ 90,00" at bounding box center [804, 849] width 95 height 16
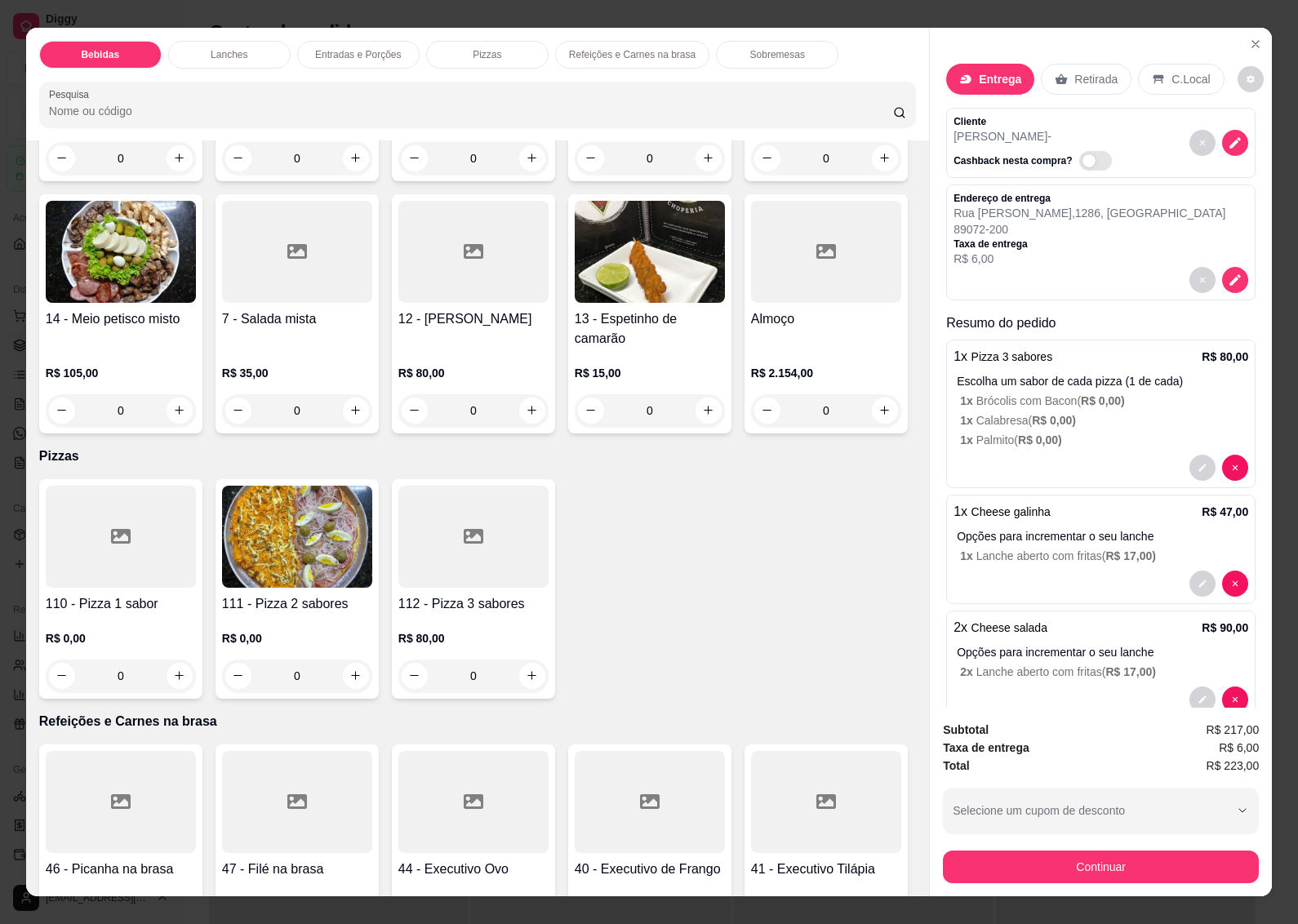
scroll to position [2654, 0]
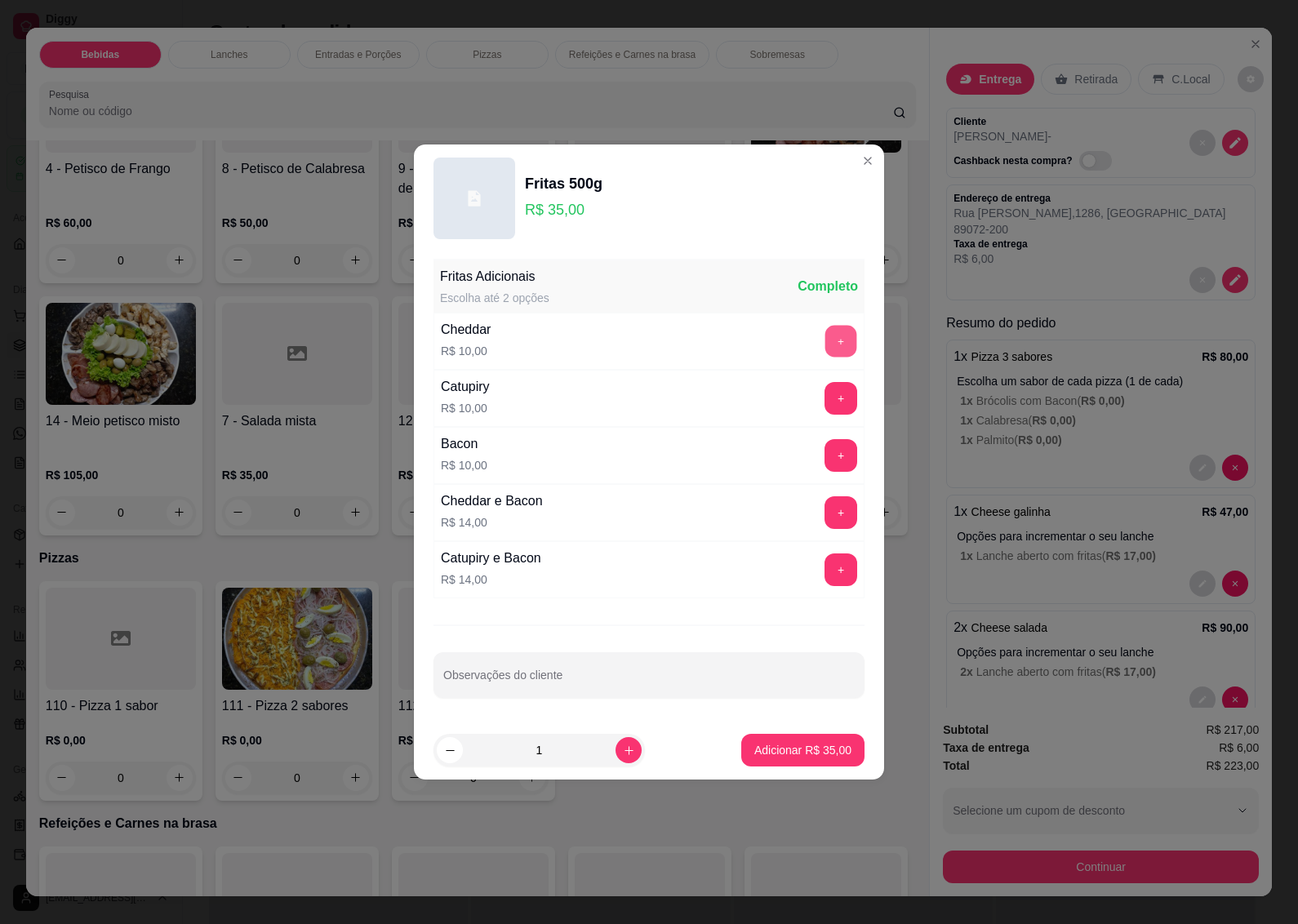
click at [826, 341] on button "+" at bounding box center [841, 342] width 32 height 32
click at [761, 756] on p "Adicionar R$ 45,00" at bounding box center [803, 750] width 97 height 17
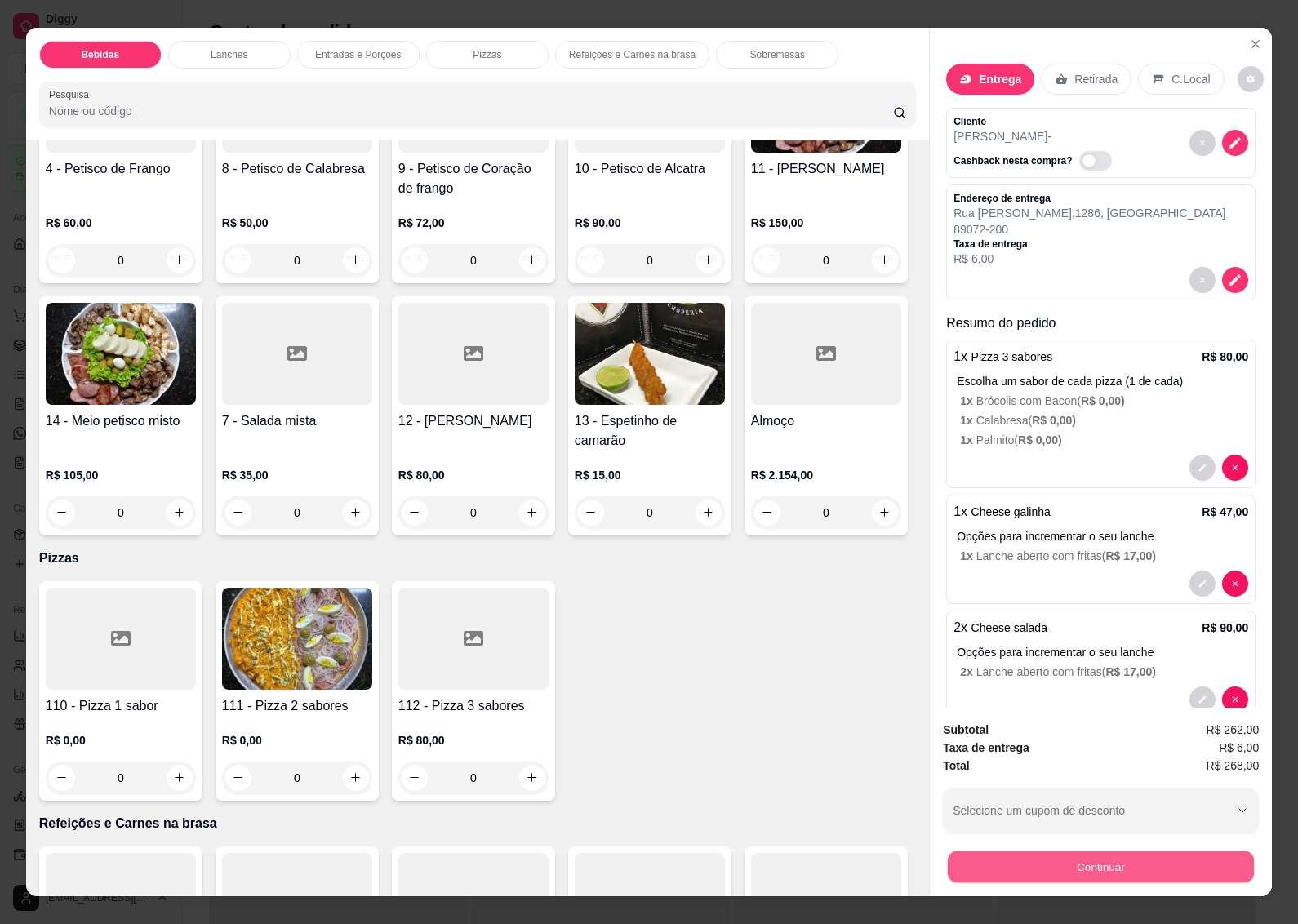
click at [1096, 860] on button "Continuar" at bounding box center [1100, 868] width 306 height 32
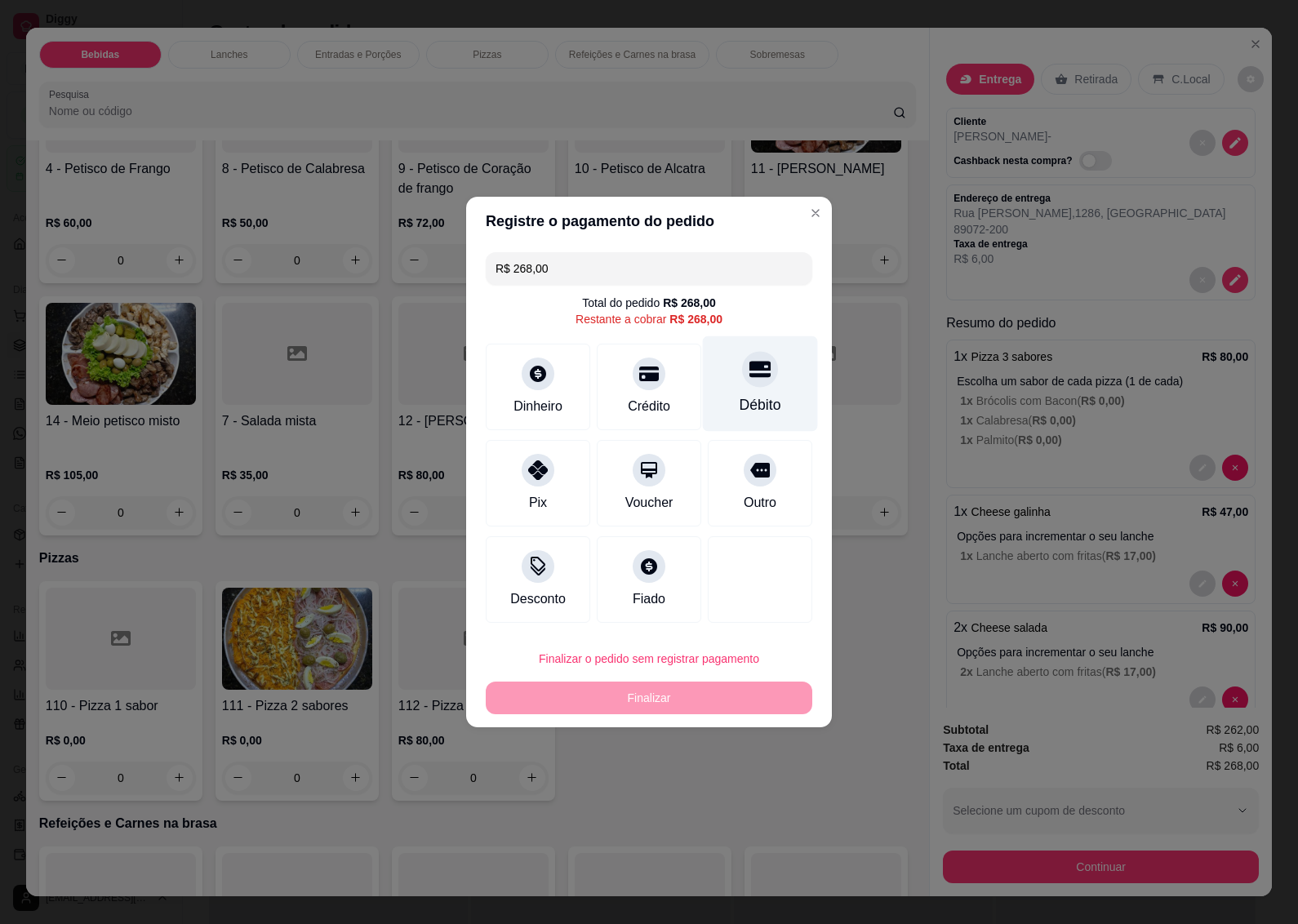
click at [754, 402] on div "Débito" at bounding box center [760, 405] width 41 height 21
type input "R$ 0,00"
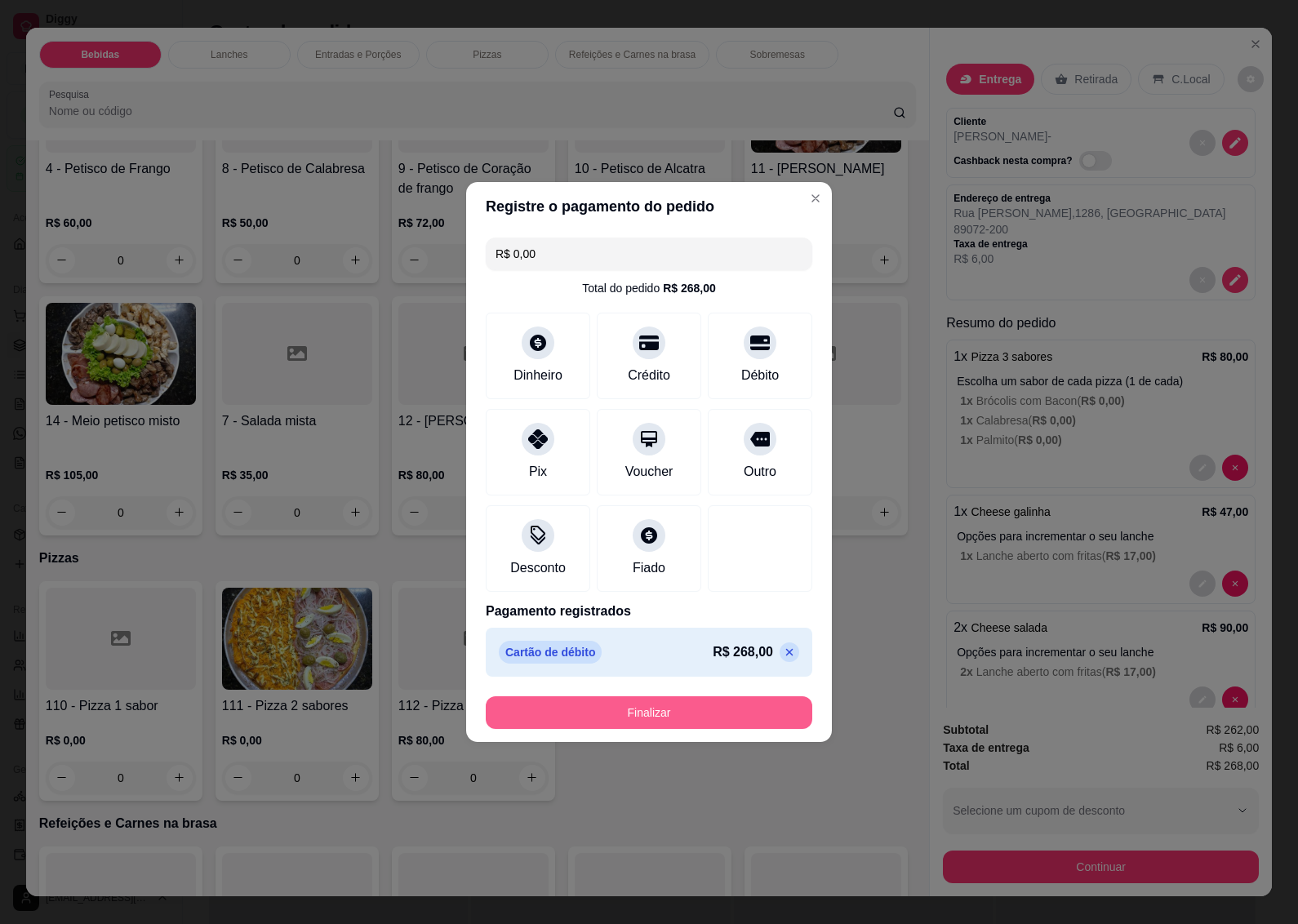
click at [637, 707] on button "Finalizar" at bounding box center [649, 712] width 327 height 32
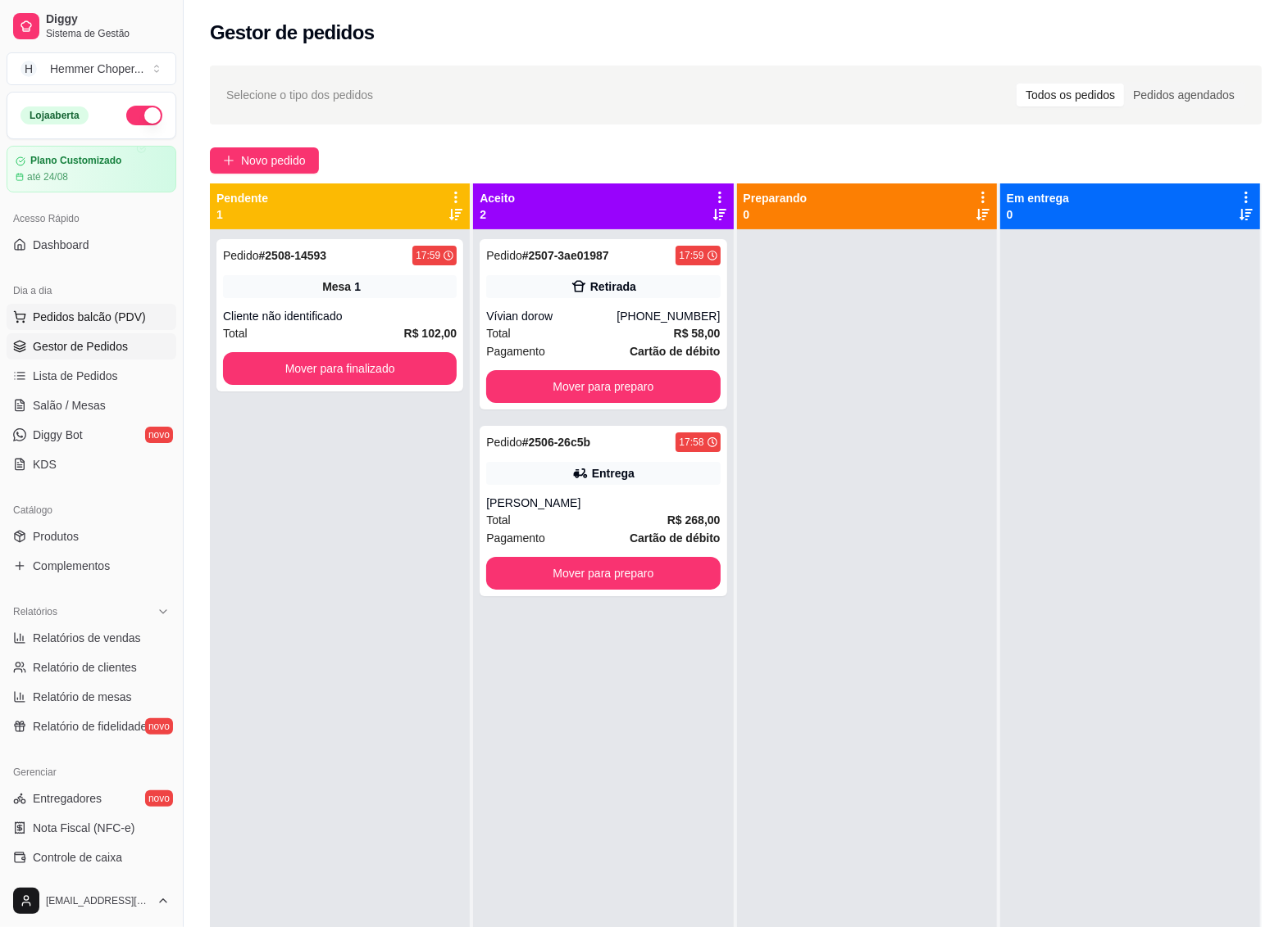
click at [49, 322] on span "Pedidos balcão (PDV)" at bounding box center [89, 316] width 113 height 17
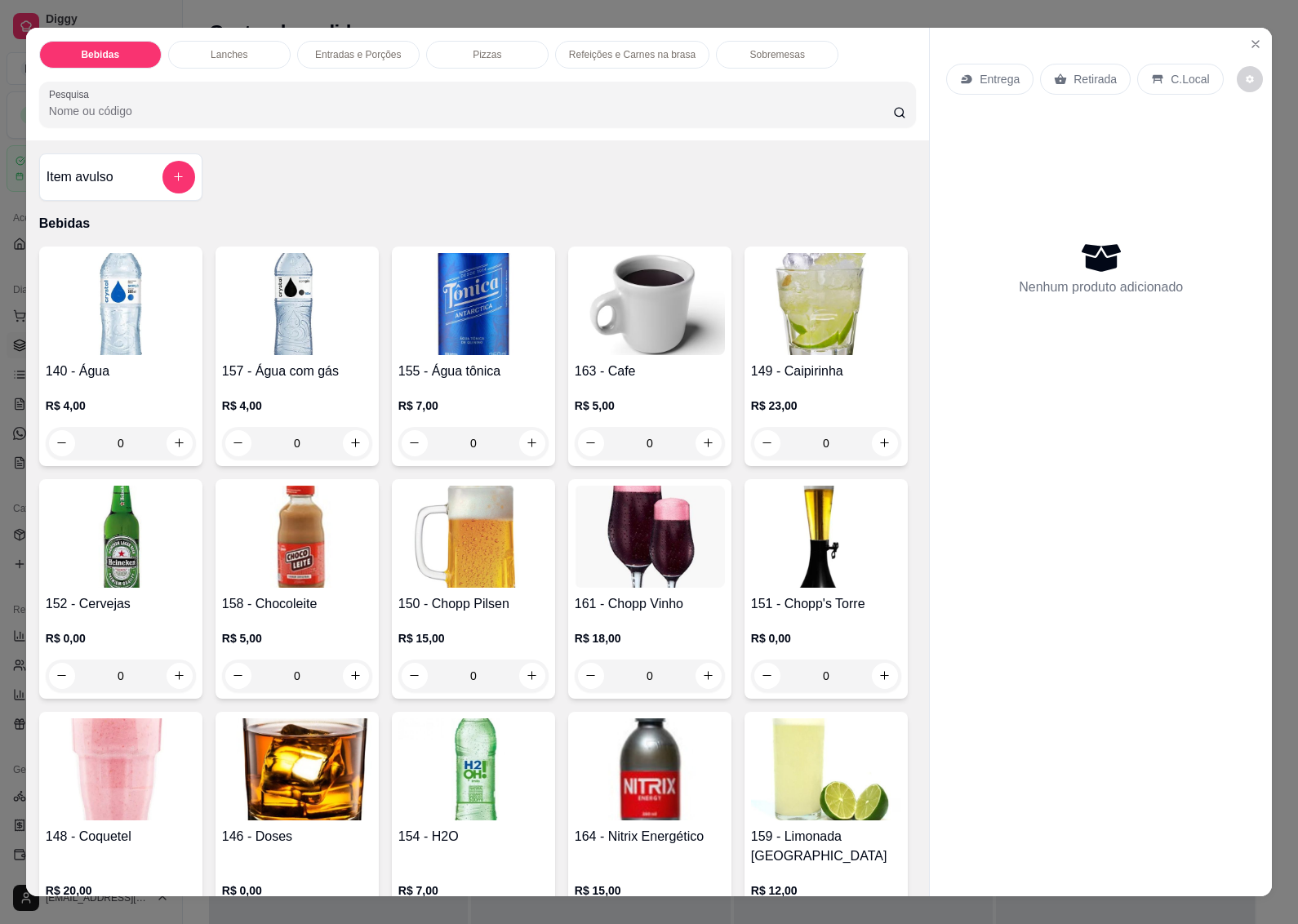
click at [1074, 71] on p "Retirada" at bounding box center [1095, 79] width 43 height 17
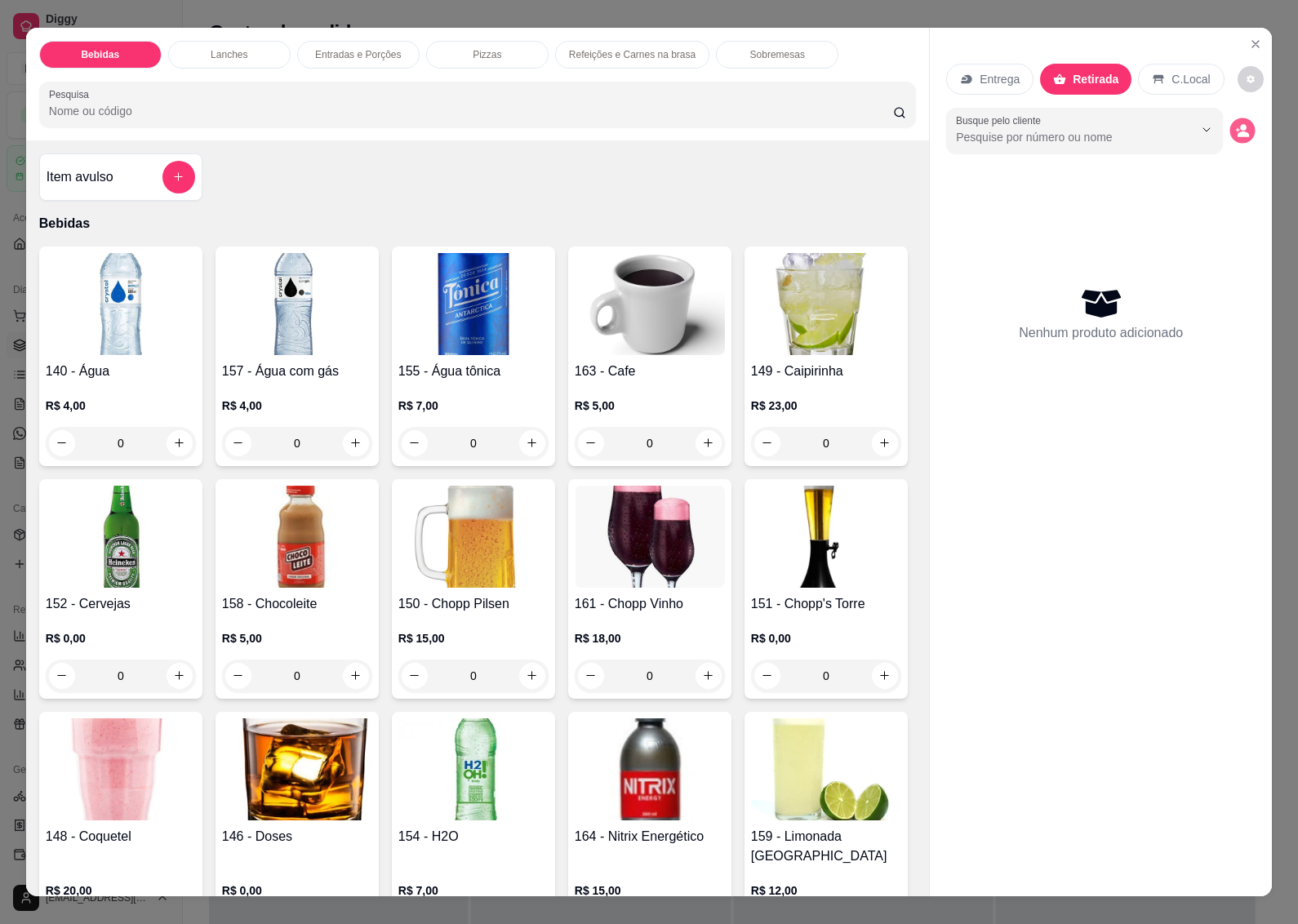
click at [1236, 123] on icon "decrease-product-quantity" at bounding box center [1243, 130] width 14 height 14
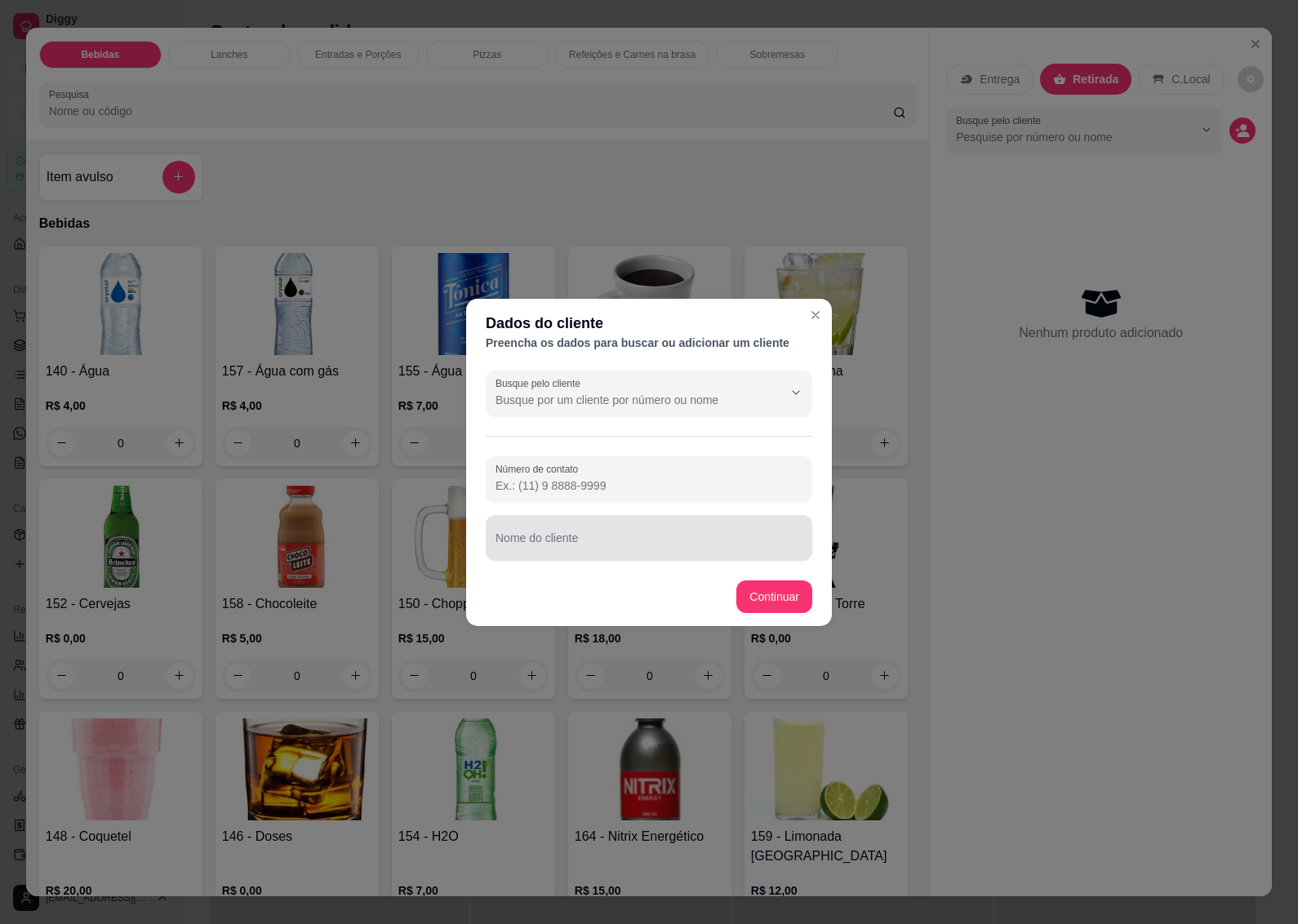
click at [577, 539] on div "Nome do cliente" at bounding box center [649, 538] width 327 height 46
type input "CAMILA"
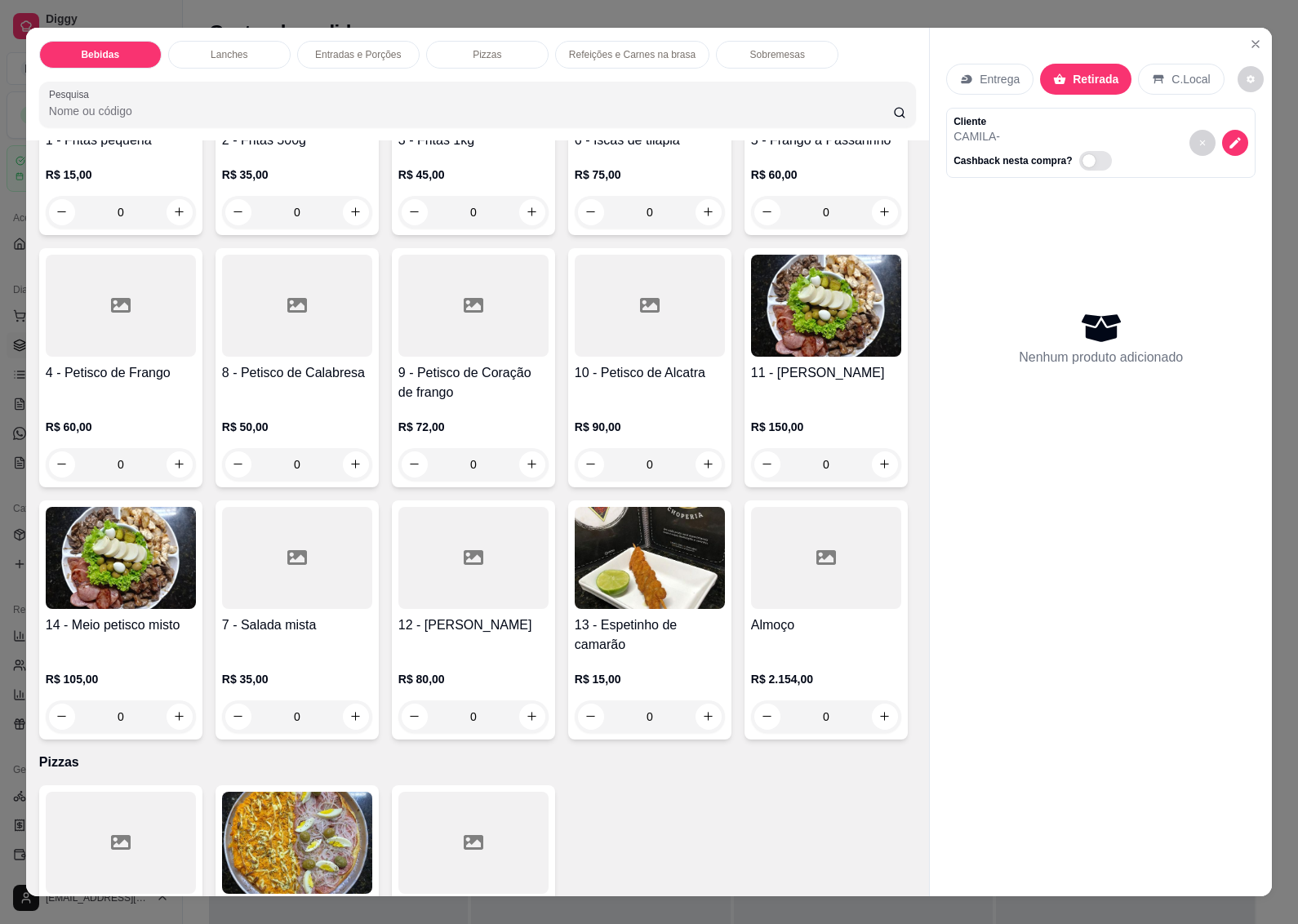
scroll to position [2858, 0]
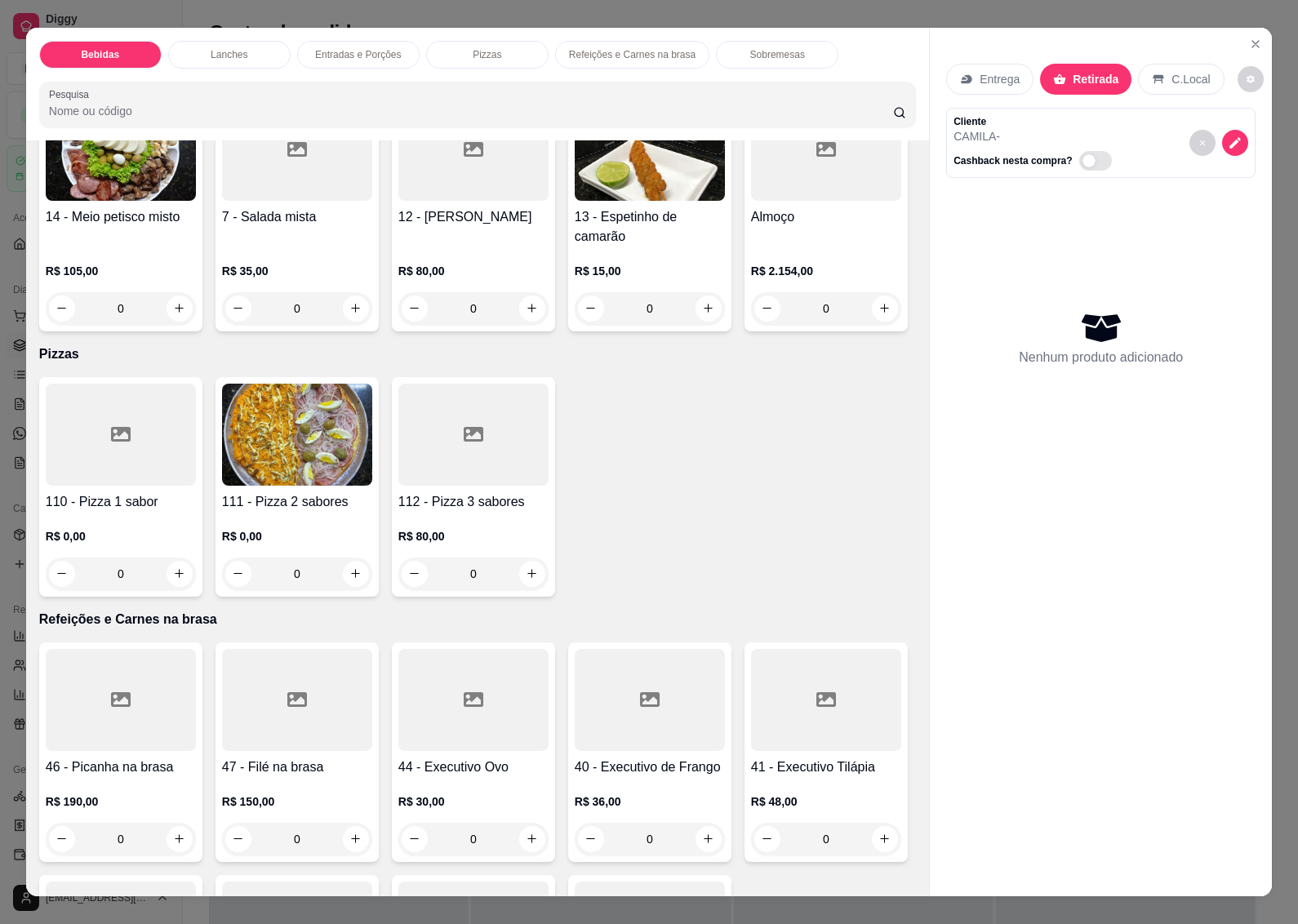
click at [196, 227] on h4 "14 - Meio petisco misto" at bounding box center [120, 217] width 150 height 19
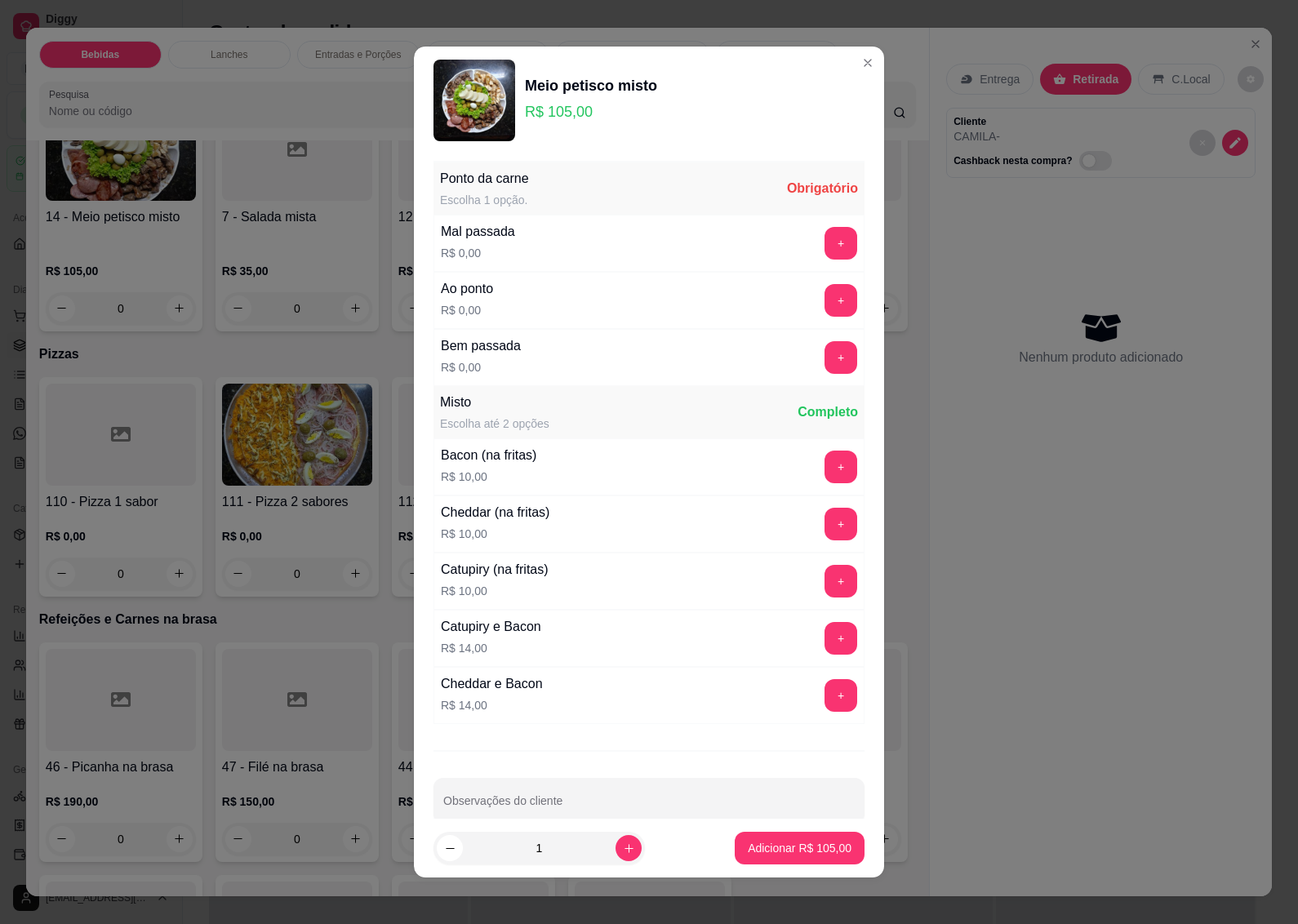
scroll to position [30, 0]
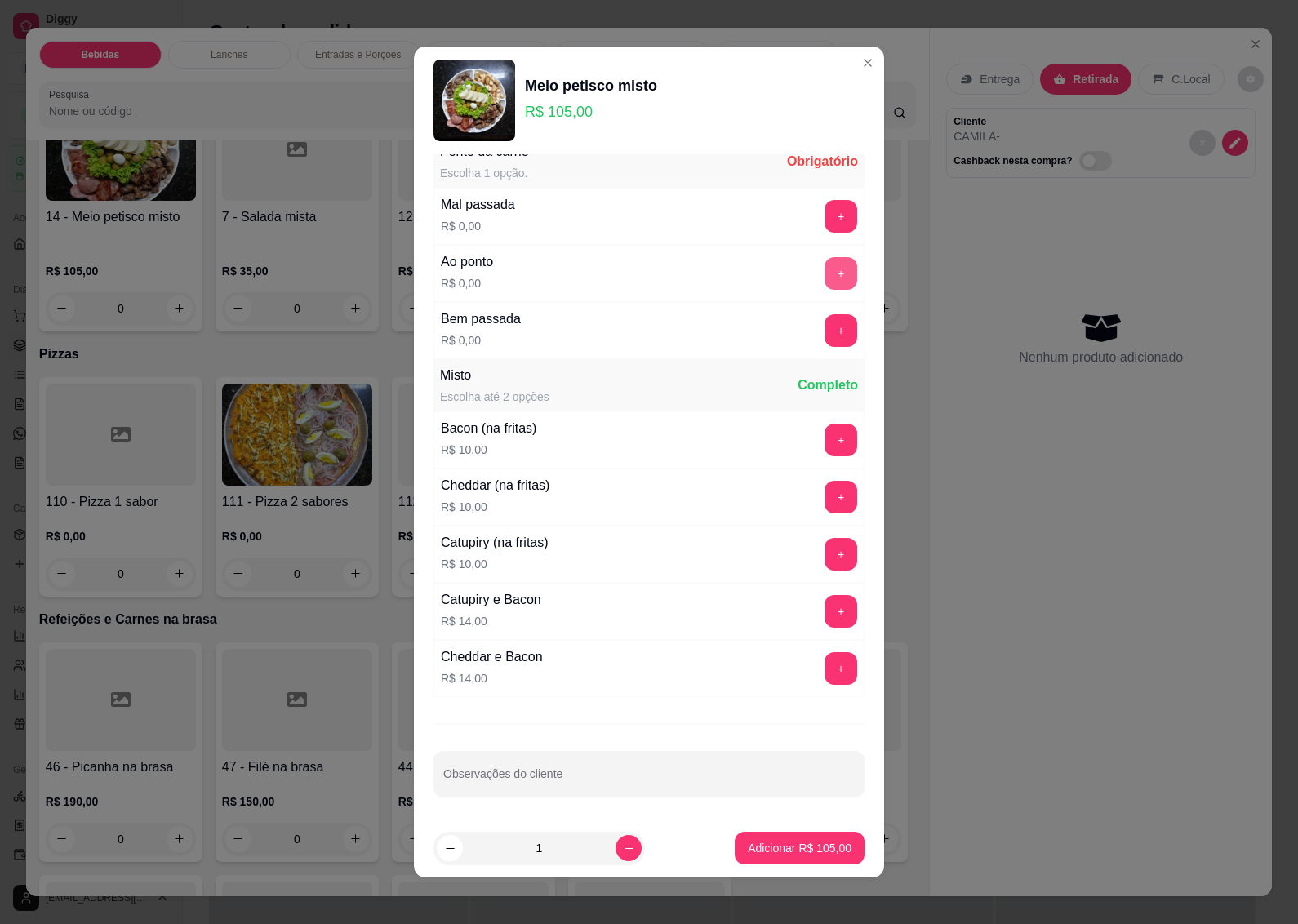
click at [825, 272] on button "+" at bounding box center [840, 273] width 32 height 32
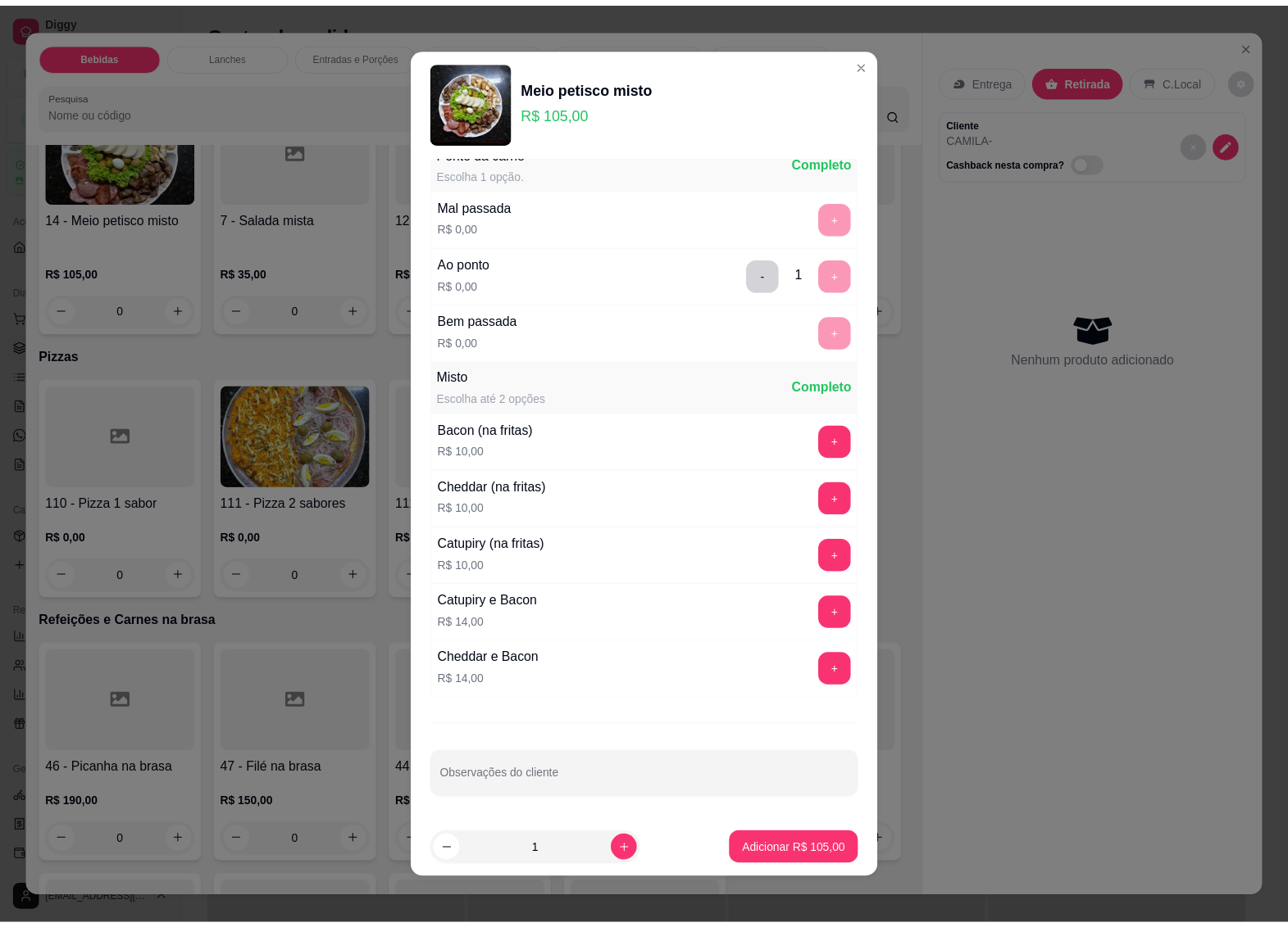
scroll to position [6, 0]
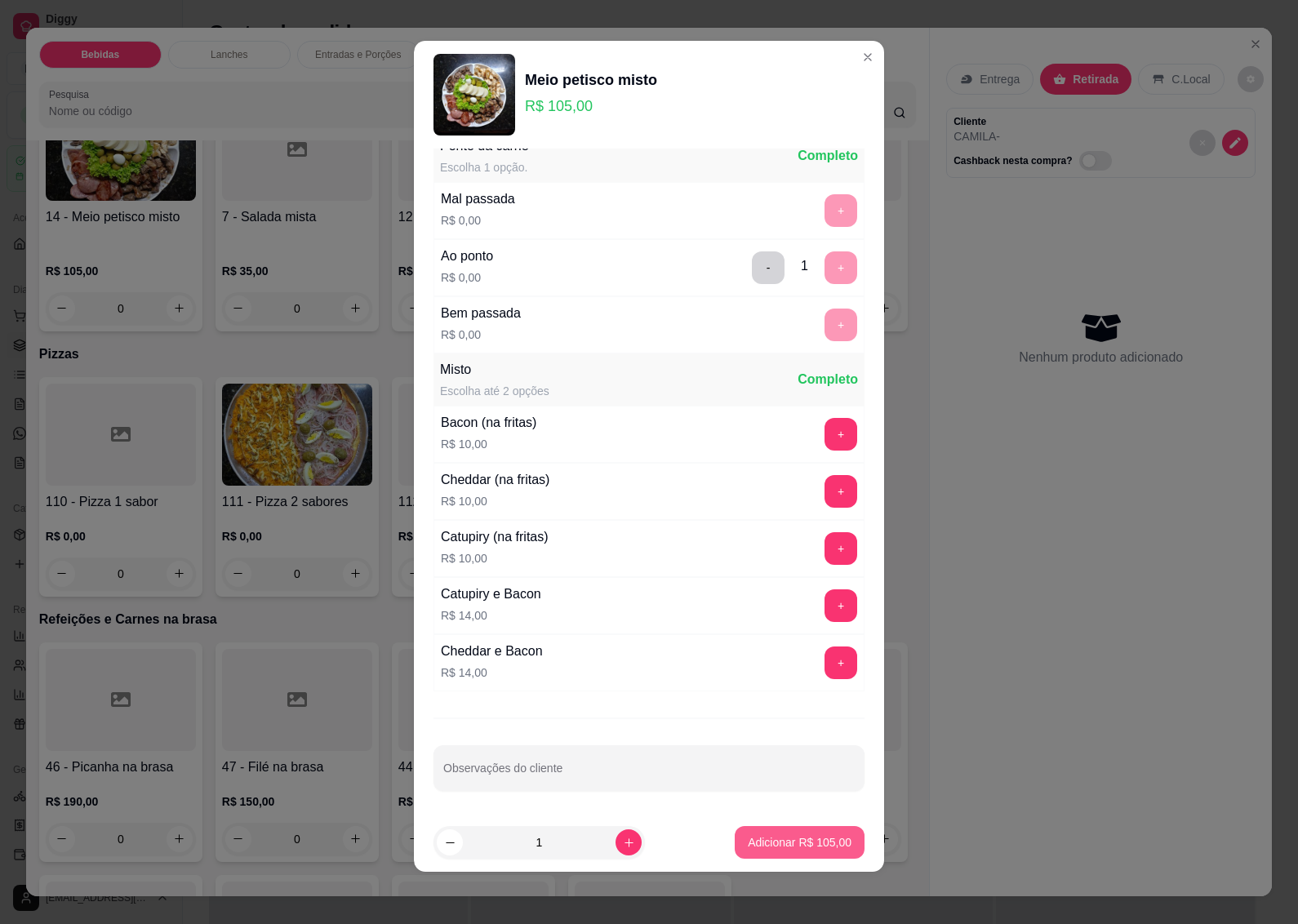
click at [754, 845] on p "Adicionar R$ 105,00" at bounding box center [800, 842] width 104 height 17
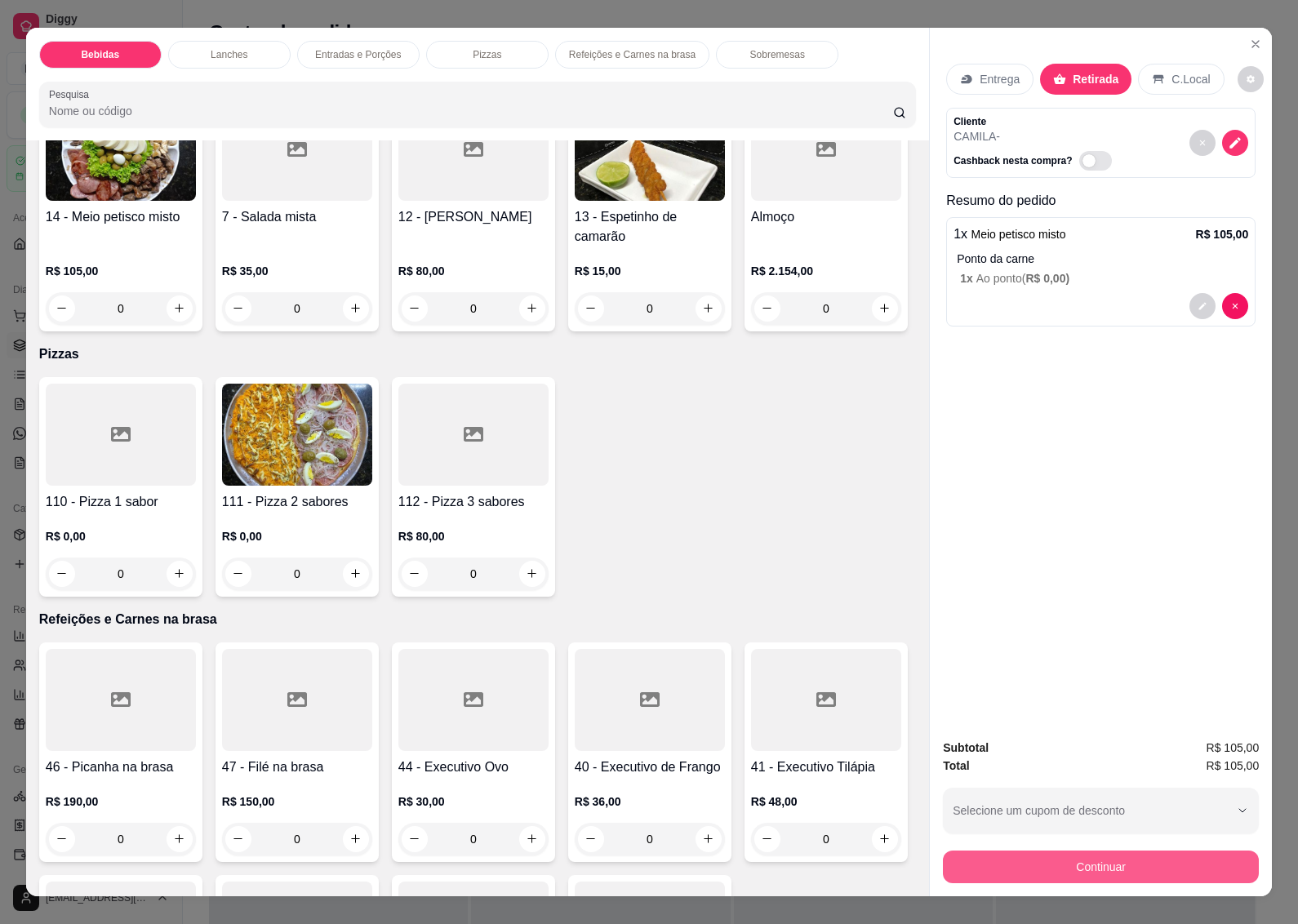
click at [1102, 855] on button "Continuar" at bounding box center [1101, 867] width 316 height 32
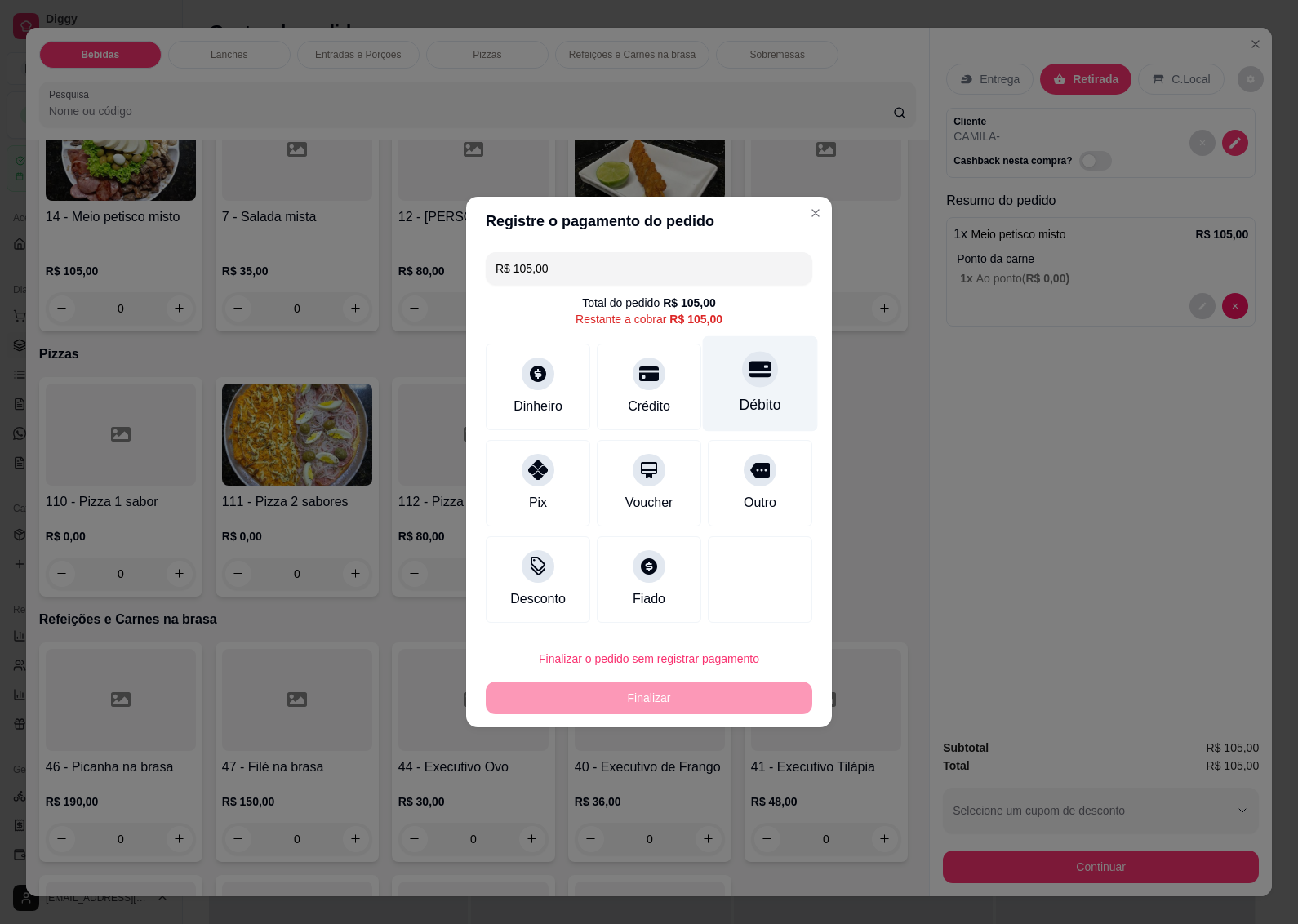
click at [747, 381] on div at bounding box center [760, 369] width 36 height 36
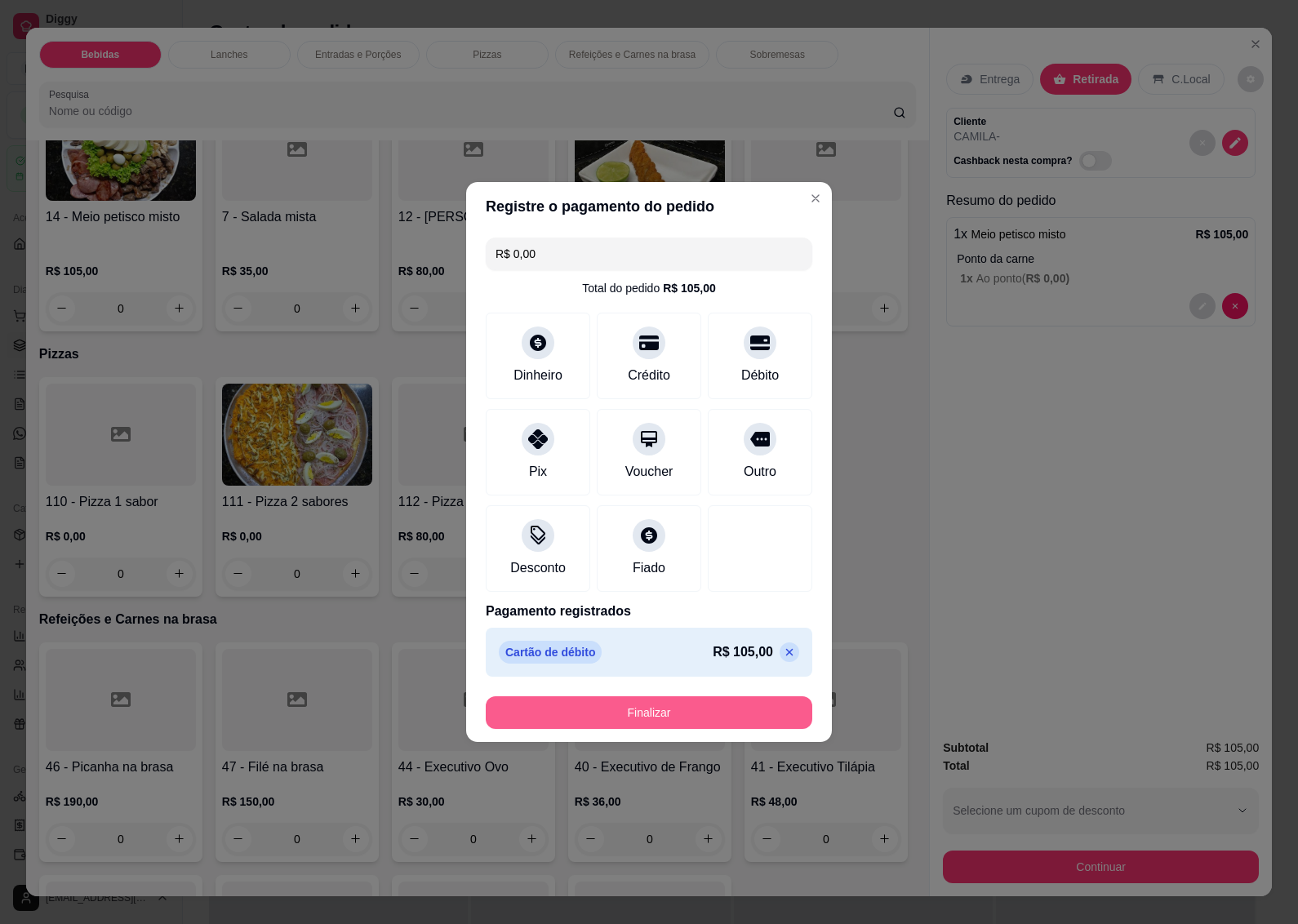
click at [619, 709] on button "Finalizar" at bounding box center [649, 712] width 327 height 32
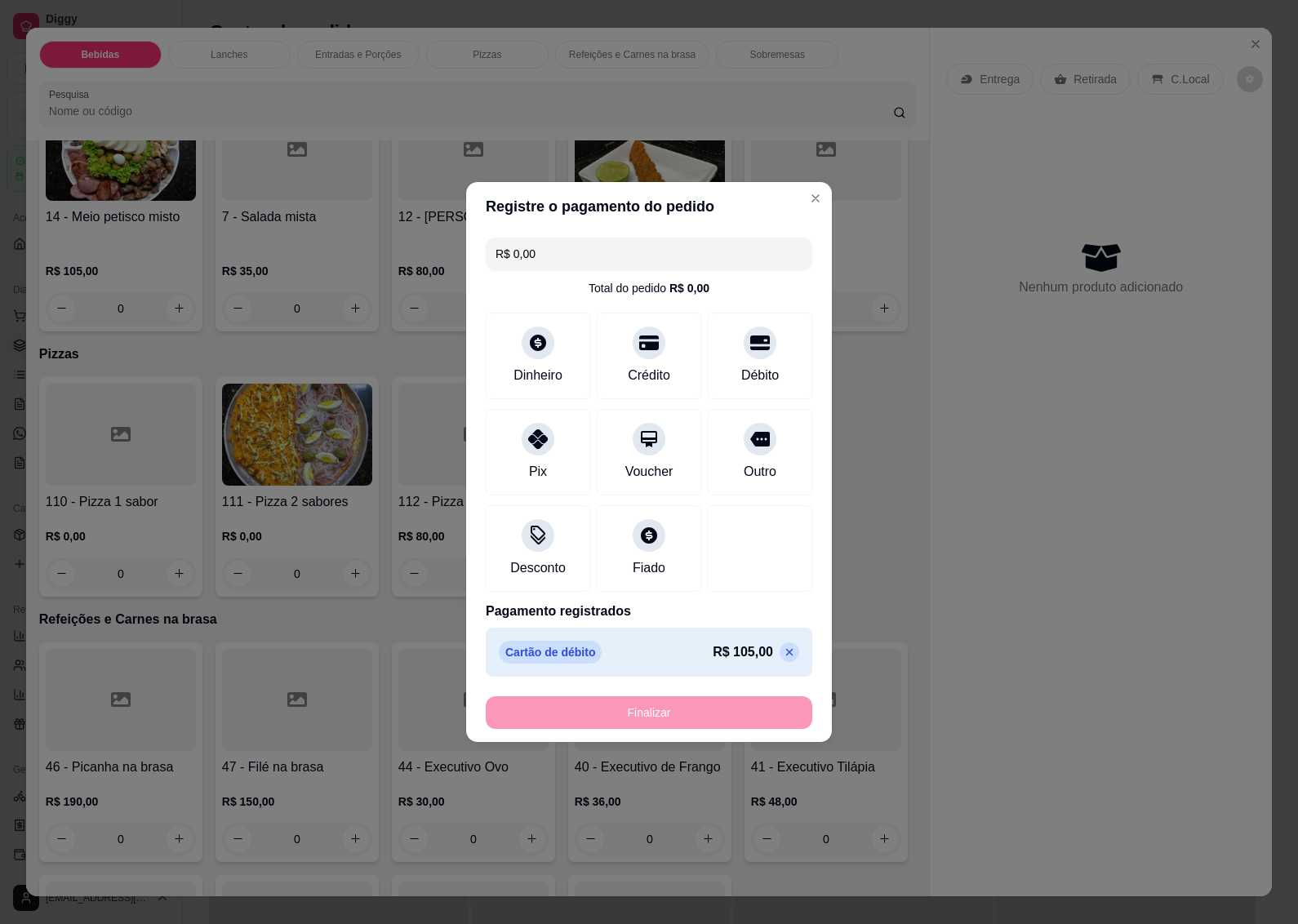
type input "-R$ 105,00"
